Goal: Information Seeking & Learning: Learn about a topic

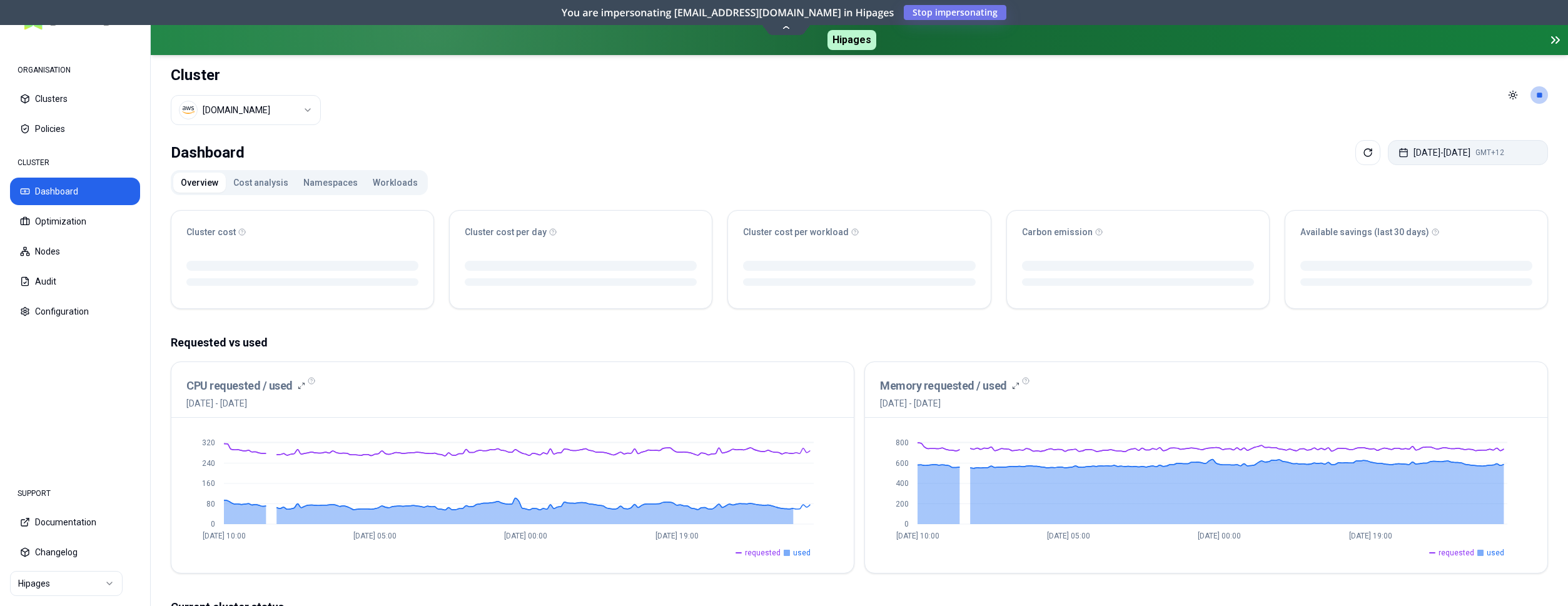
click at [1395, 152] on button "[DATE] - [DATE] GMT+12" at bounding box center [1467, 153] width 160 height 25
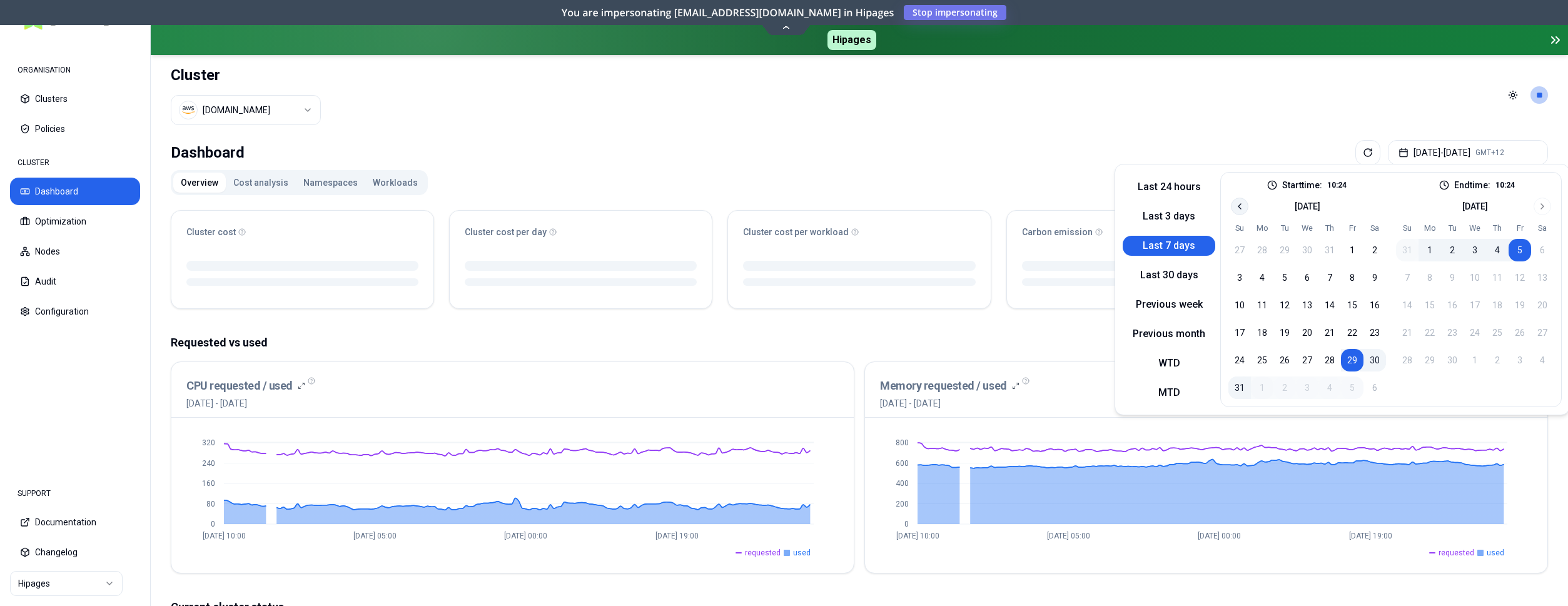
click at [1235, 206] on icon "Go to previous month" at bounding box center [1239, 206] width 10 height 10
click at [1282, 250] on button "1" at bounding box center [1284, 251] width 23 height 23
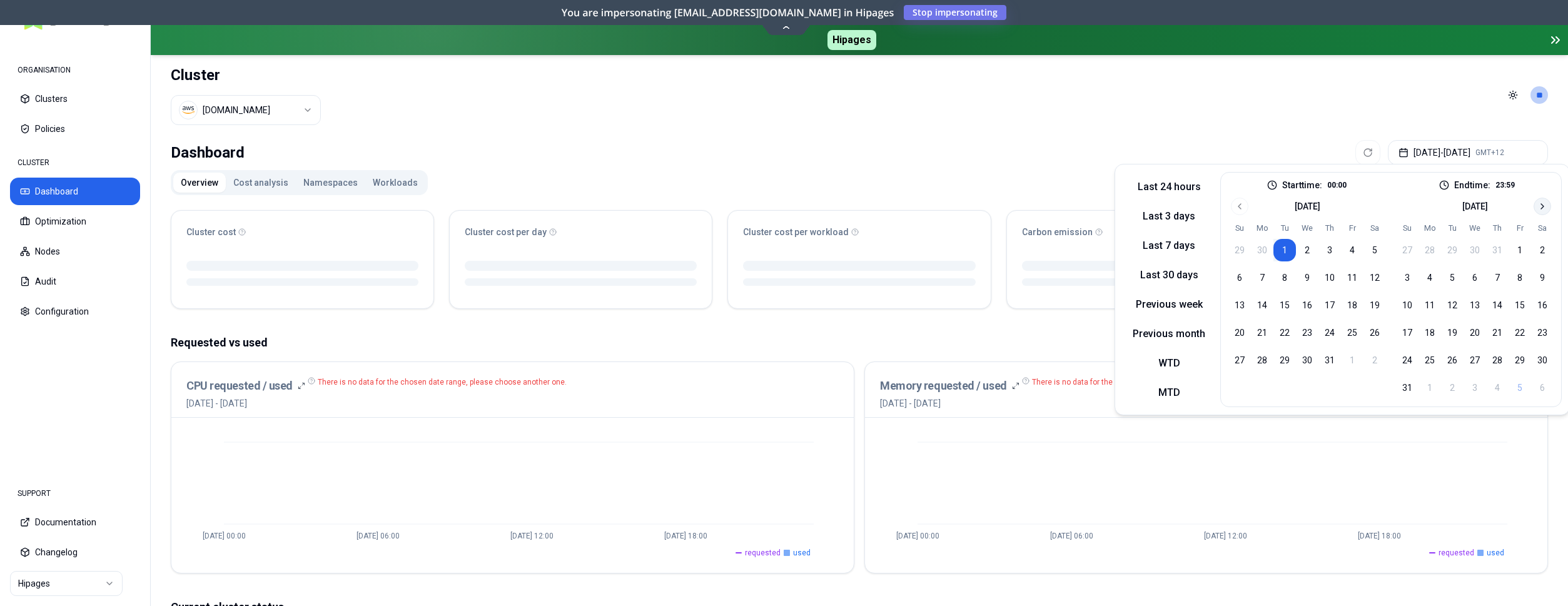
click at [1543, 206] on icon "Go to next month" at bounding box center [1542, 206] width 10 height 10
click at [1494, 249] on button "4" at bounding box center [1497, 251] width 23 height 23
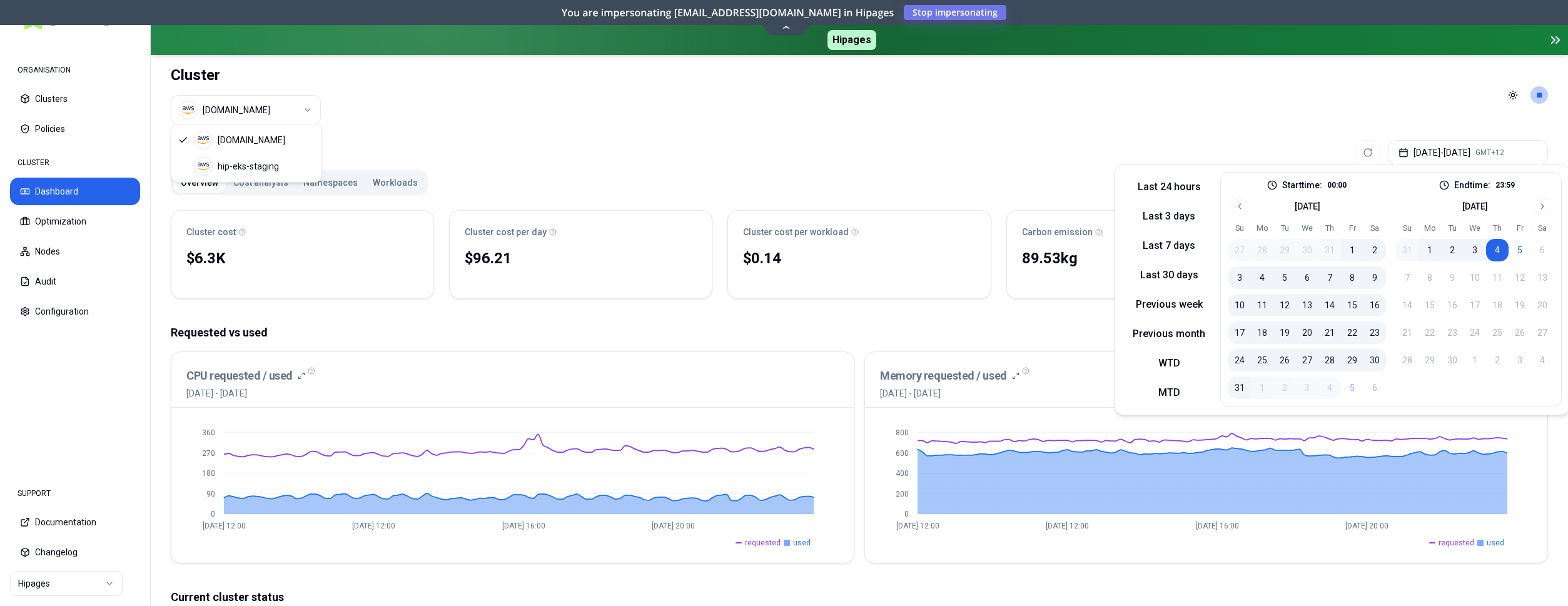
click at [275, 104] on html "ORGANISATION Clusters Policies CLUSTER Dashboard Optimization Nodes Audit Confi…" at bounding box center [784, 303] width 1568 height 606
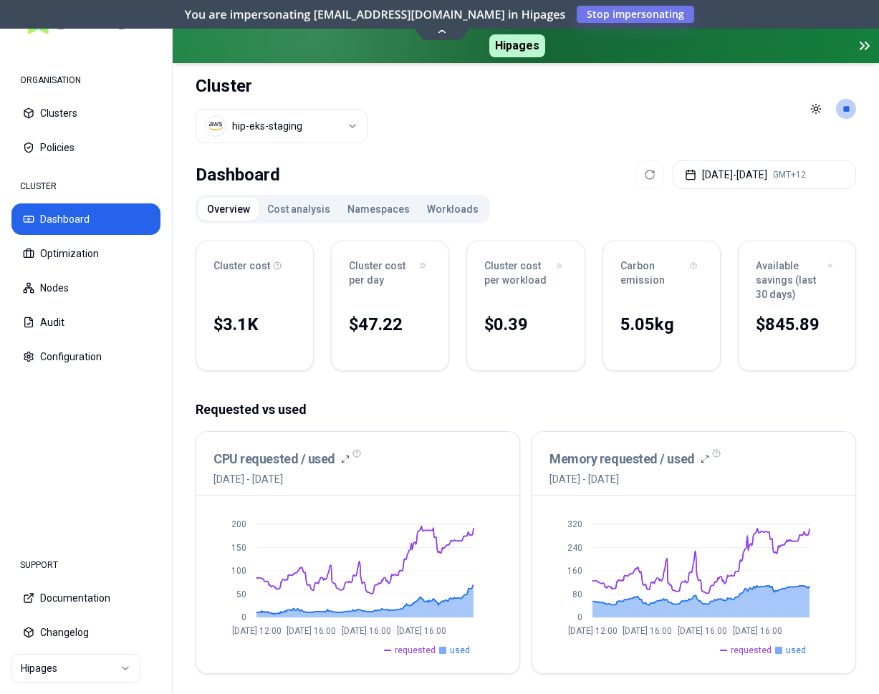
click at [86, 674] on html "ORGANISATION Clusters Policies CLUSTER Dashboard Optimization Nodes Audit Confi…" at bounding box center [439, 347] width 879 height 694
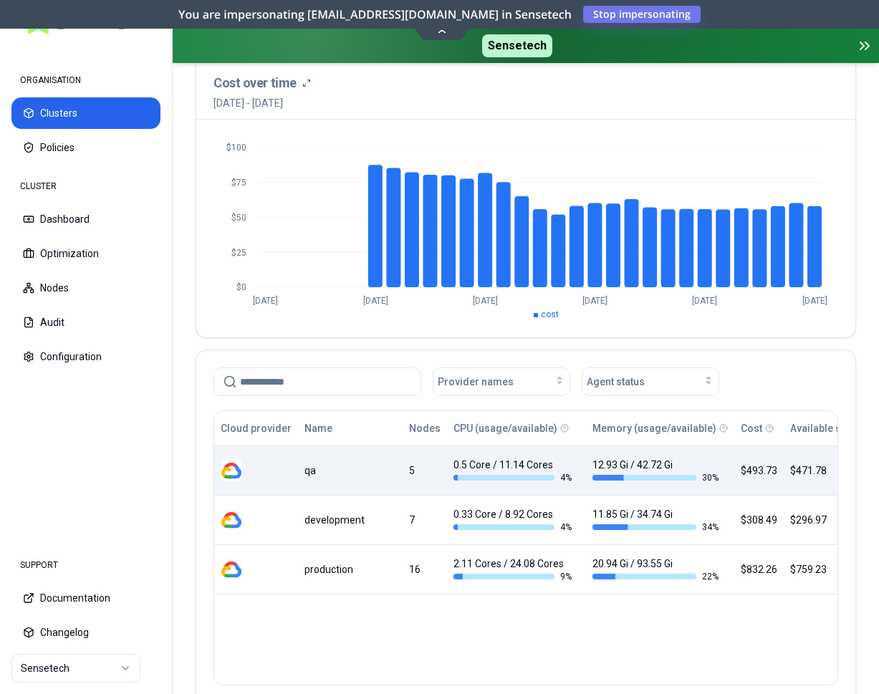
scroll to position [146, 0]
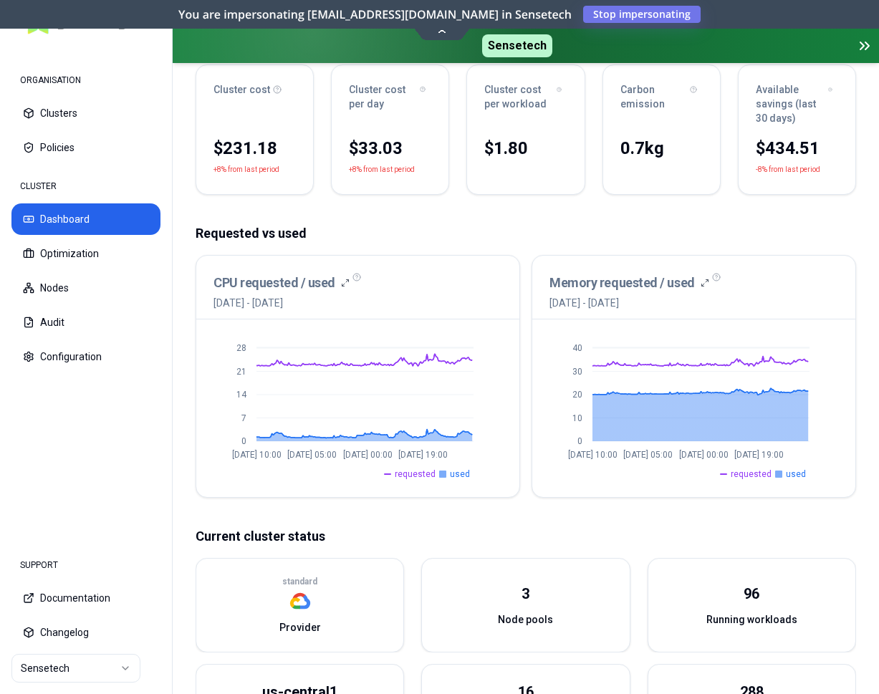
scroll to position [175, 0]
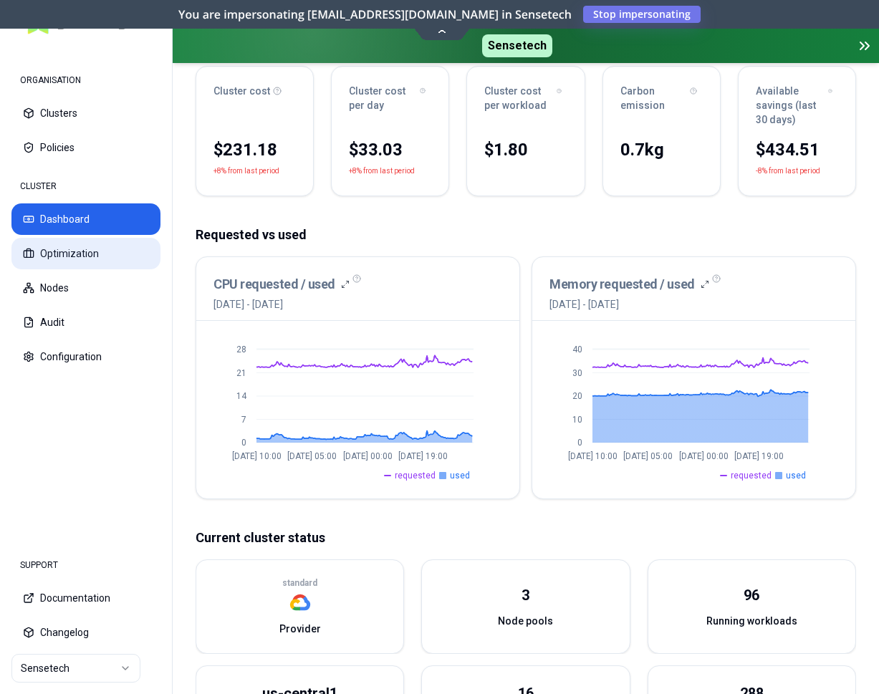
click at [59, 254] on button "Optimization" at bounding box center [85, 254] width 149 height 32
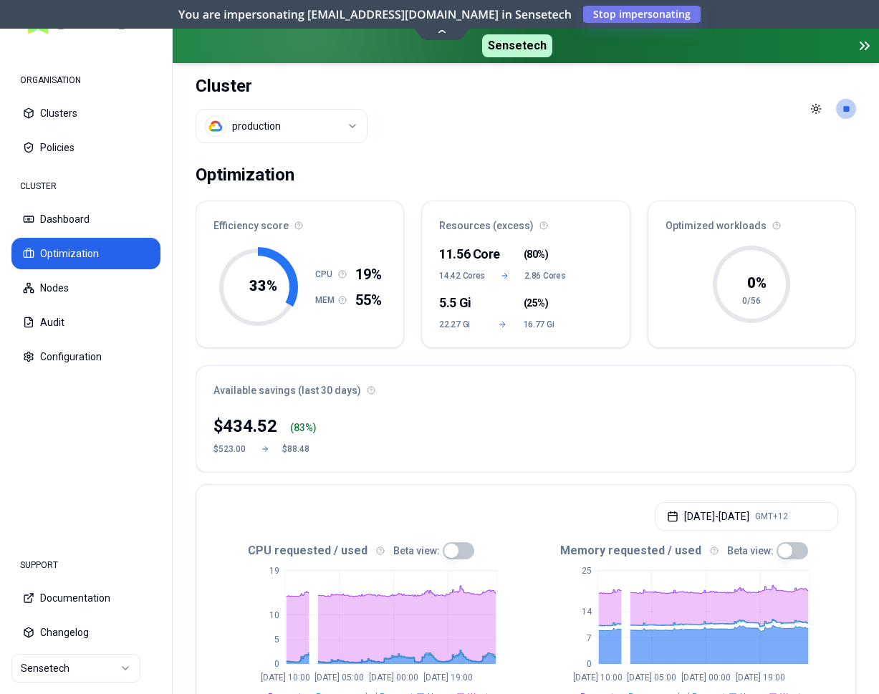
click at [325, 133] on html "ORGANISATION Clusters Policies CLUSTER Dashboard Optimization Nodes Audit Confi…" at bounding box center [439, 347] width 879 height 694
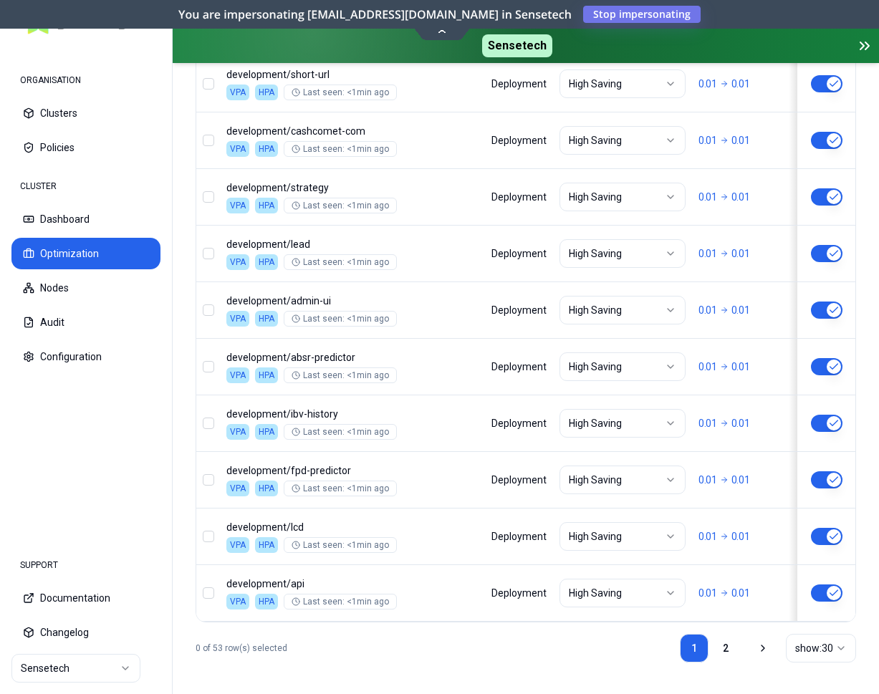
scroll to position [1948, 0]
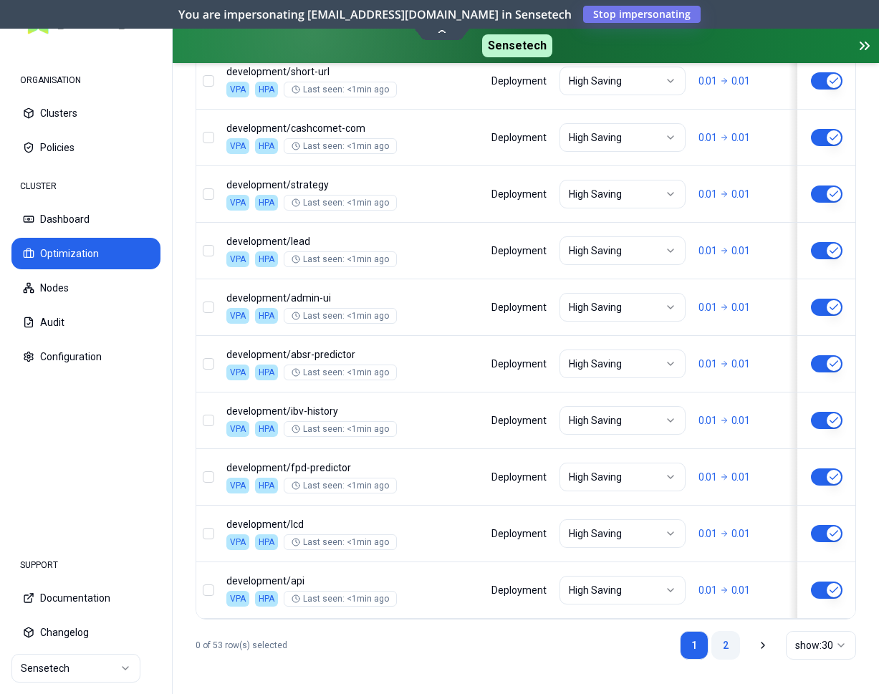
click at [716, 645] on link "2" at bounding box center [726, 645] width 29 height 29
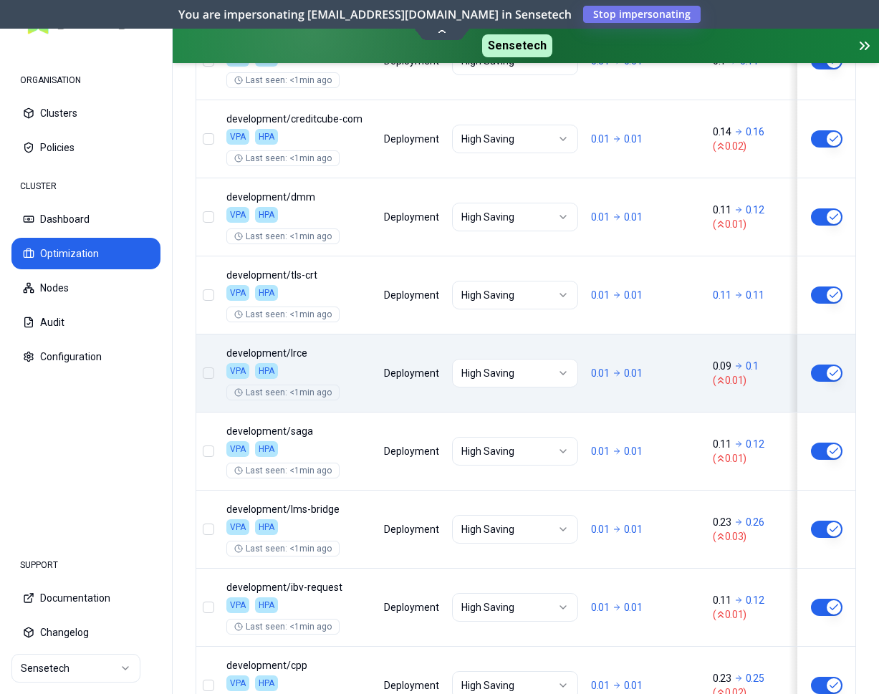
scroll to position [2003, 0]
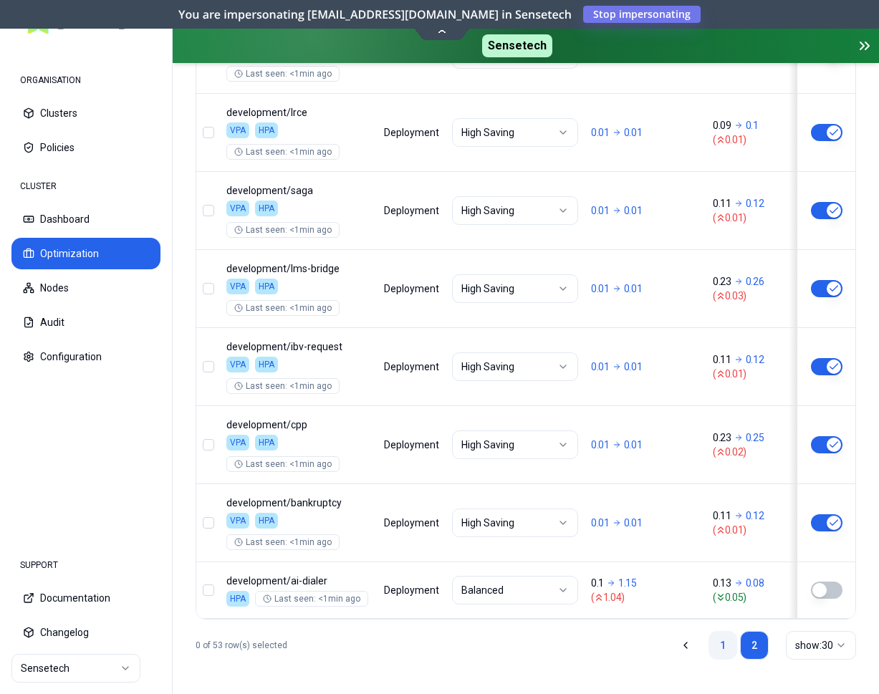
click at [721, 642] on link "1" at bounding box center [723, 645] width 29 height 29
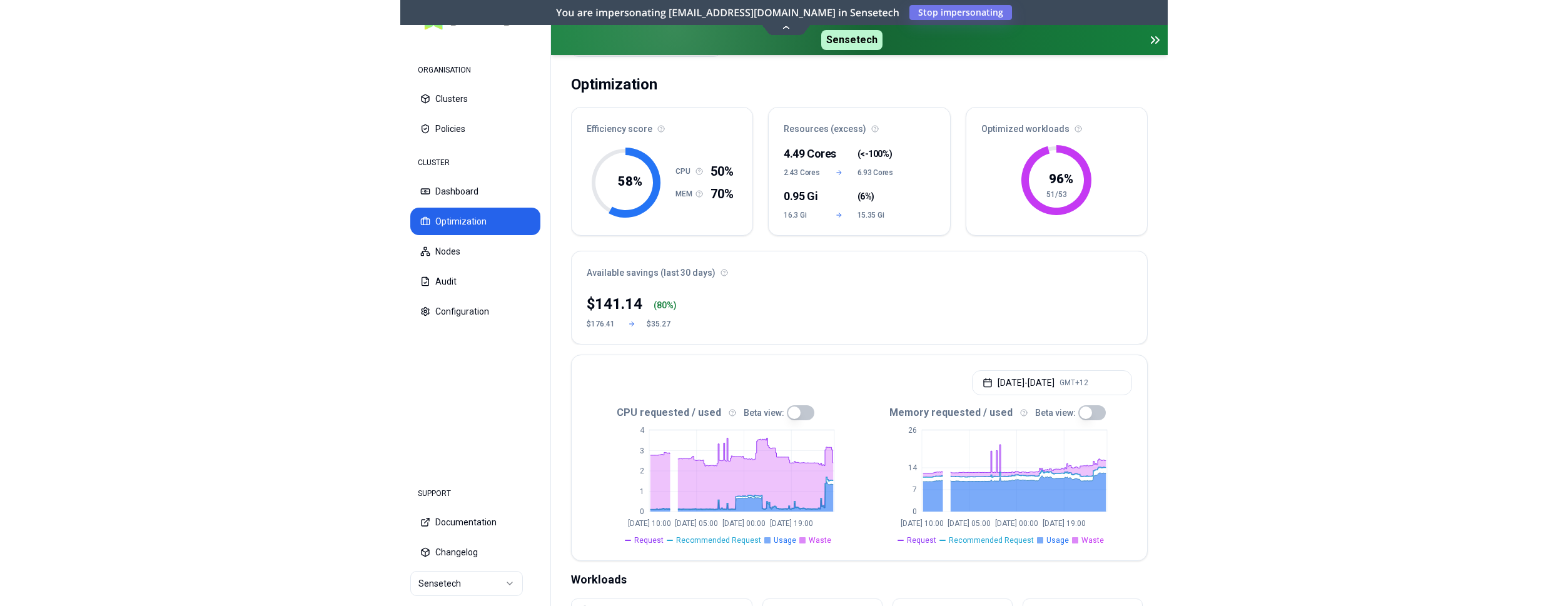
scroll to position [0, 0]
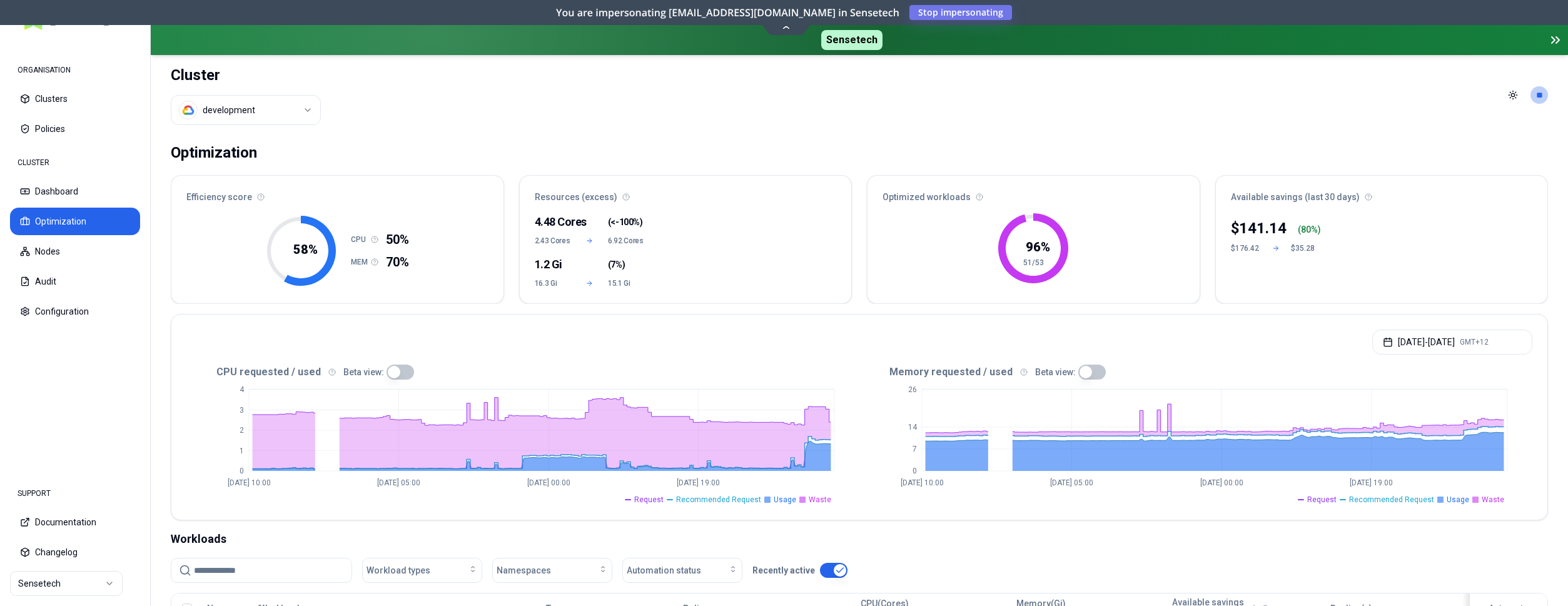
click at [305, 112] on html "ORGANISATION Clusters Policies CLUSTER Dashboard Optimization Nodes Audit Confi…" at bounding box center [784, 303] width 1568 height 606
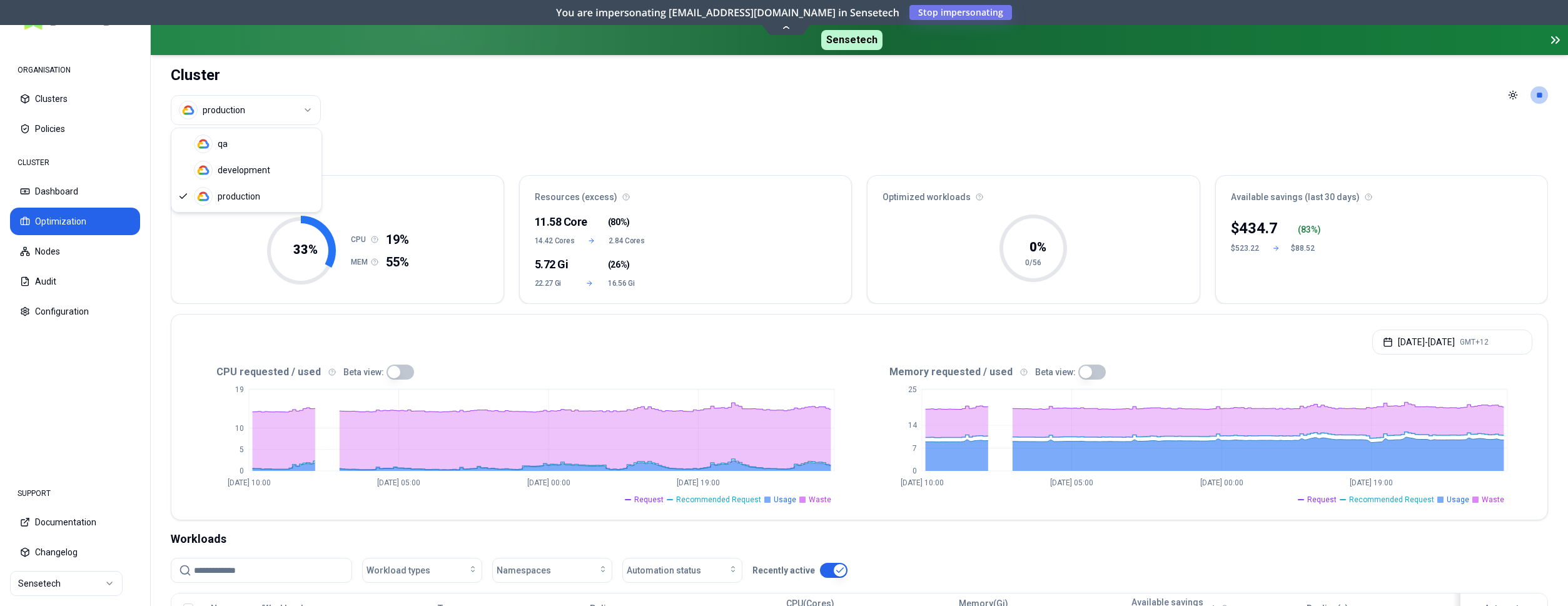
click at [269, 111] on html "ORGANISATION Clusters Policies CLUSTER Dashboard Optimization Nodes Audit Confi…" at bounding box center [784, 303] width 1568 height 606
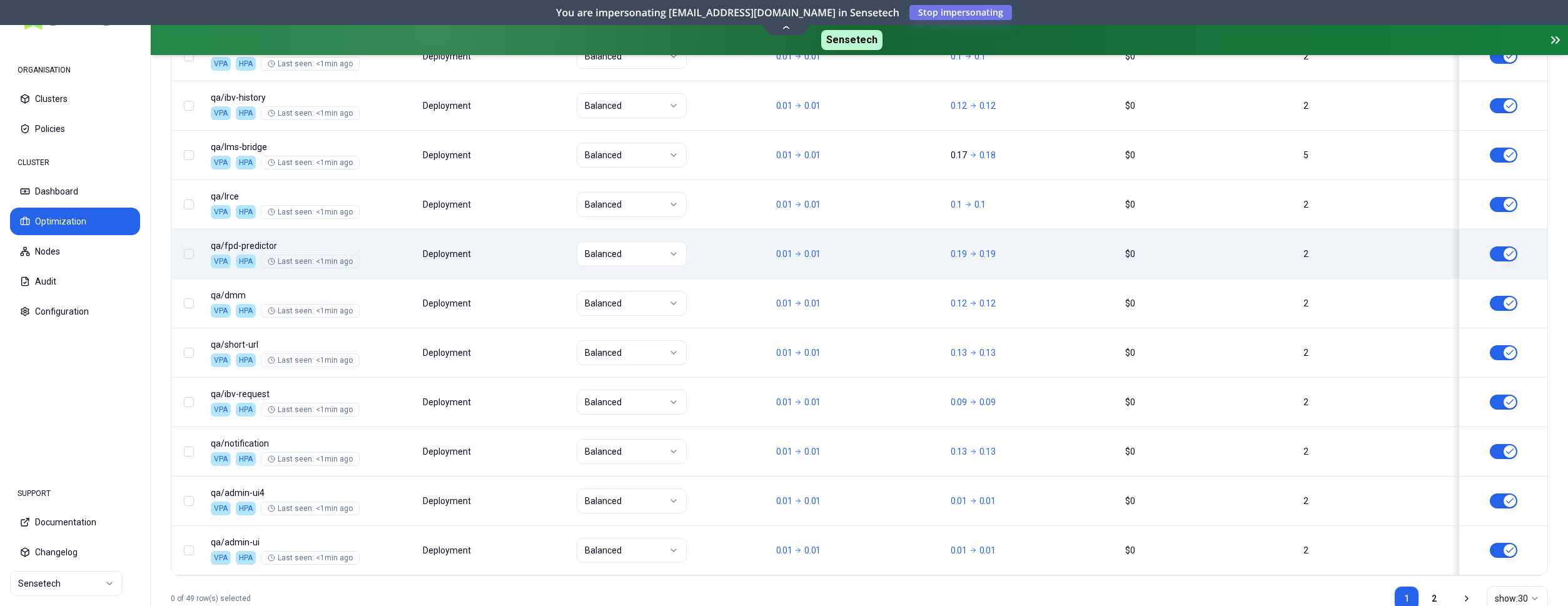
scroll to position [1567, 0]
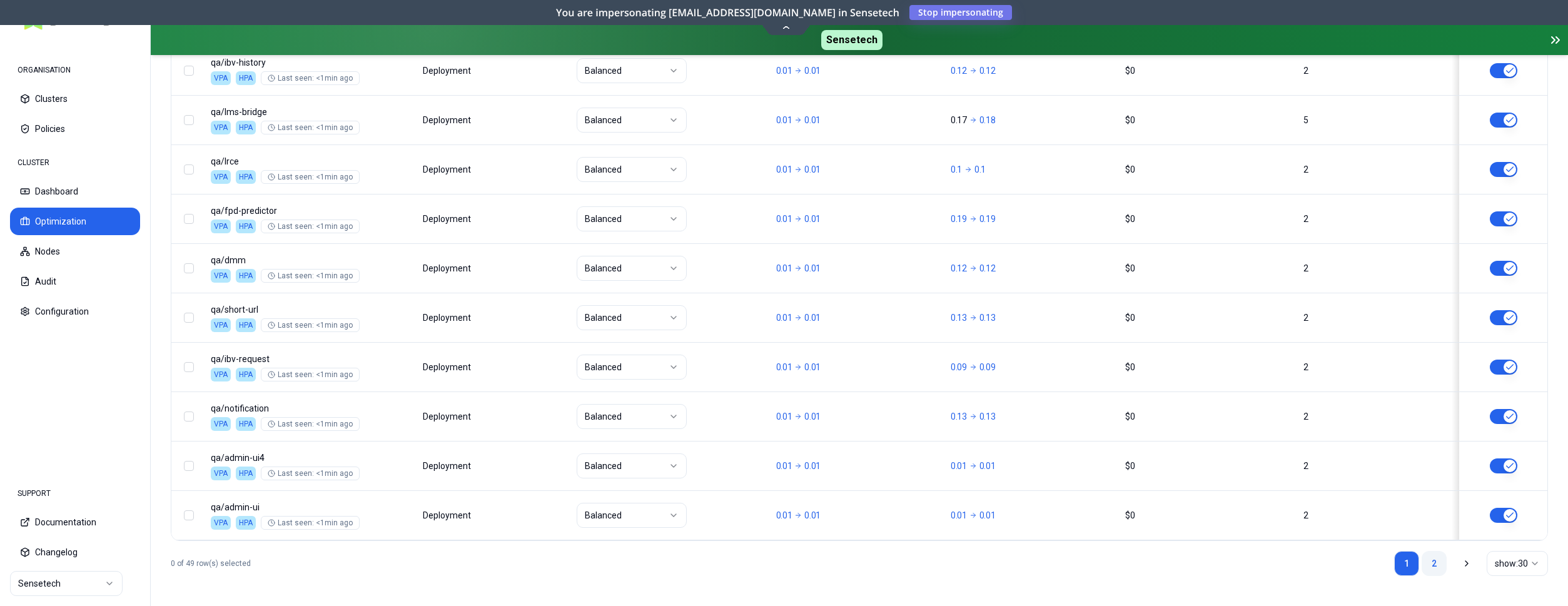
click at [767, 564] on link "2" at bounding box center [1434, 563] width 25 height 25
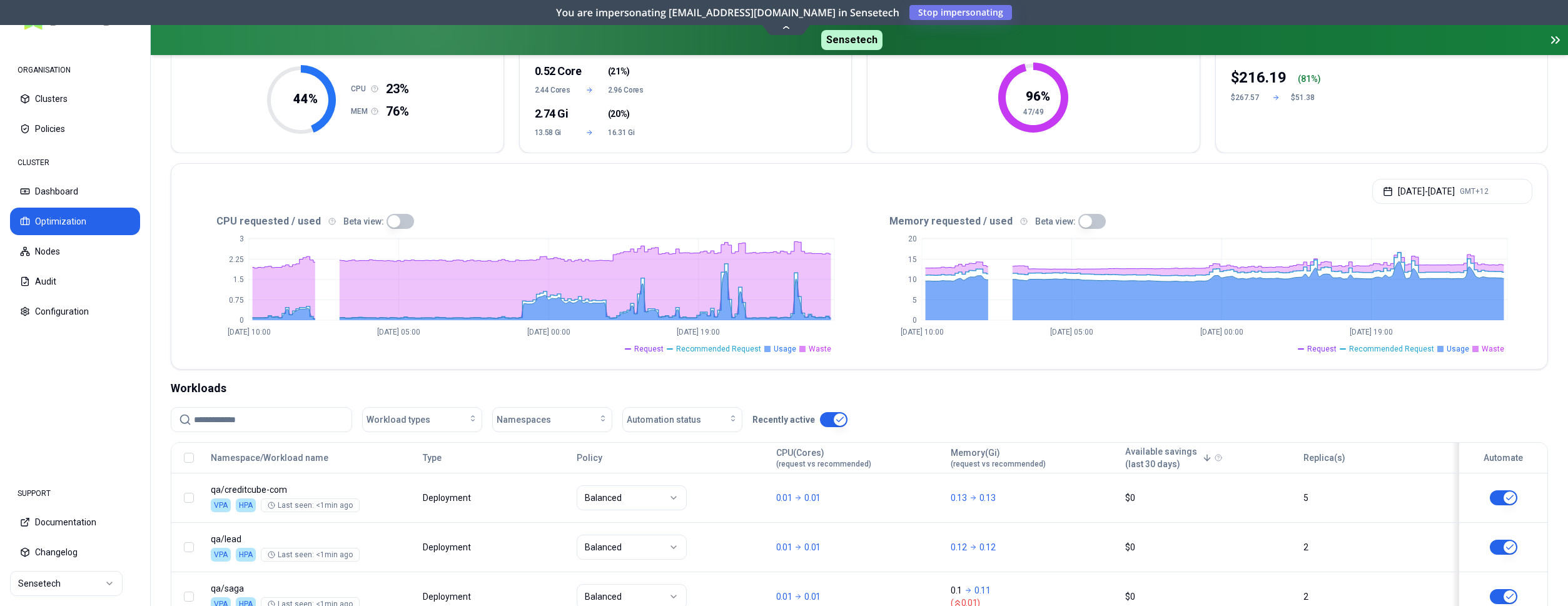
scroll to position [191, 0]
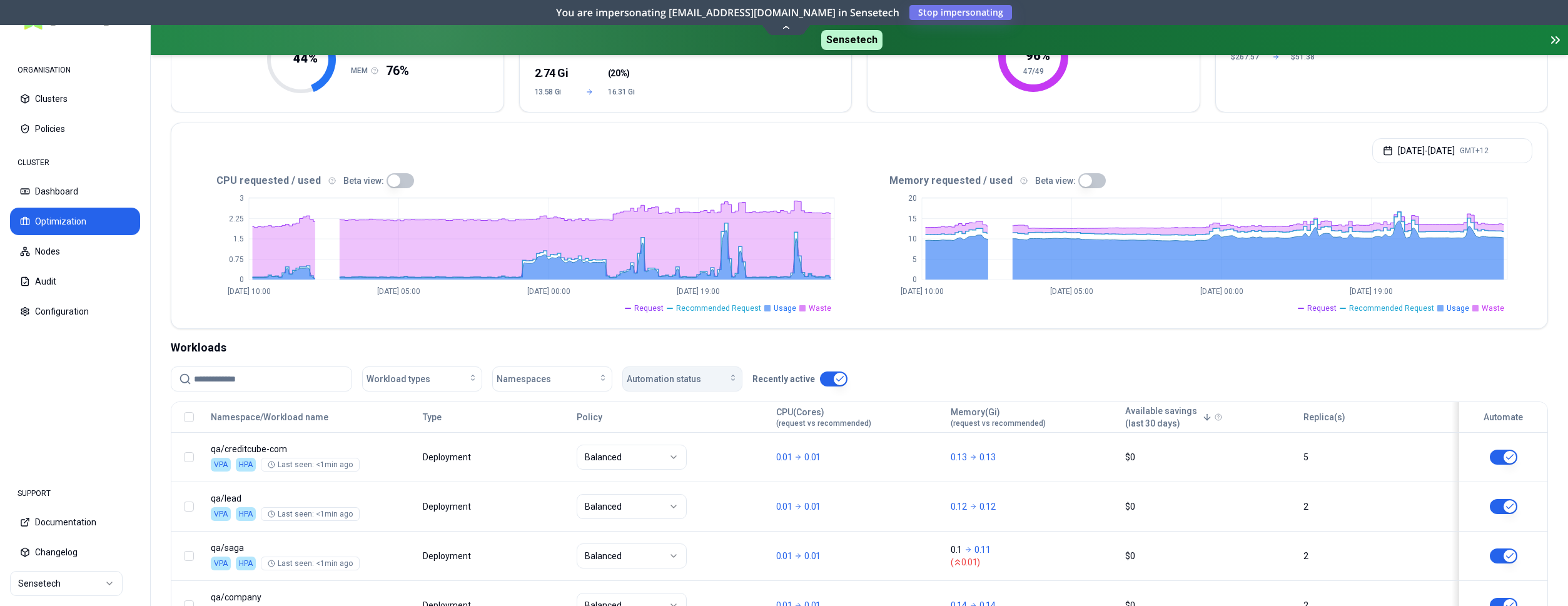
click at [718, 381] on div "Automation status" at bounding box center [682, 379] width 112 height 12
click at [666, 423] on div "off" at bounding box center [685, 427] width 119 height 20
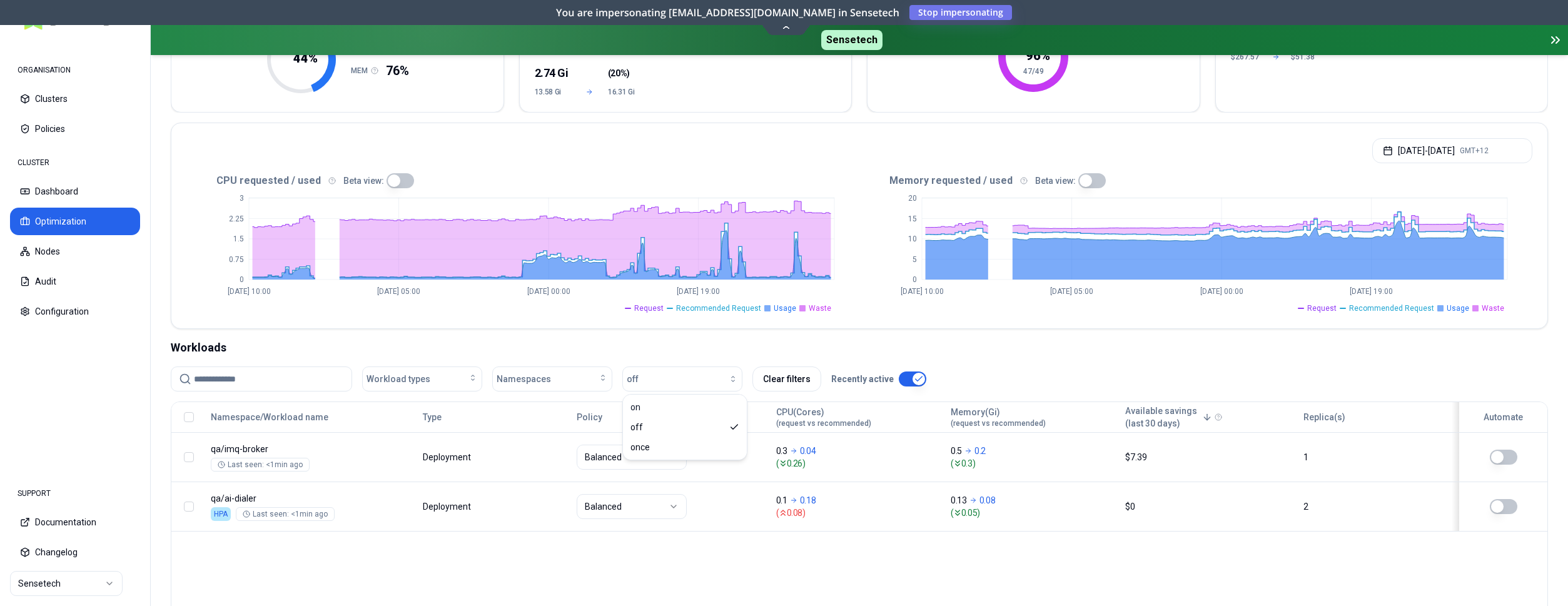
click at [767, 339] on div "Workloads" at bounding box center [859, 348] width 1377 height 17
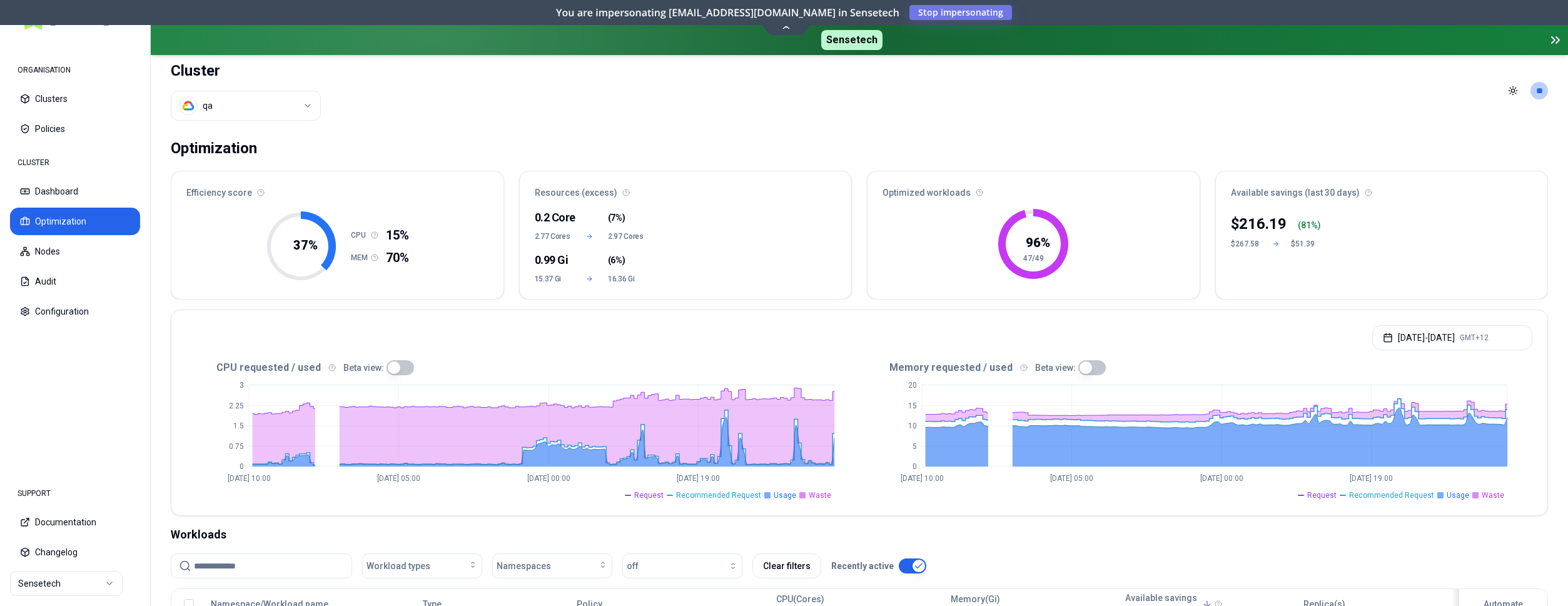
scroll to position [0, 0]
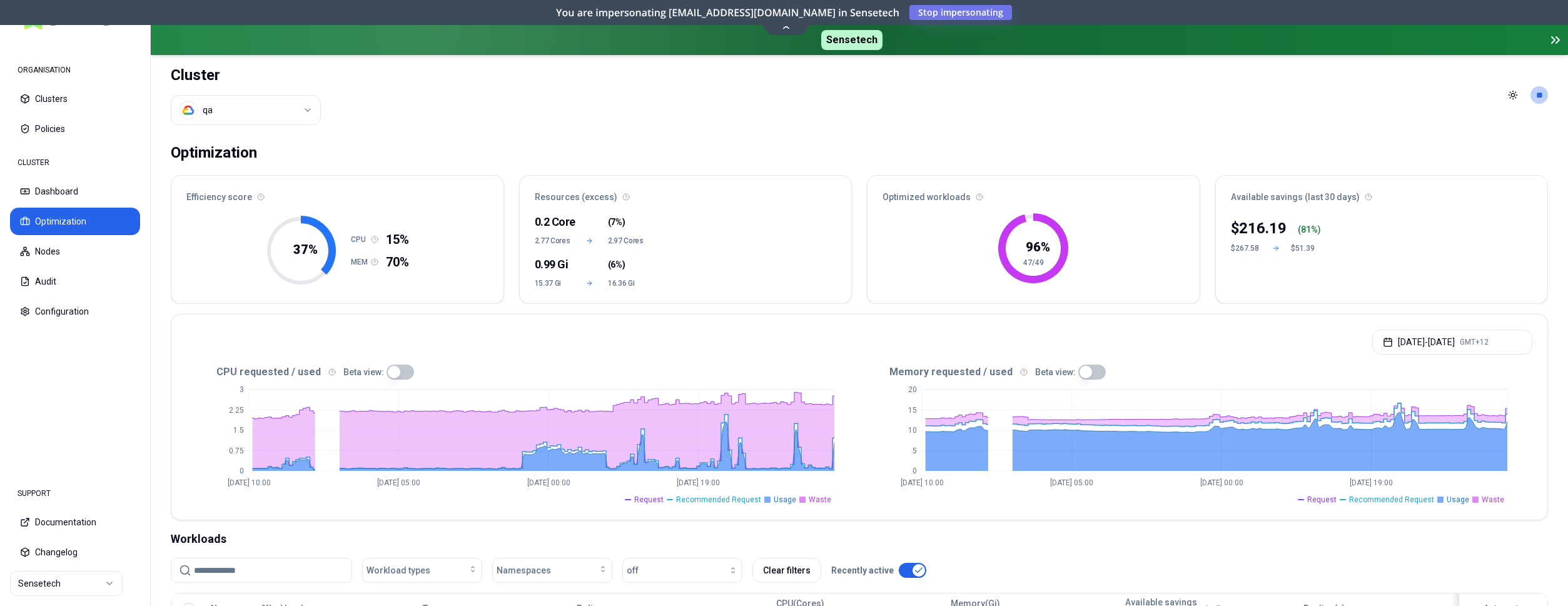
click at [284, 111] on html "ORGANISATION Clusters Policies CLUSTER Dashboard Optimization Nodes Audit Confi…" at bounding box center [784, 303] width 1568 height 606
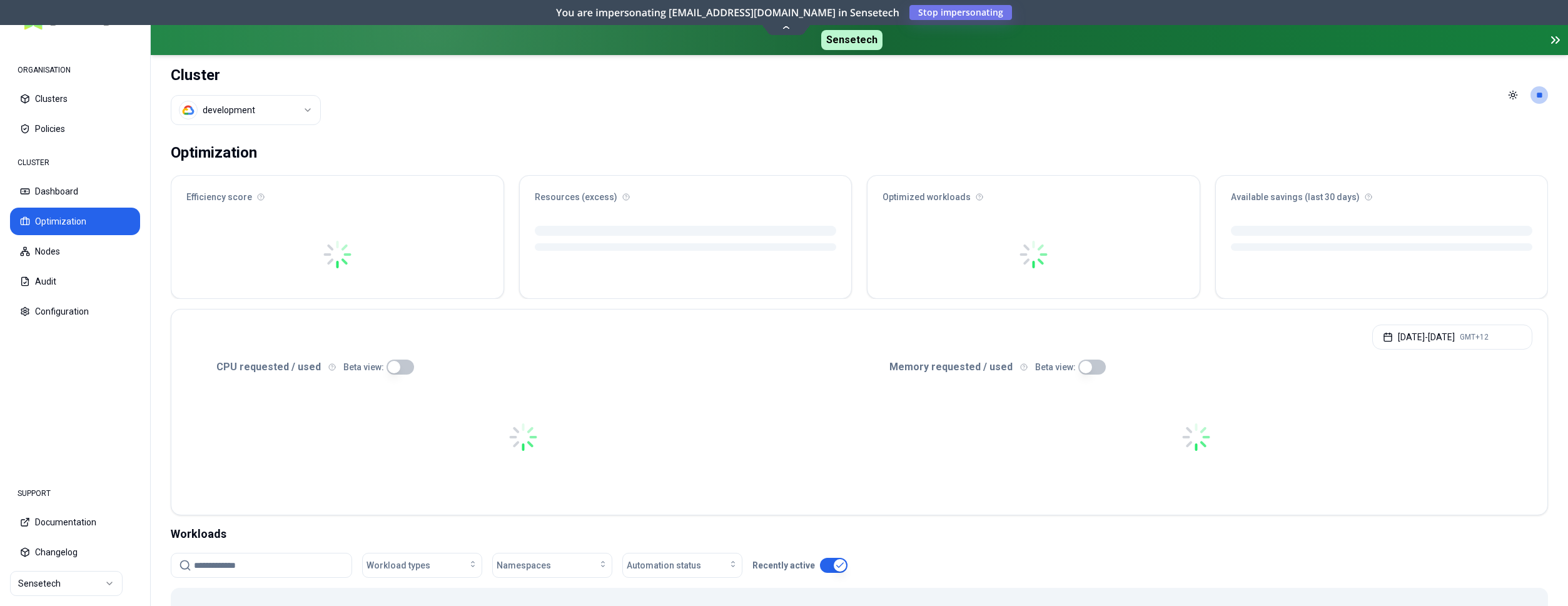
click at [243, 109] on html "ORGANISATION Clusters Policies CLUSTER Dashboard Optimization Nodes Audit Confi…" at bounding box center [784, 303] width 1568 height 606
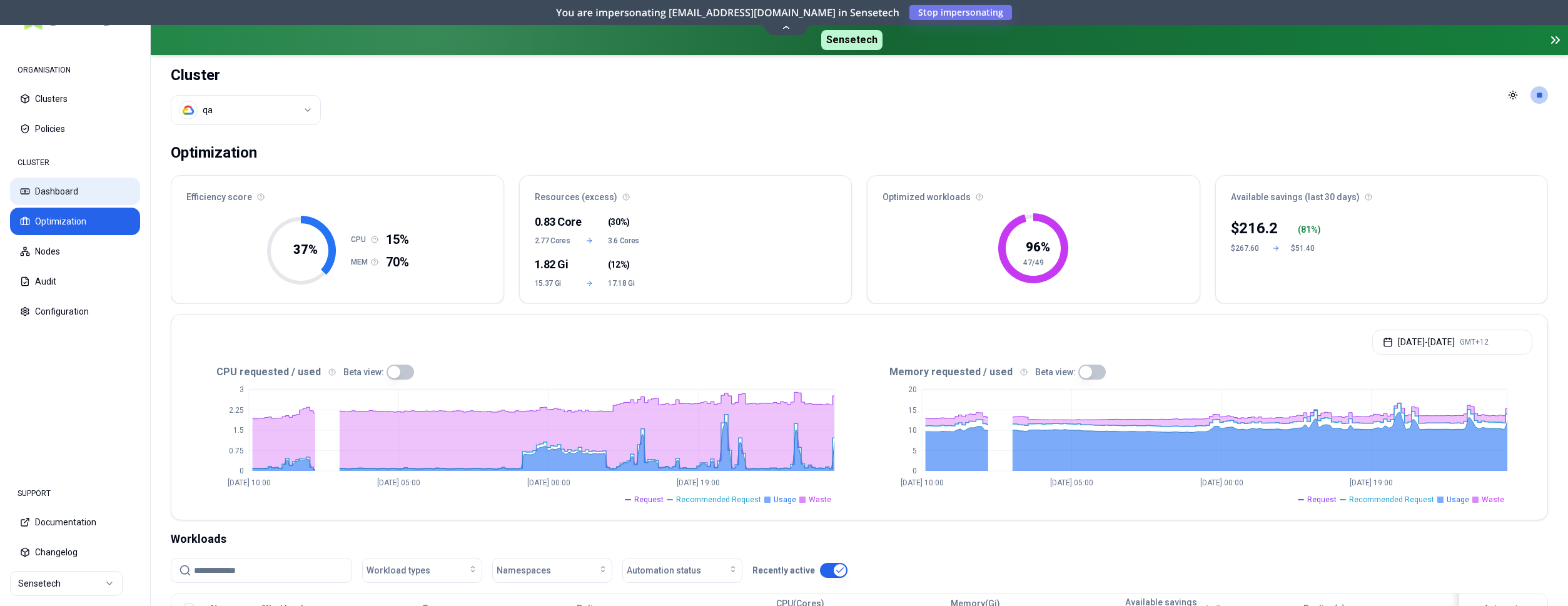
click at [62, 185] on button "Dashboard" at bounding box center [74, 192] width 130 height 28
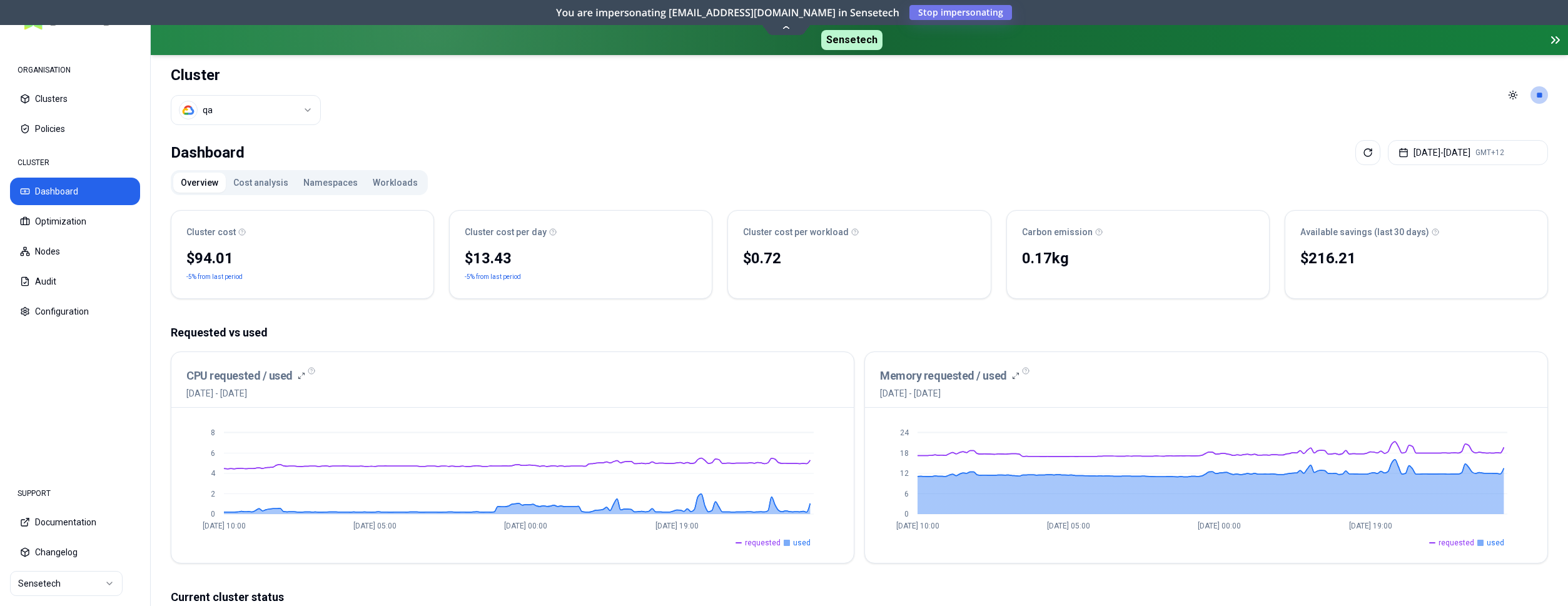
click at [243, 114] on html "ORGANISATION Clusters Policies CLUSTER Dashboard Optimization Nodes Audit Confi…" at bounding box center [784, 303] width 1568 height 606
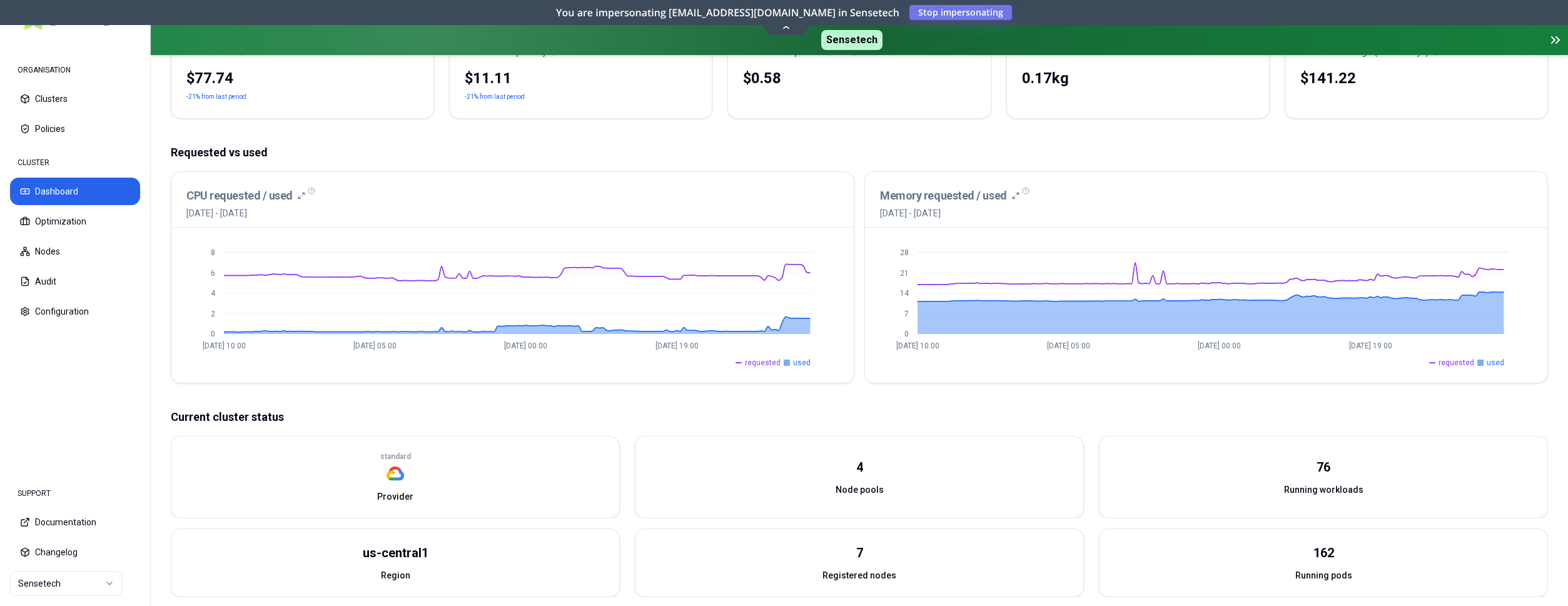
scroll to position [191, 0]
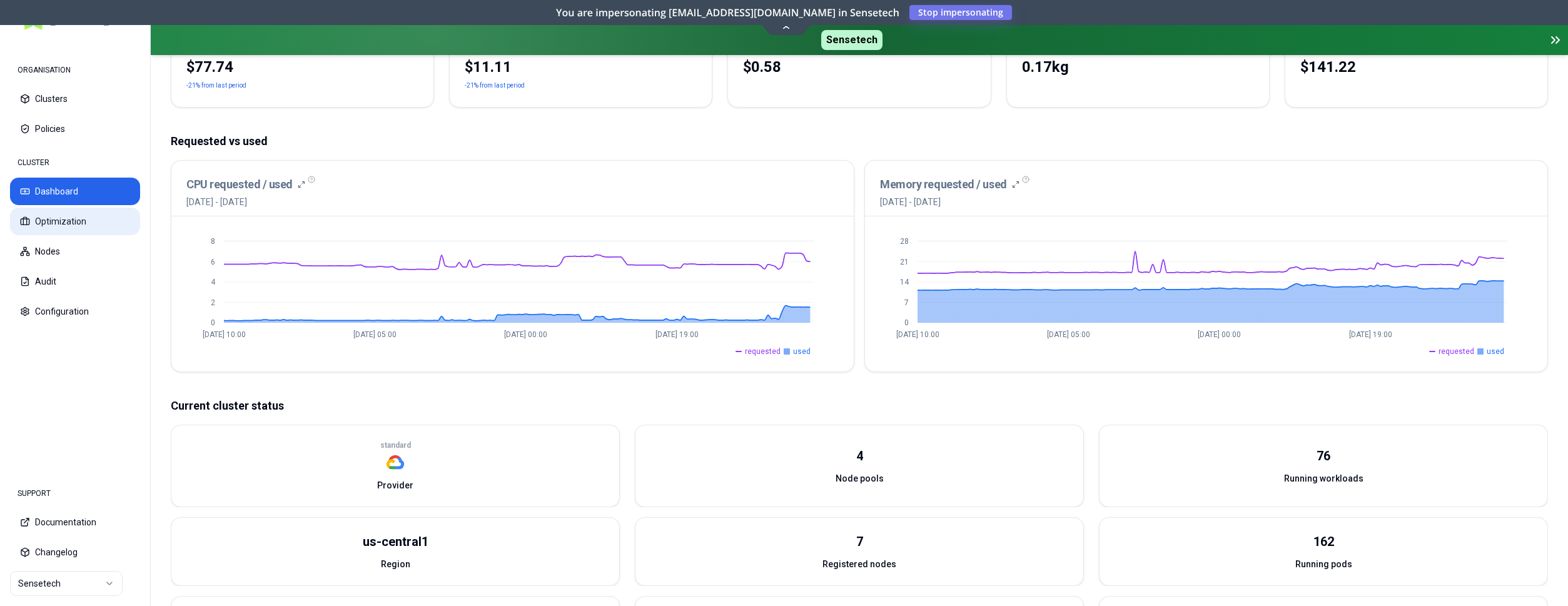
click at [76, 210] on button "Optimization" at bounding box center [74, 222] width 130 height 28
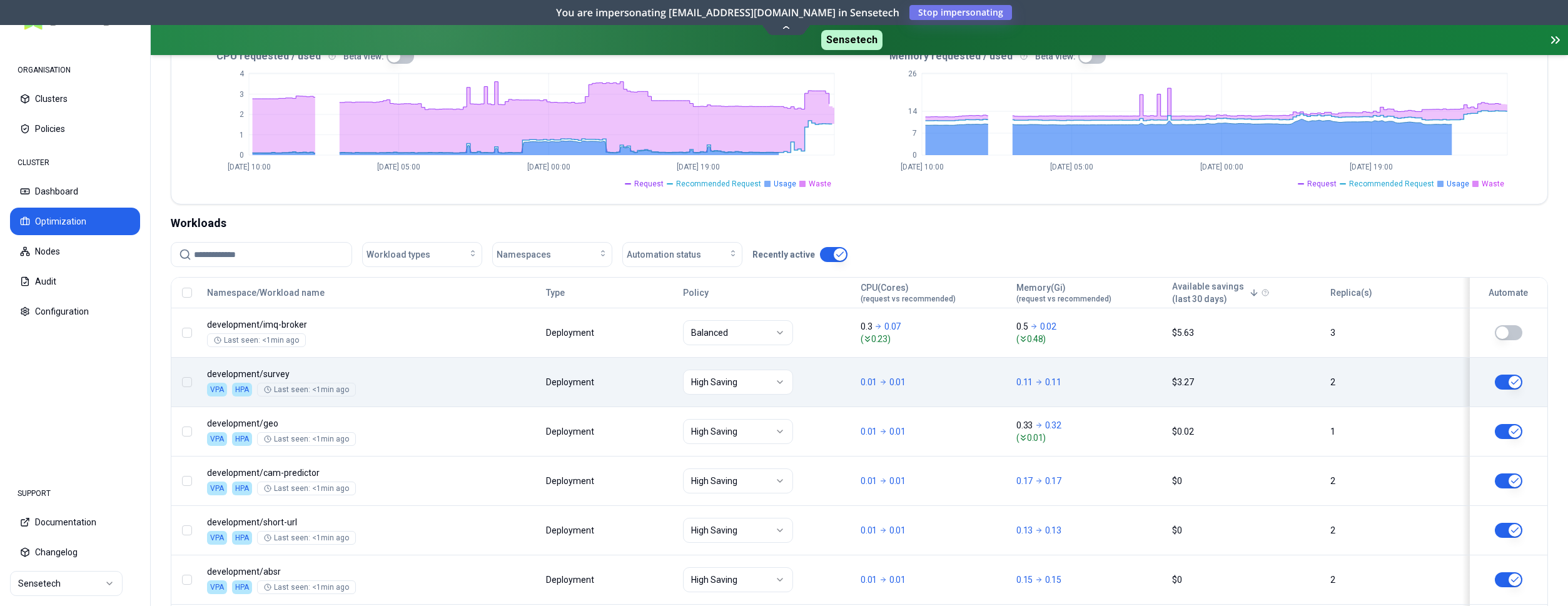
scroll to position [319, 0]
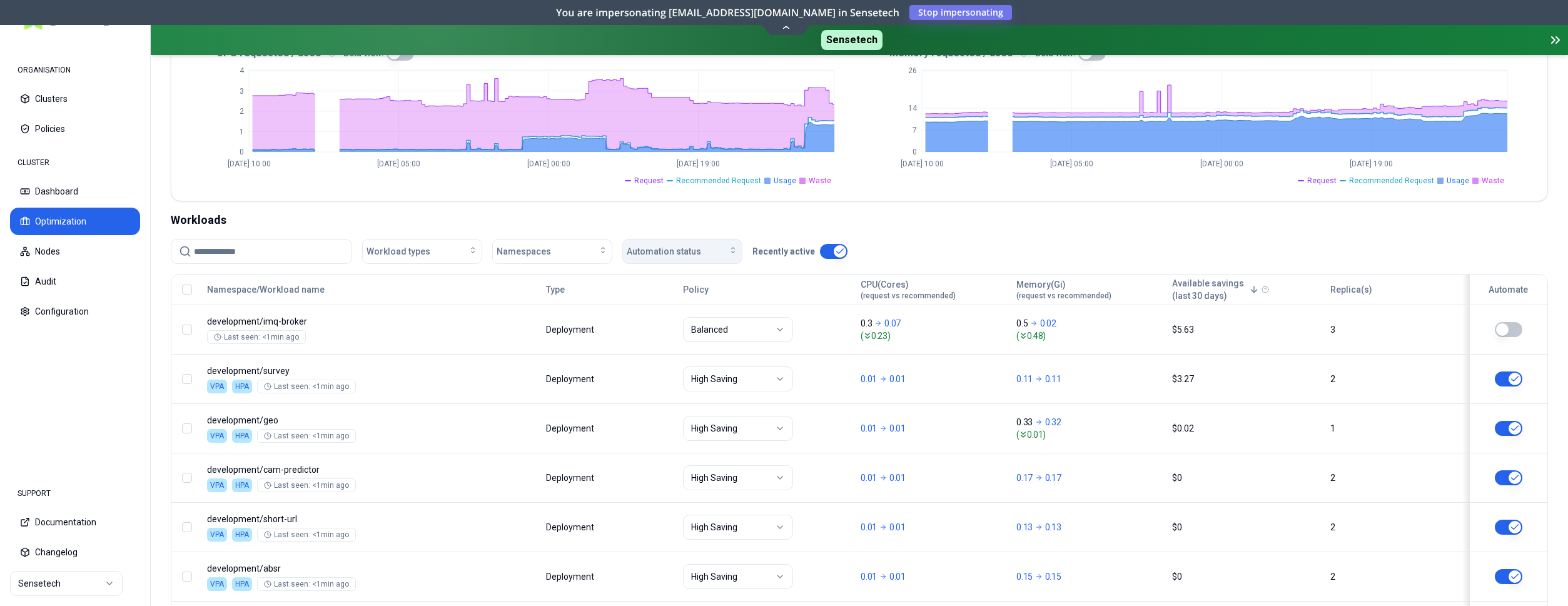
click at [661, 251] on span "Automation status" at bounding box center [663, 251] width 74 height 12
click at [670, 300] on div "off" at bounding box center [685, 300] width 119 height 20
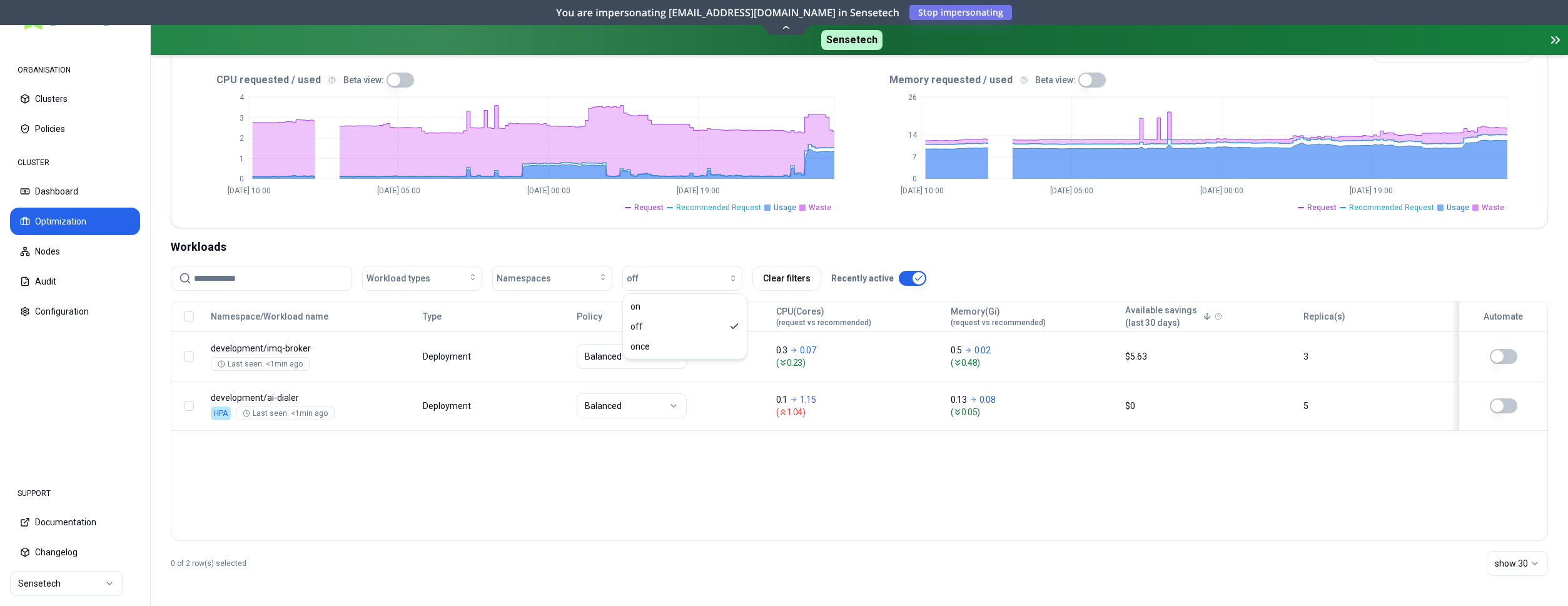
scroll to position [293, 0]
click at [110, 586] on html "ORGANISATION Clusters Policies CLUSTER Dashboard Optimization Nodes Audit Confi…" at bounding box center [784, 303] width 1568 height 606
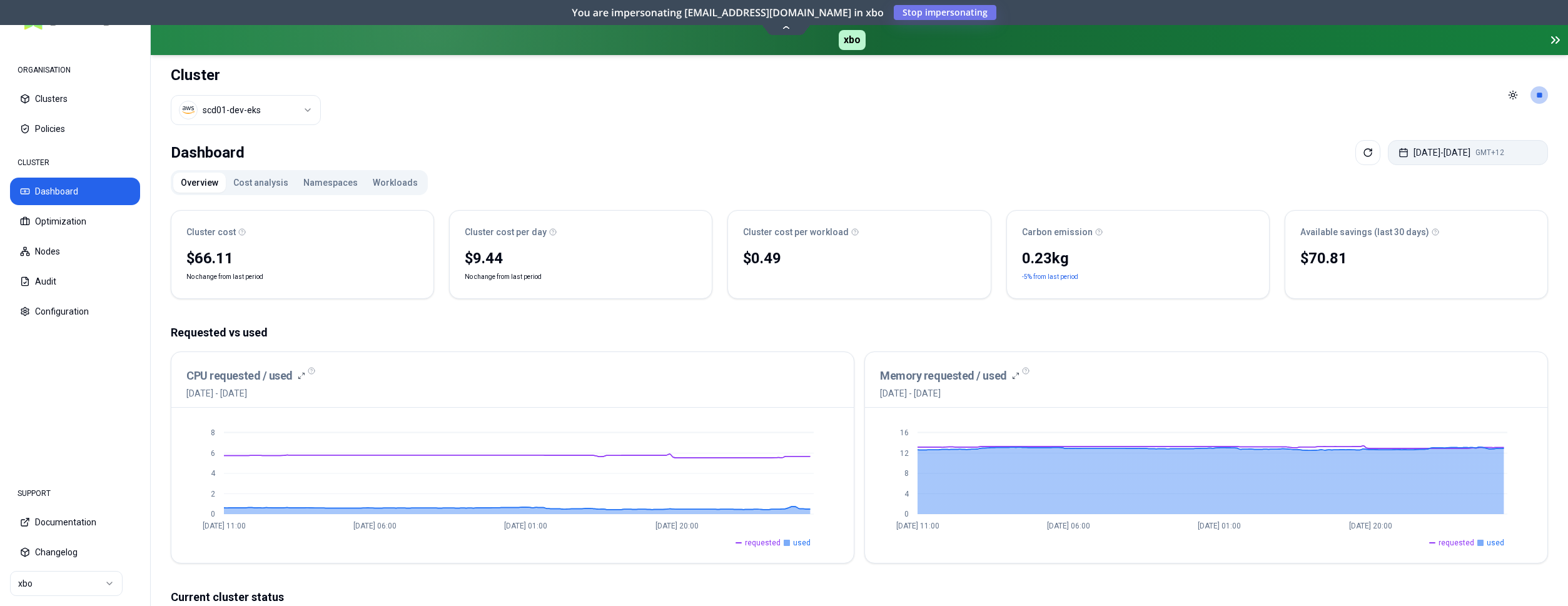
click at [1409, 153] on button "[DATE] - [DATE] GMT+12" at bounding box center [1467, 153] width 160 height 25
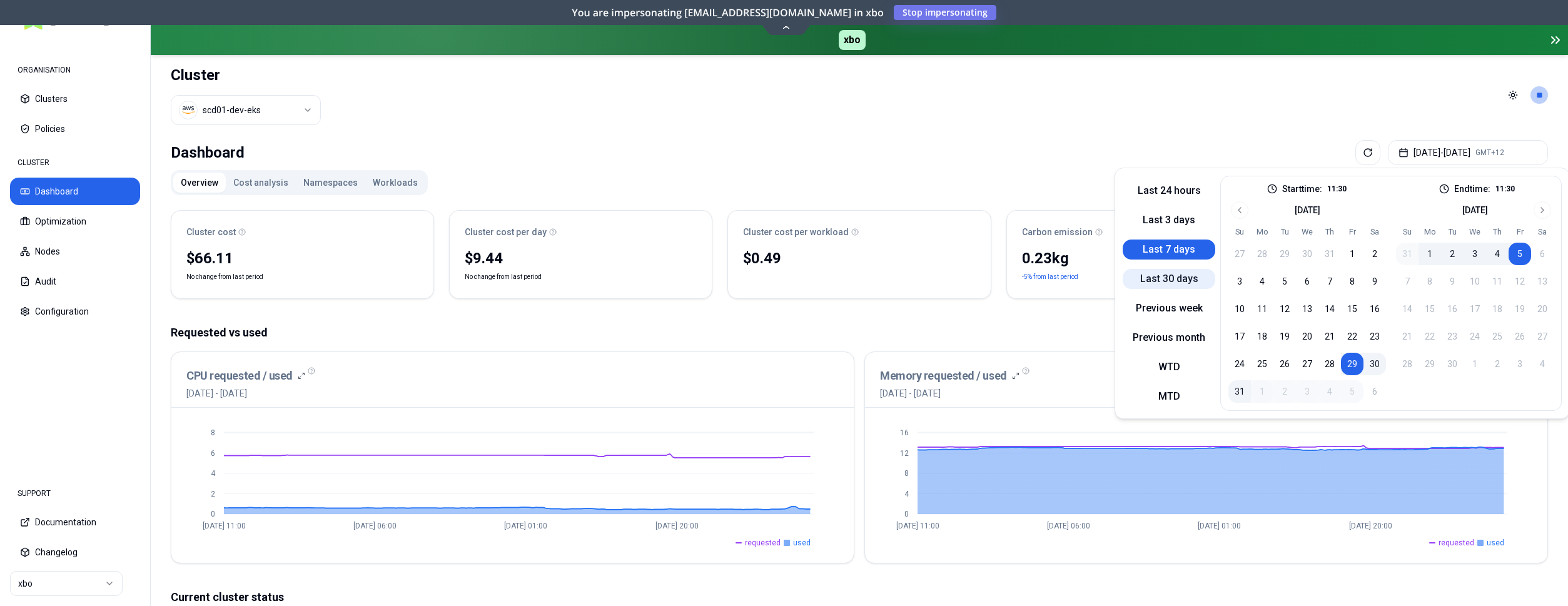
click at [1174, 272] on button "Last 30 days" at bounding box center [1168, 279] width 92 height 20
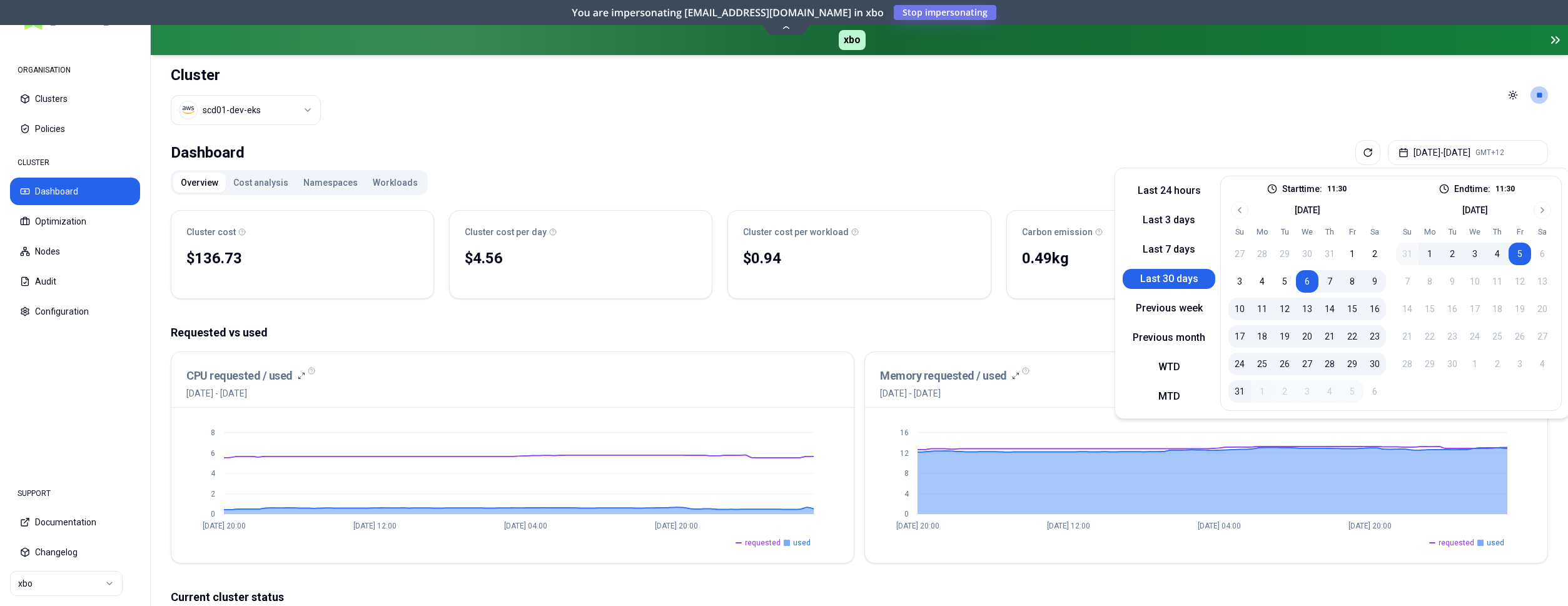
click at [785, 317] on div "Cluster cost $136.73 No reliable trend Cluster cost per day $4.56 No reliable t…" at bounding box center [859, 578] width 1377 height 756
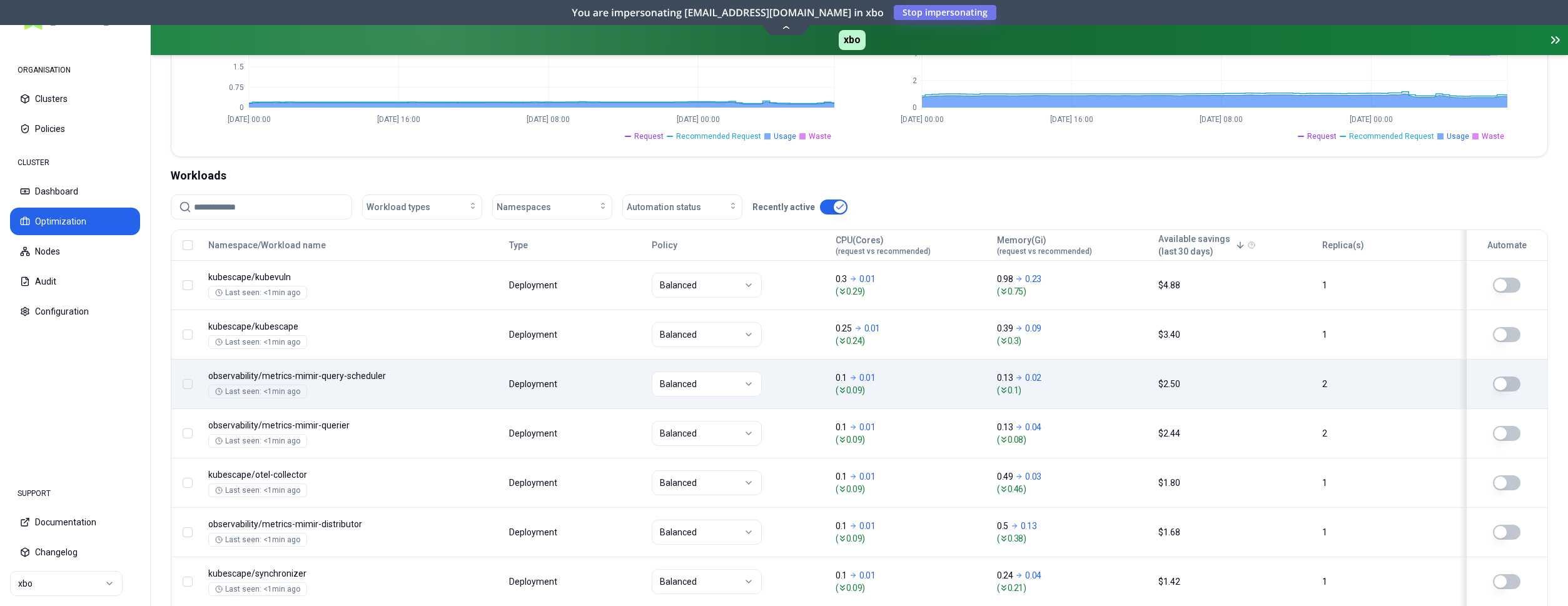
scroll to position [575, 0]
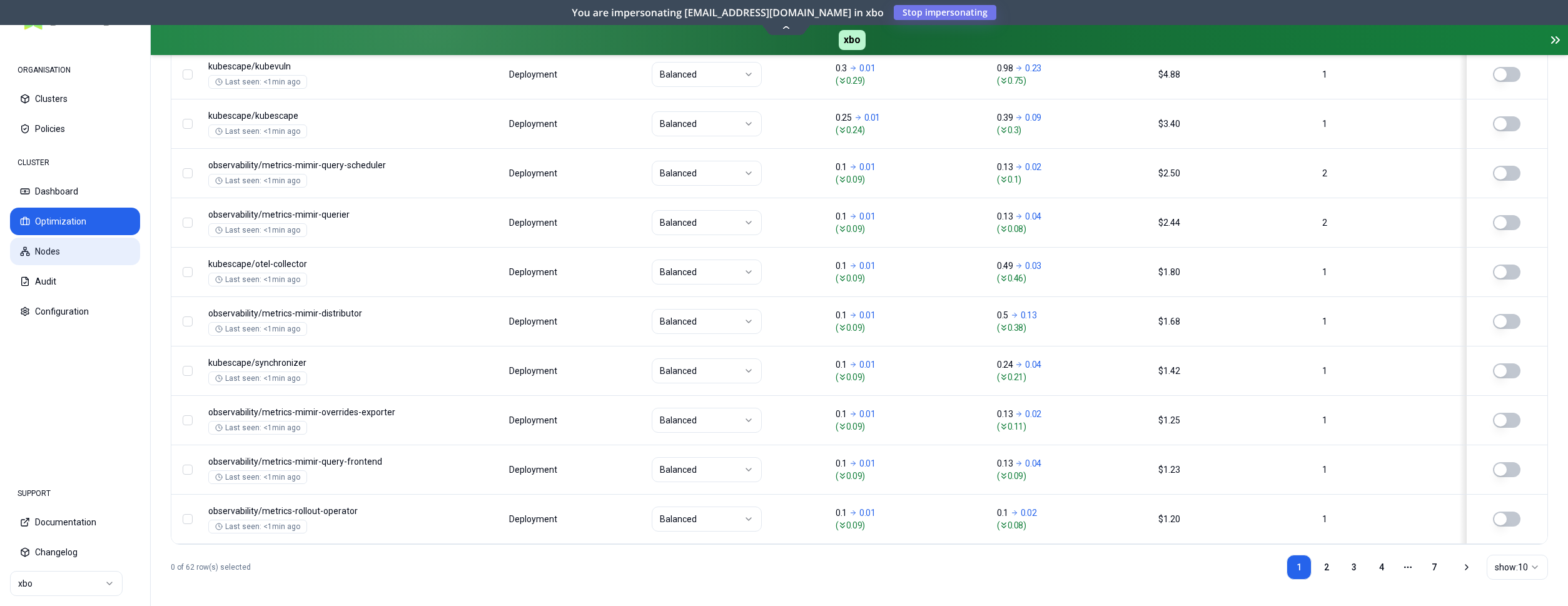
click at [43, 260] on button "Nodes" at bounding box center [74, 251] width 130 height 28
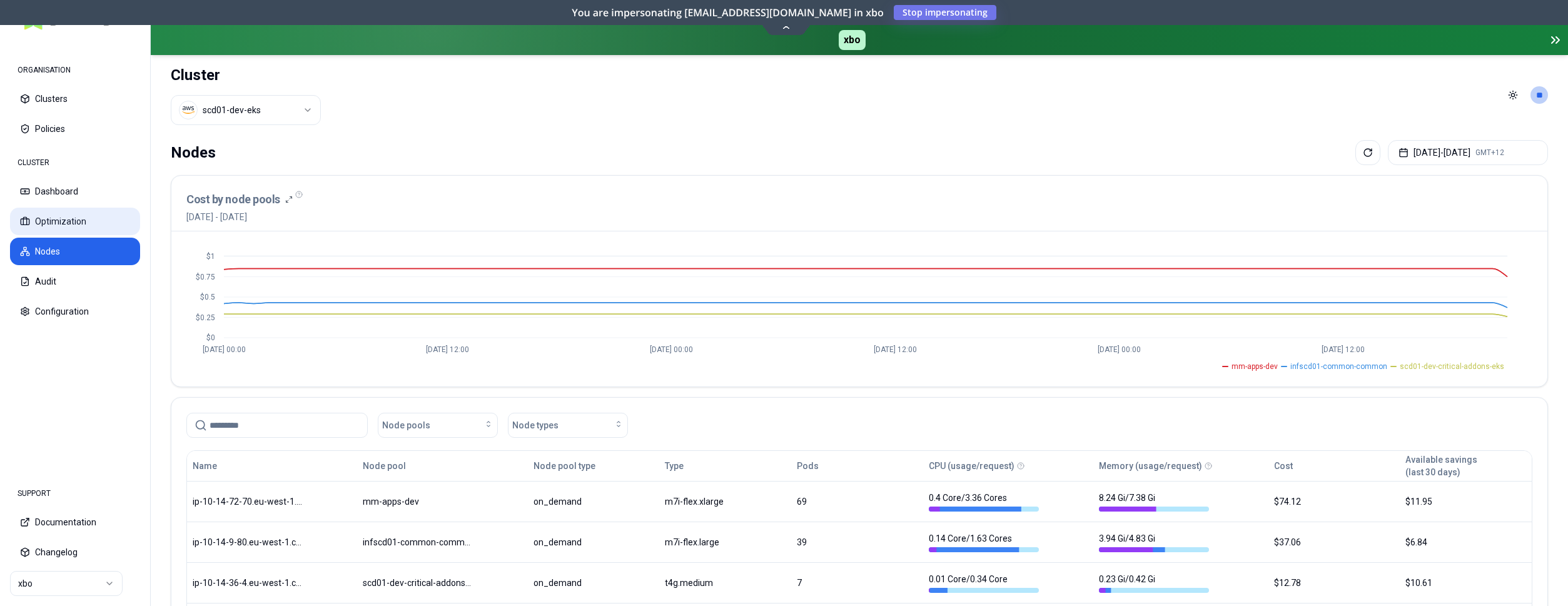
click at [36, 228] on button "Optimization" at bounding box center [74, 222] width 130 height 28
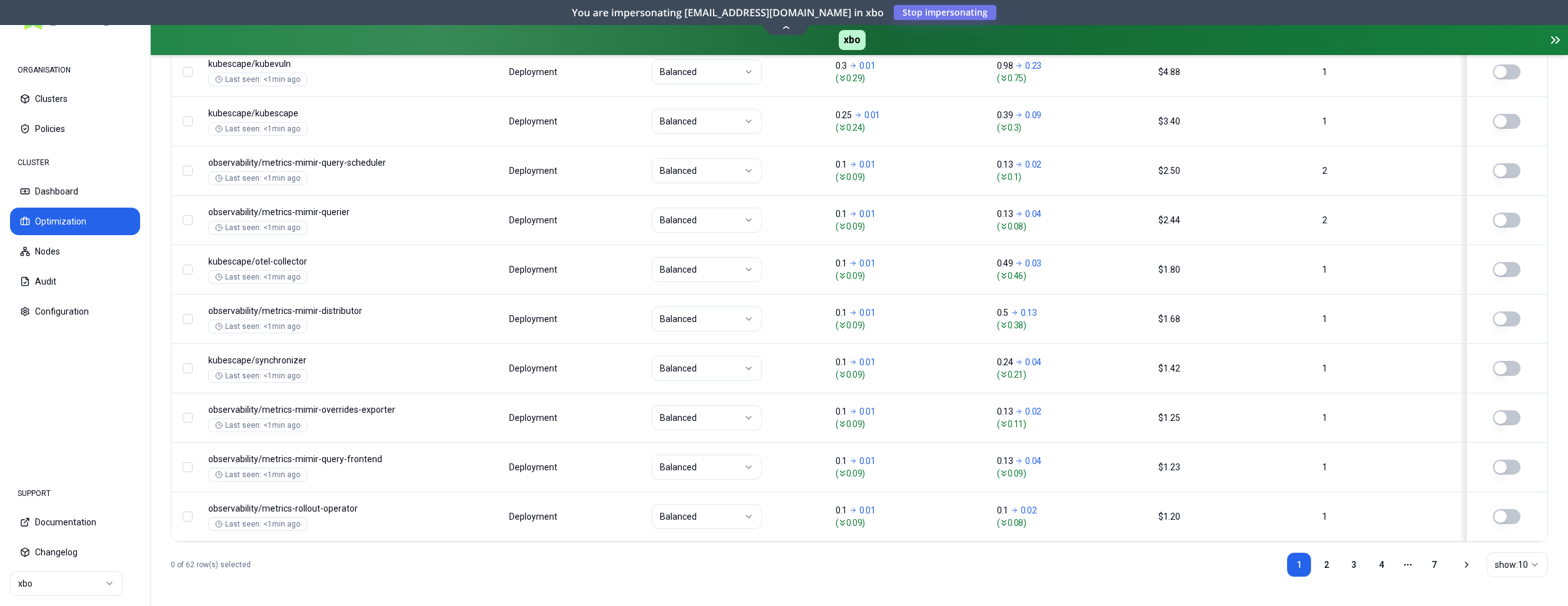
scroll to position [578, 0]
click at [1523, 561] on html "ORGANISATION Clusters Policies CLUSTER Dashboard Optimization Nodes Audit Confi…" at bounding box center [784, 303] width 1568 height 606
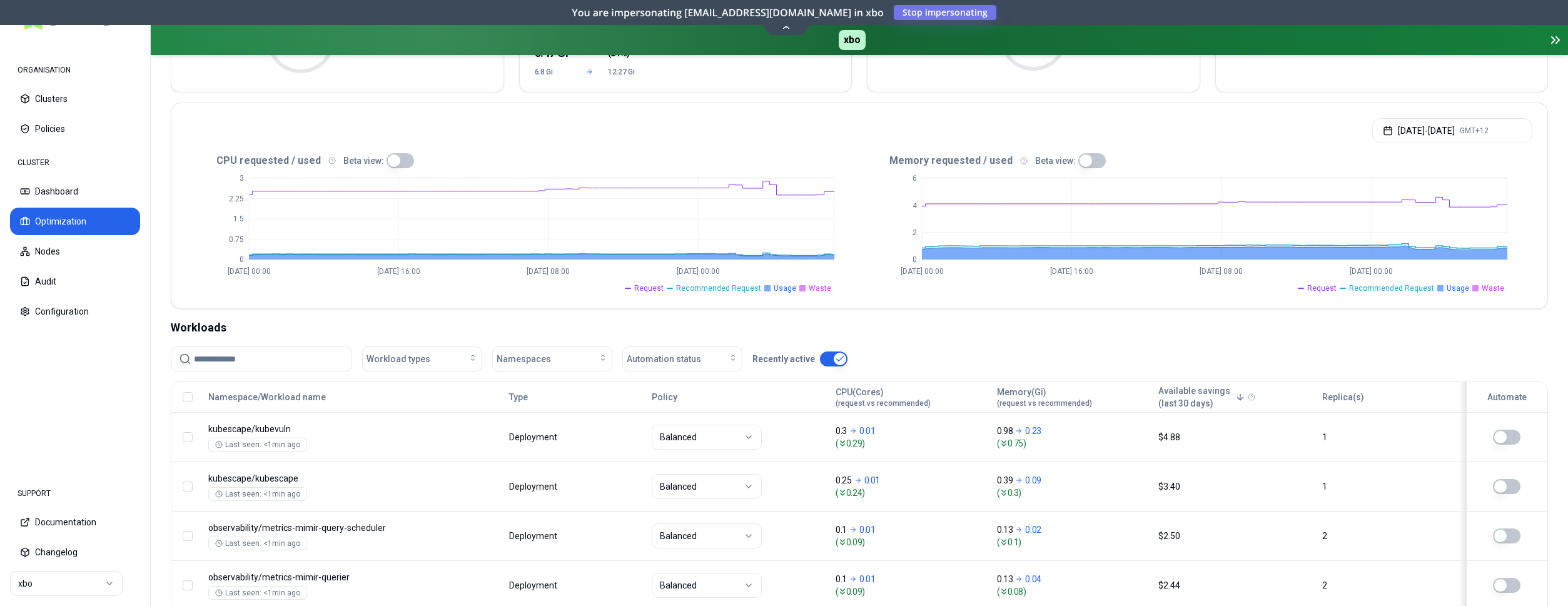
scroll to position [192, 0]
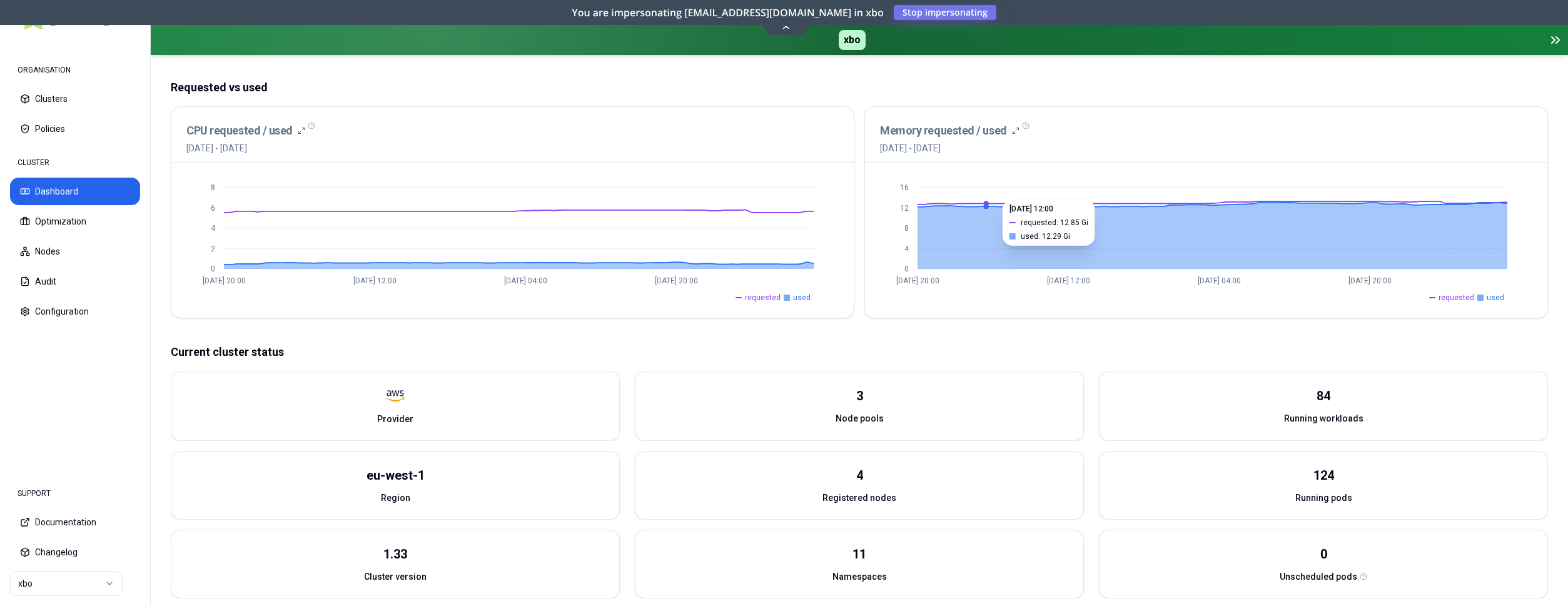
scroll to position [255, 0]
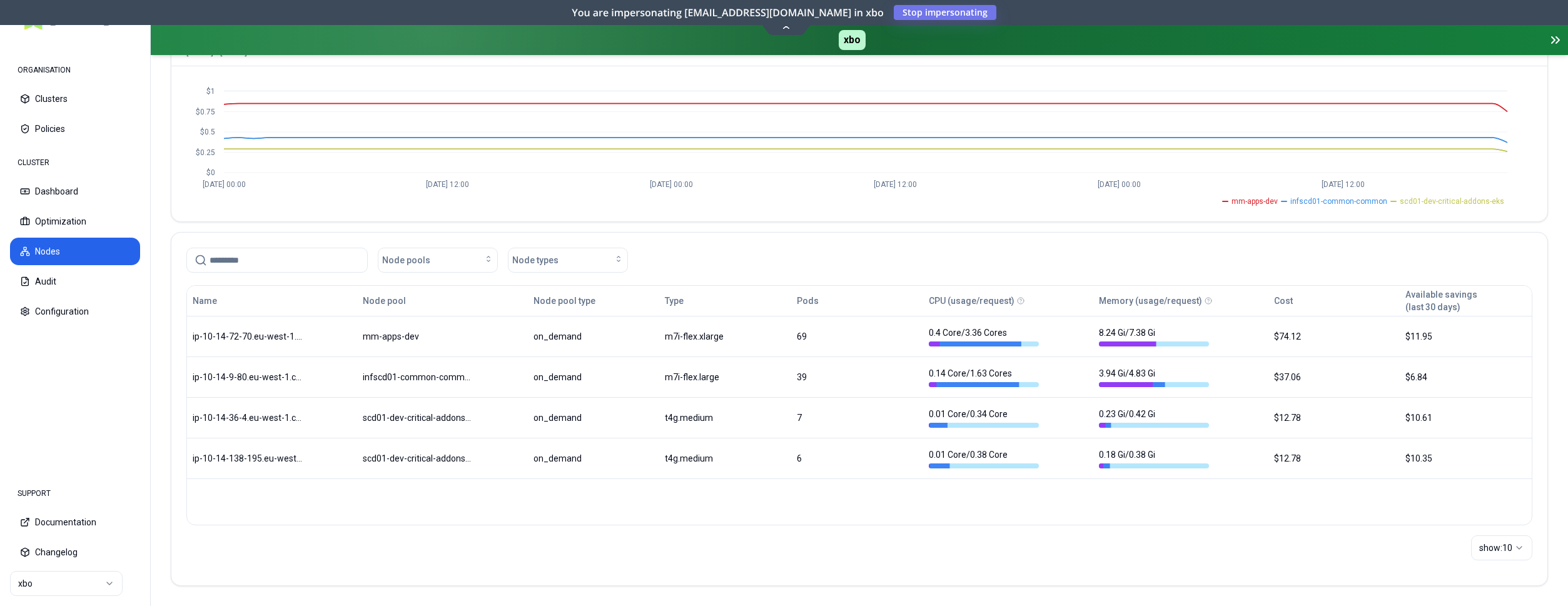
scroll to position [165, 0]
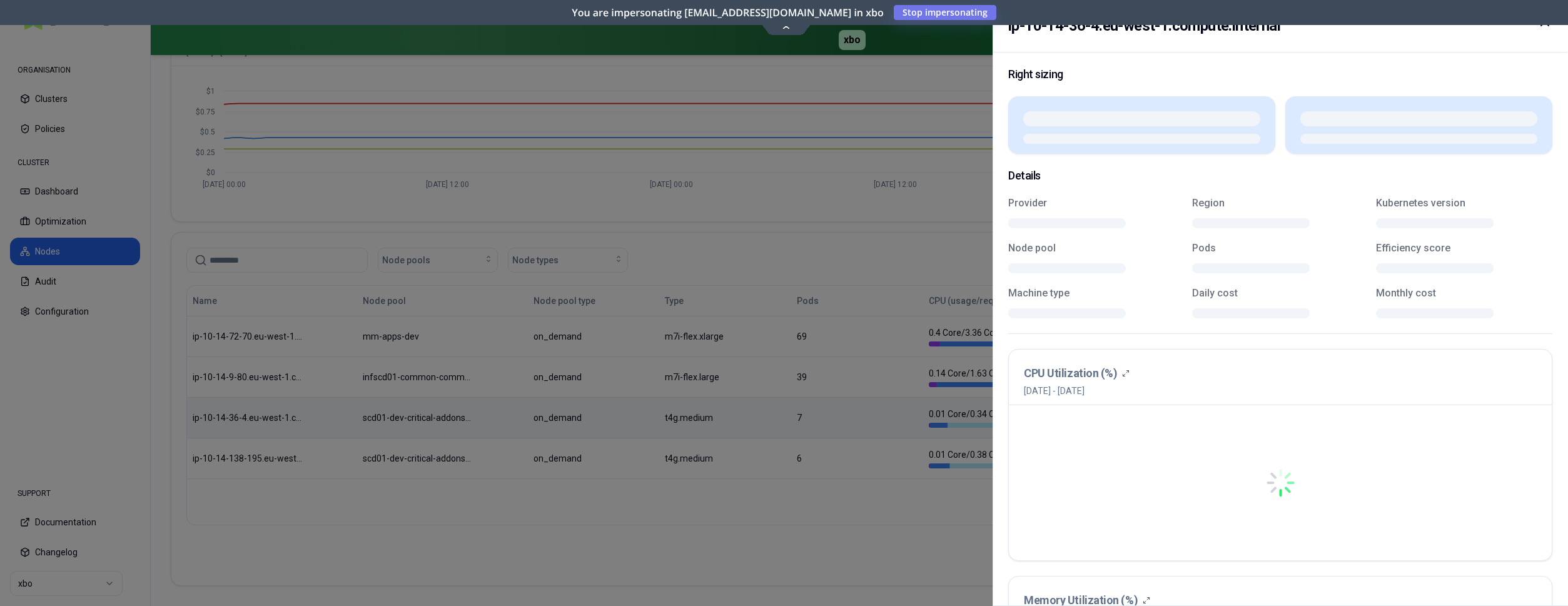
scroll to position [165, 0]
drag, startPoint x: 367, startPoint y: 415, endPoint x: 455, endPoint y: 430, distance: 89.3
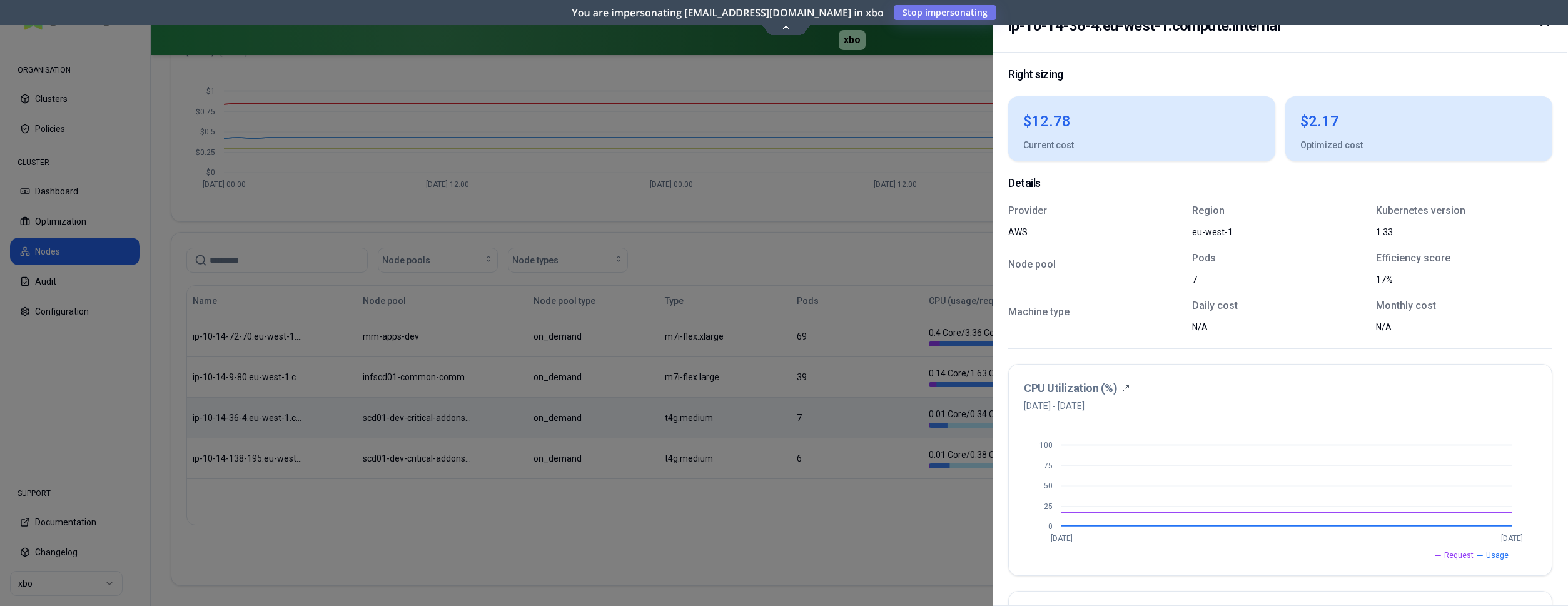
click at [1540, 26] on icon at bounding box center [1544, 21] width 15 height 15
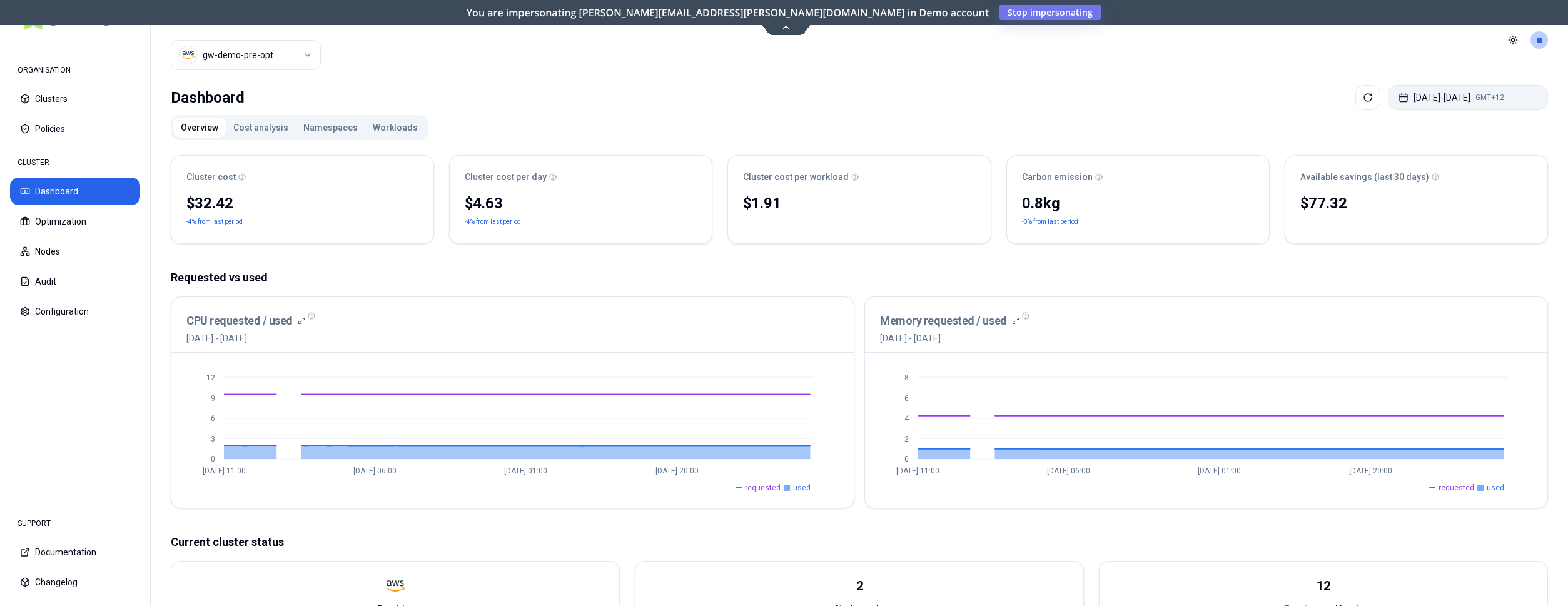
click at [1411, 94] on button "[DATE] - [DATE] GMT+12" at bounding box center [1467, 97] width 160 height 25
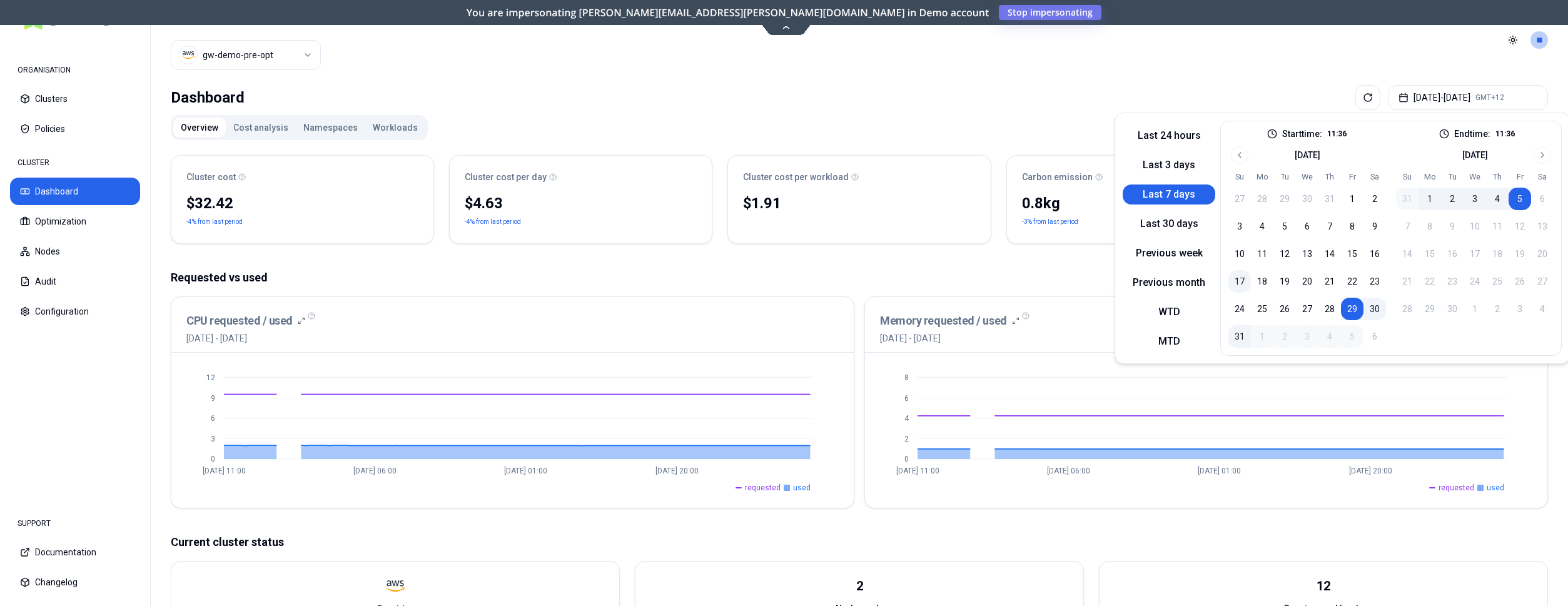
click at [1237, 276] on button "17" at bounding box center [1240, 282] width 23 height 23
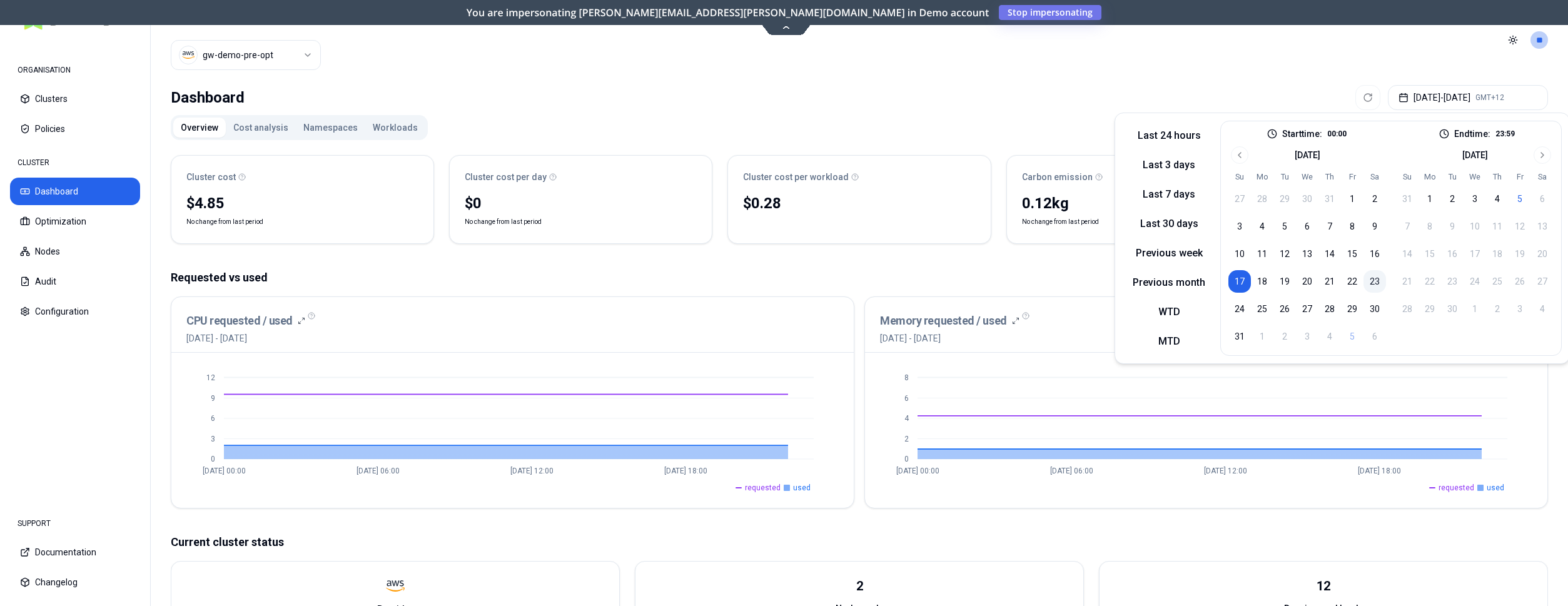
click at [1378, 279] on button "23" at bounding box center [1374, 282] width 23 height 23
click at [938, 260] on div "Cluster cost $33.70 -1% from last period Cluster cost per day $5.62 -1% from la…" at bounding box center [859, 523] width 1377 height 756
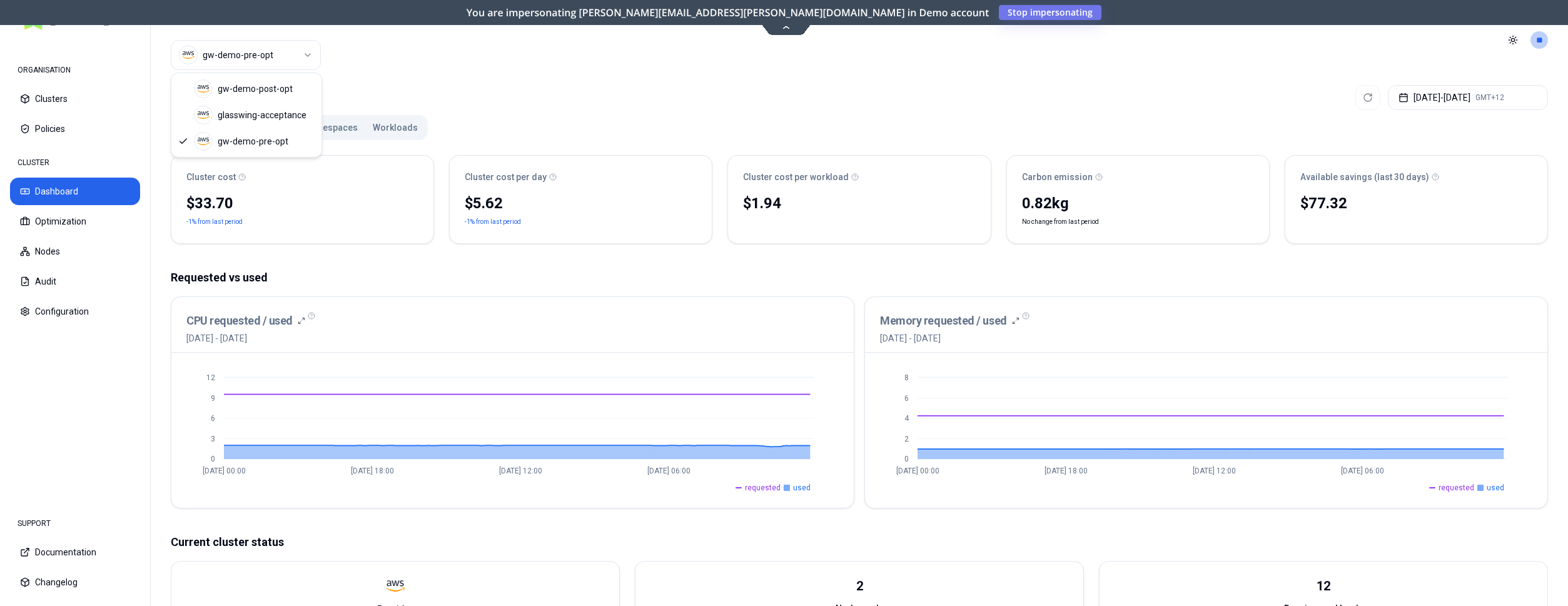
click at [245, 54] on html "ORGANISATION Clusters Policies CLUSTER Dashboard Optimization Nodes Audit Confi…" at bounding box center [784, 303] width 1568 height 606
click at [74, 228] on html "ORGANISATION Clusters Policies CLUSTER Dashboard Optimization Nodes Audit Confi…" at bounding box center [784, 303] width 1568 height 606
click at [74, 224] on button "Optimization" at bounding box center [74, 222] width 130 height 28
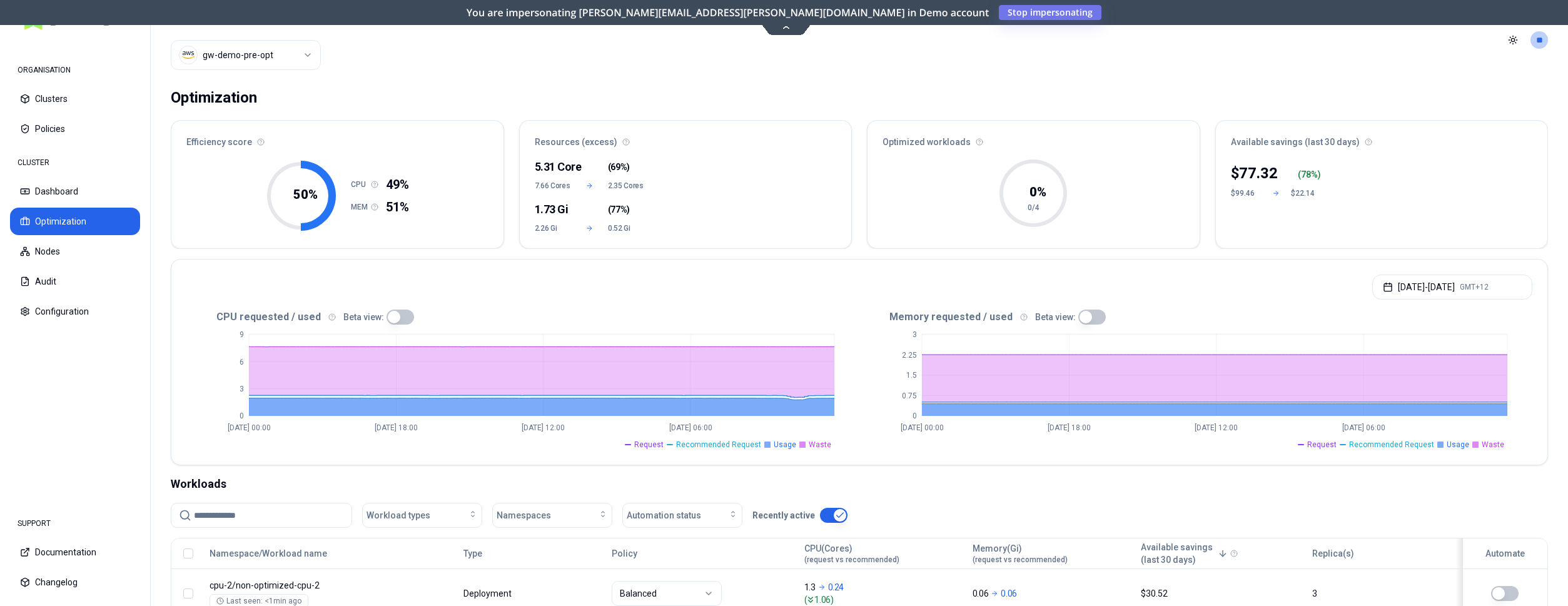
click at [291, 54] on html "ORGANISATION Clusters Policies CLUSTER Dashboard Optimization Nodes Audit Confi…" at bounding box center [784, 303] width 1568 height 606
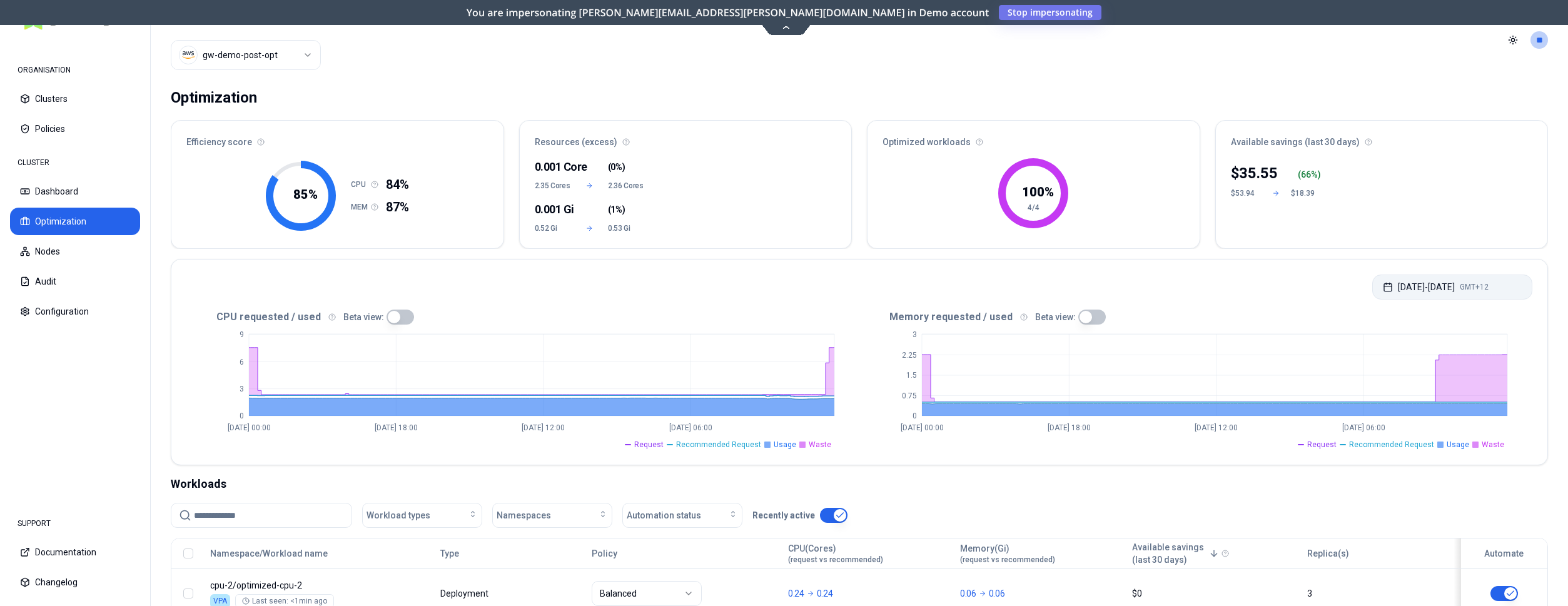
click at [1426, 281] on button "Aug 17, 2025 - Aug 23, 2025 GMT+12" at bounding box center [1451, 287] width 160 height 25
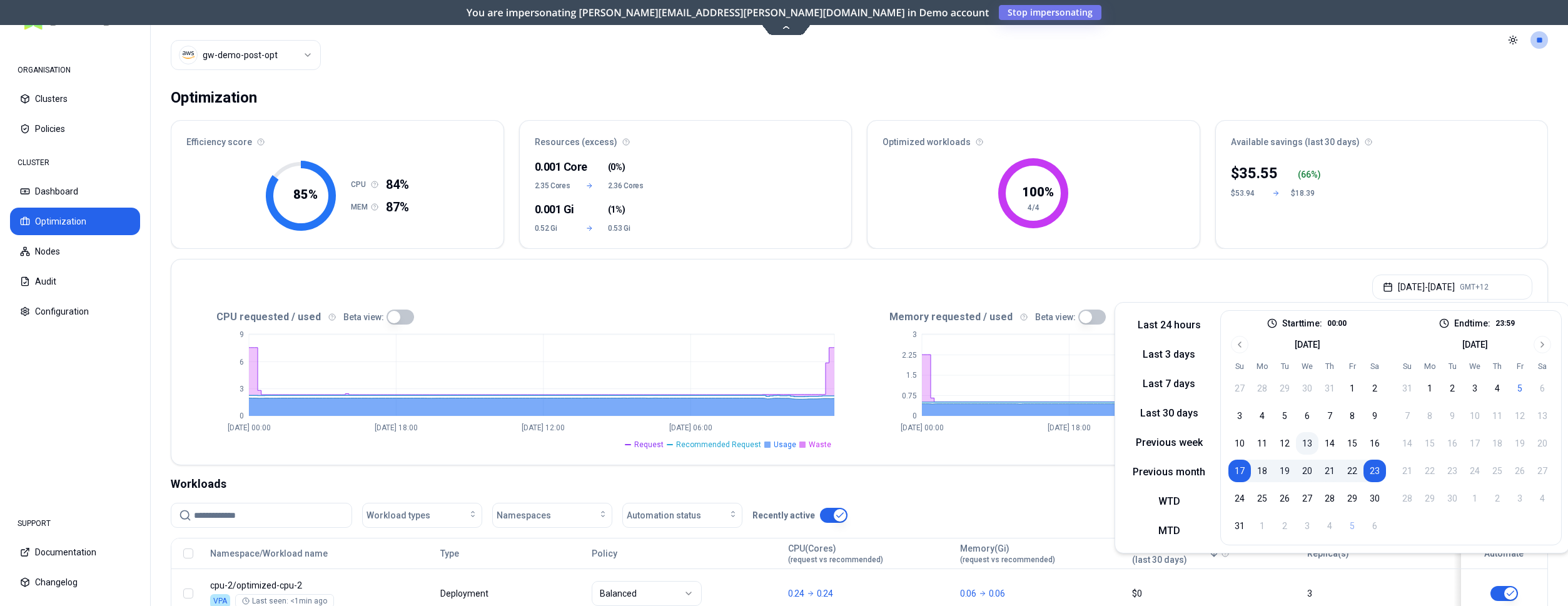
click at [1310, 444] on button "13" at bounding box center [1307, 444] width 23 height 23
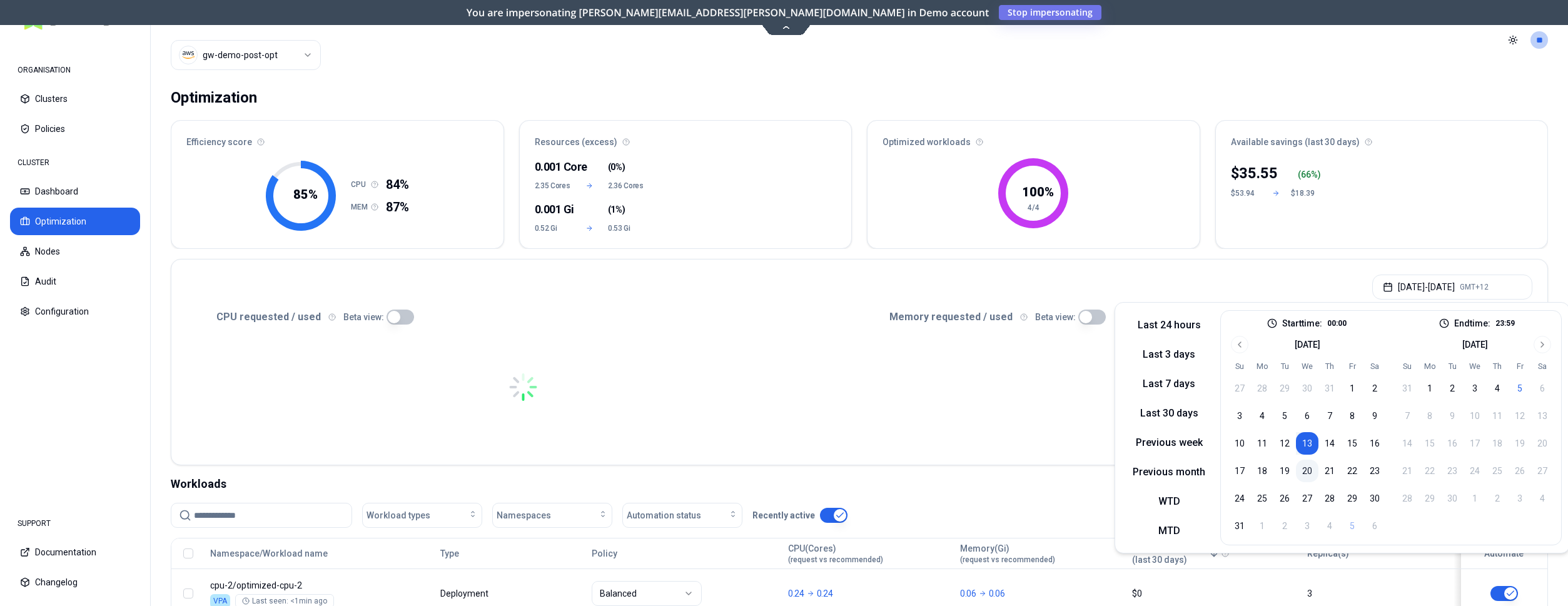
click at [1305, 468] on button "20" at bounding box center [1307, 472] width 23 height 23
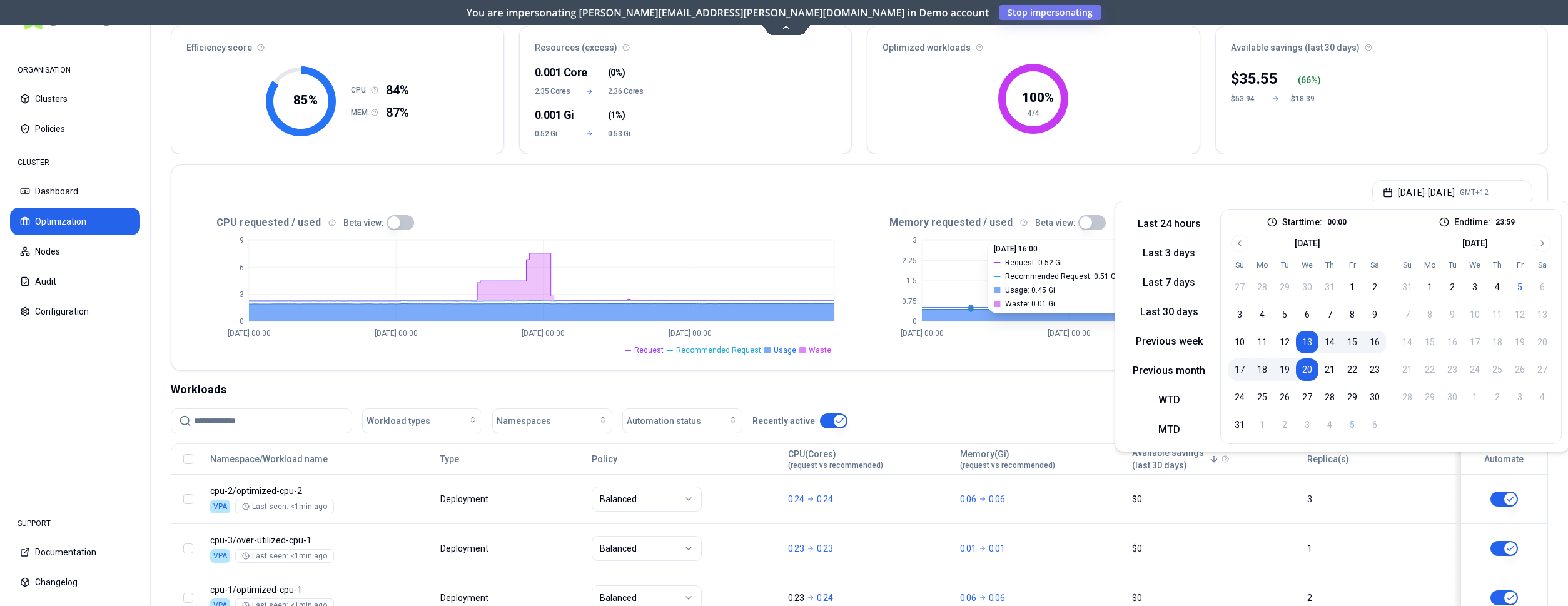
scroll to position [127, 0]
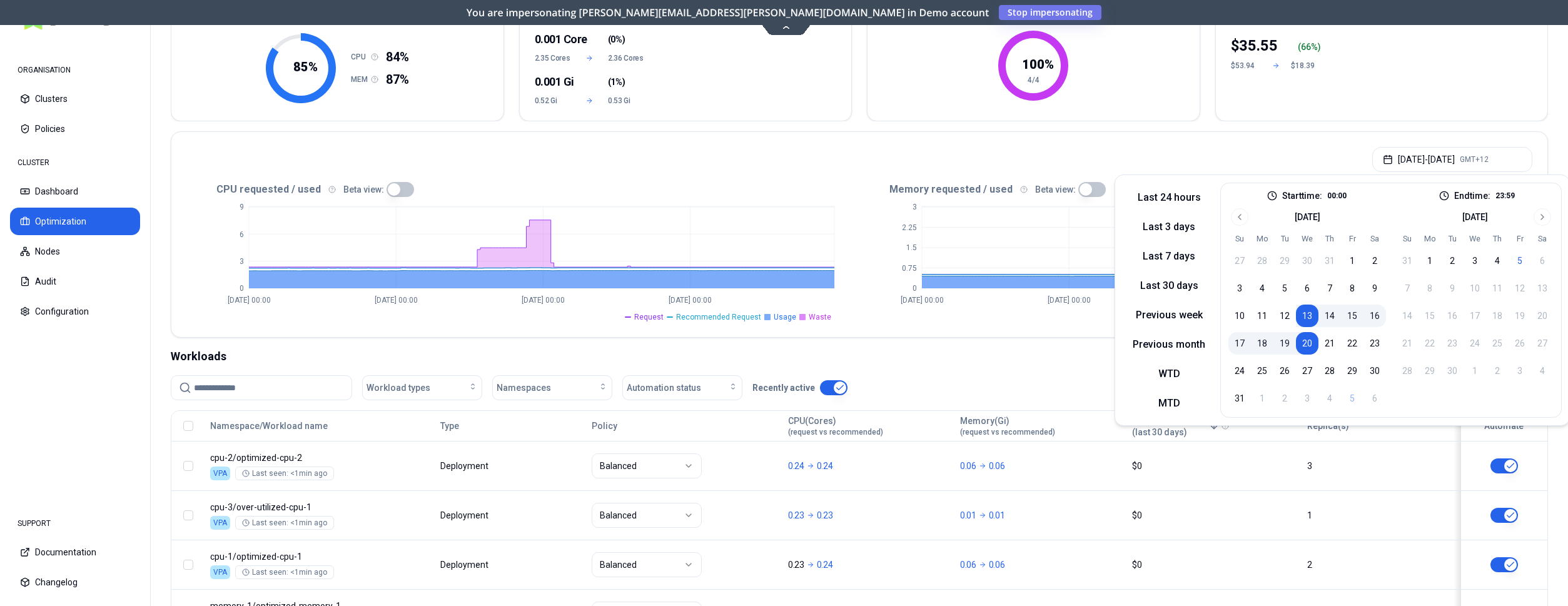
click at [997, 336] on div "CPU requested / used Beta view: 0 3 6 9 Aug 13 00:00 Aug 15 00:00 Aug 17 00:00 …" at bounding box center [859, 258] width 1376 height 158
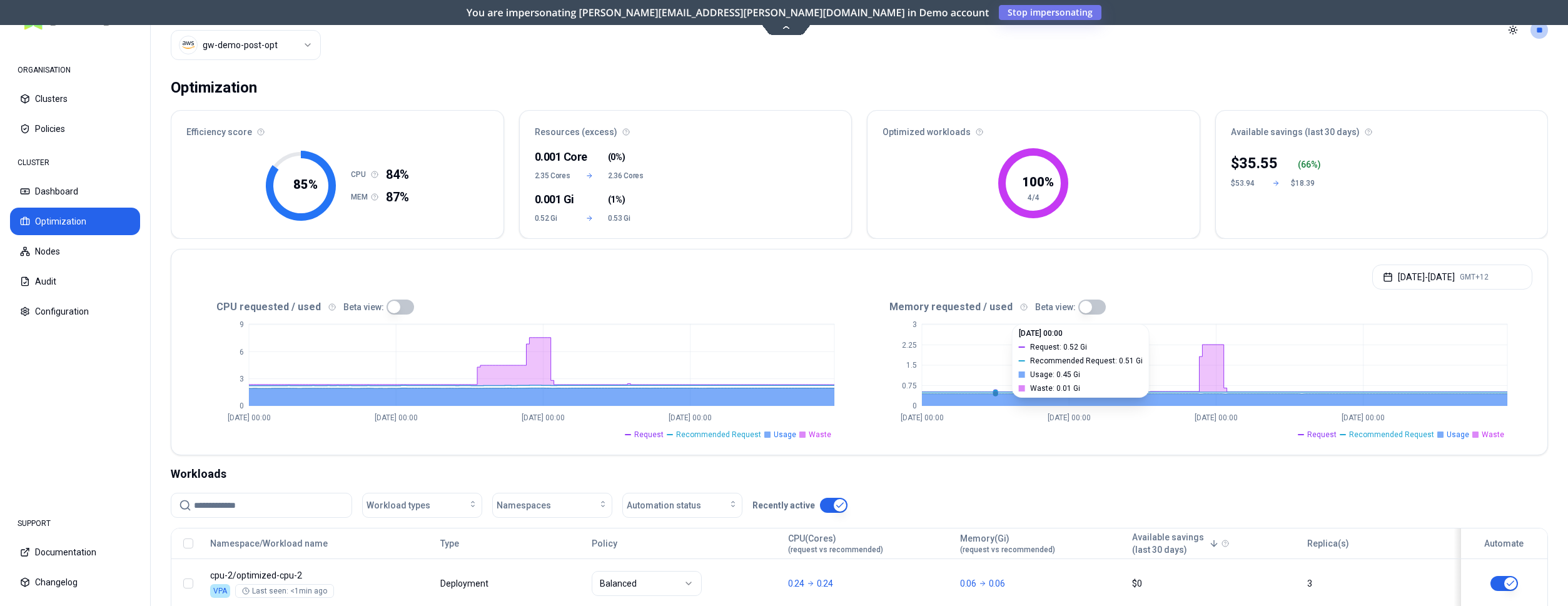
scroll to position [0, 0]
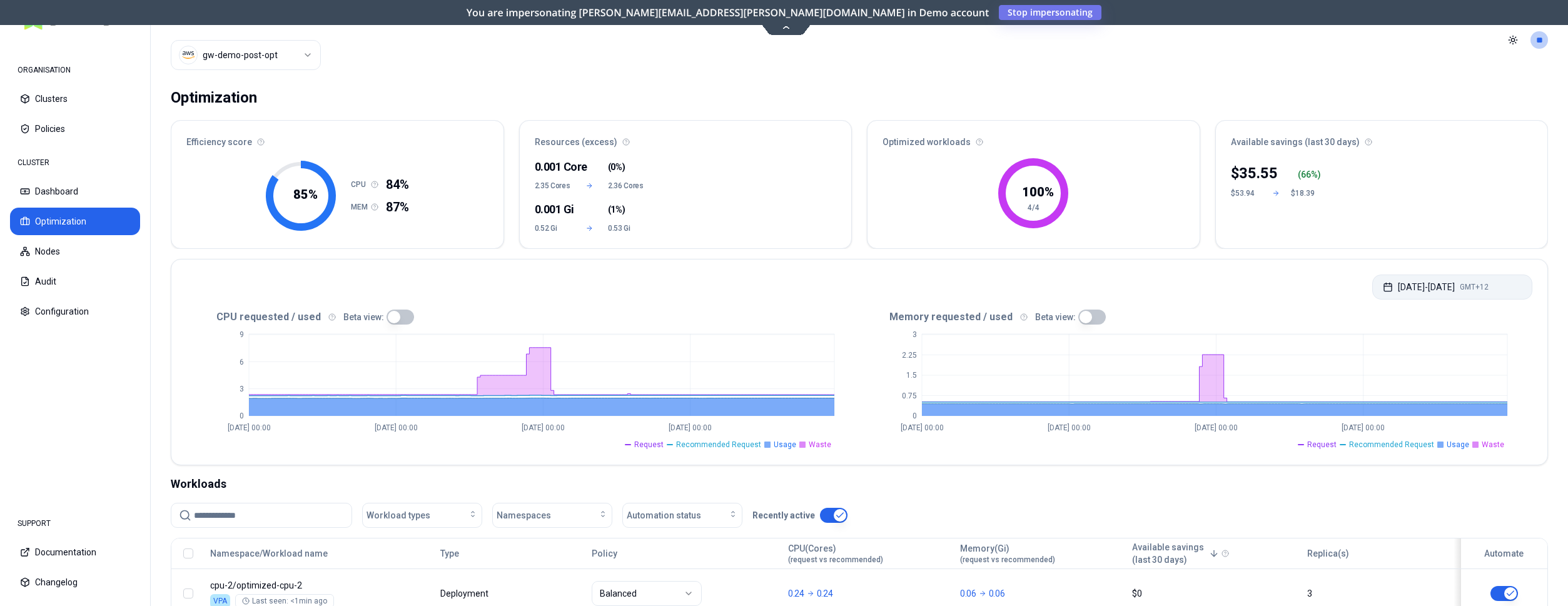
click at [1471, 281] on button "Aug 13, 2025 - Aug 20, 2025 GMT+12" at bounding box center [1451, 287] width 160 height 25
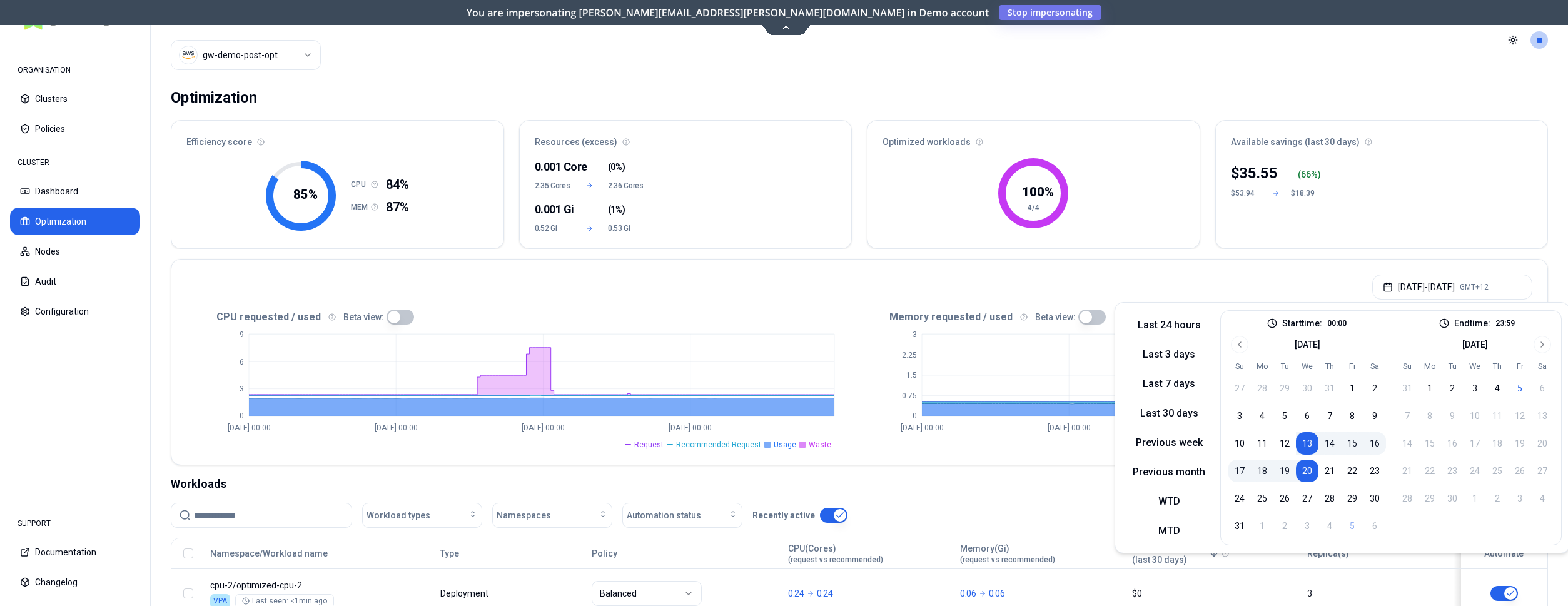
click at [1352, 443] on button "15" at bounding box center [1352, 444] width 23 height 23
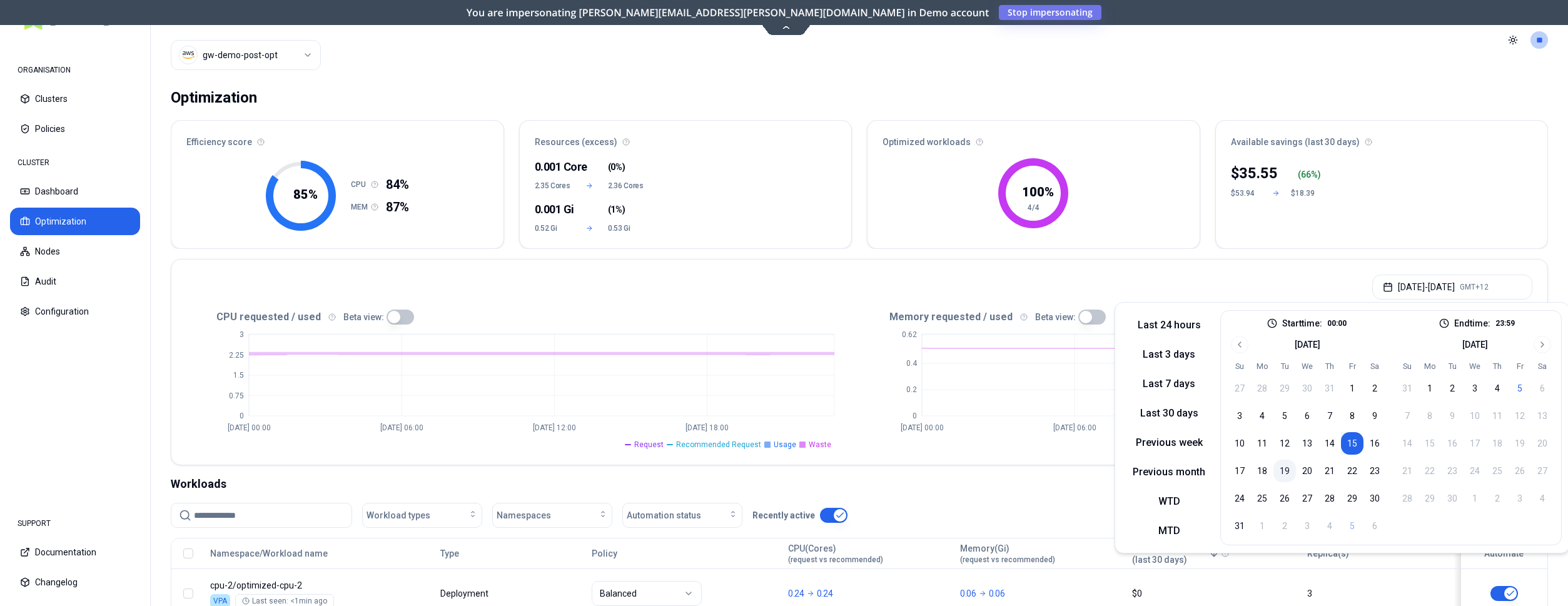
click at [1281, 473] on button "19" at bounding box center [1284, 472] width 23 height 23
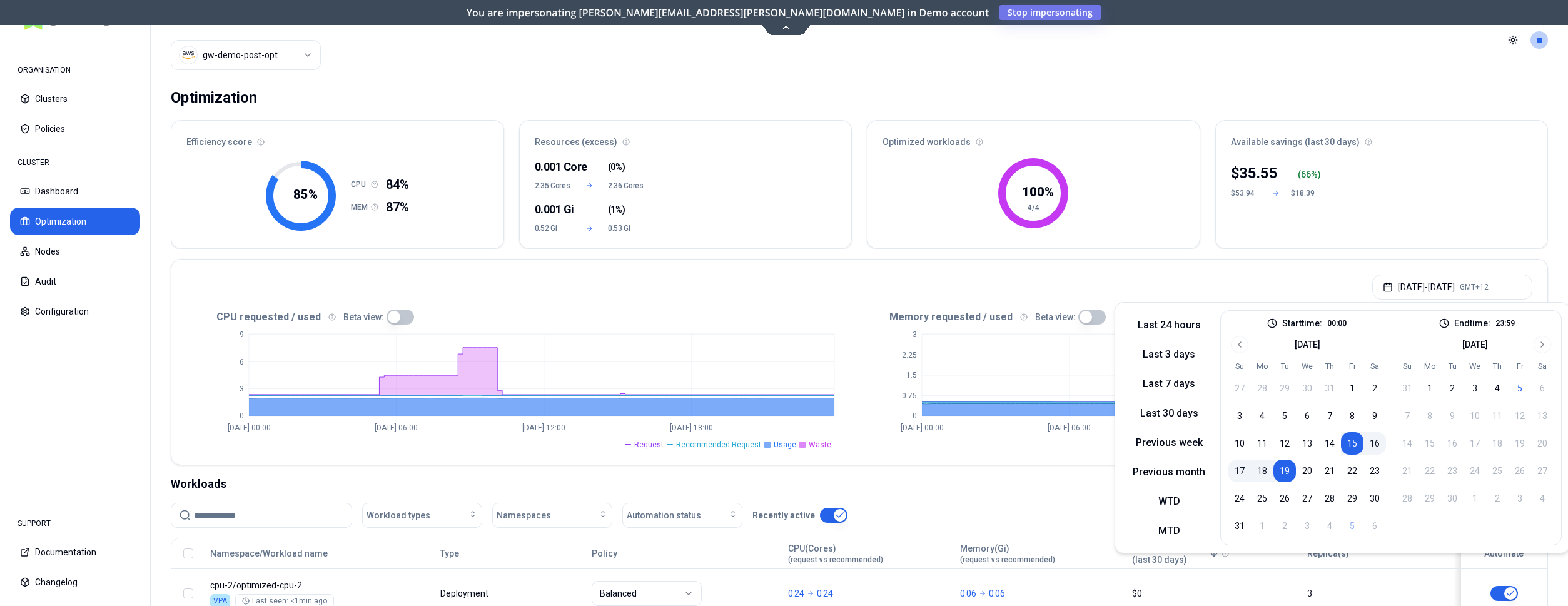
click at [1244, 467] on button "17" at bounding box center [1240, 472] width 23 height 23
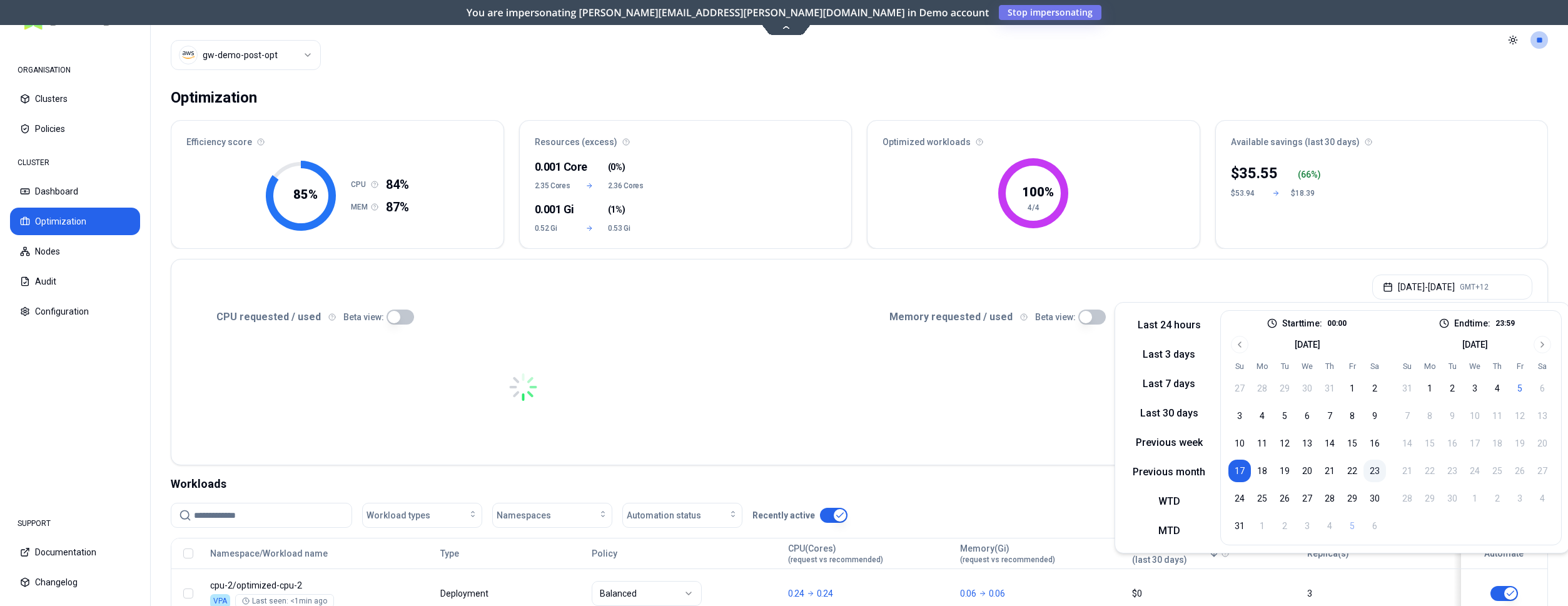
click at [1373, 465] on button "23" at bounding box center [1374, 472] width 23 height 23
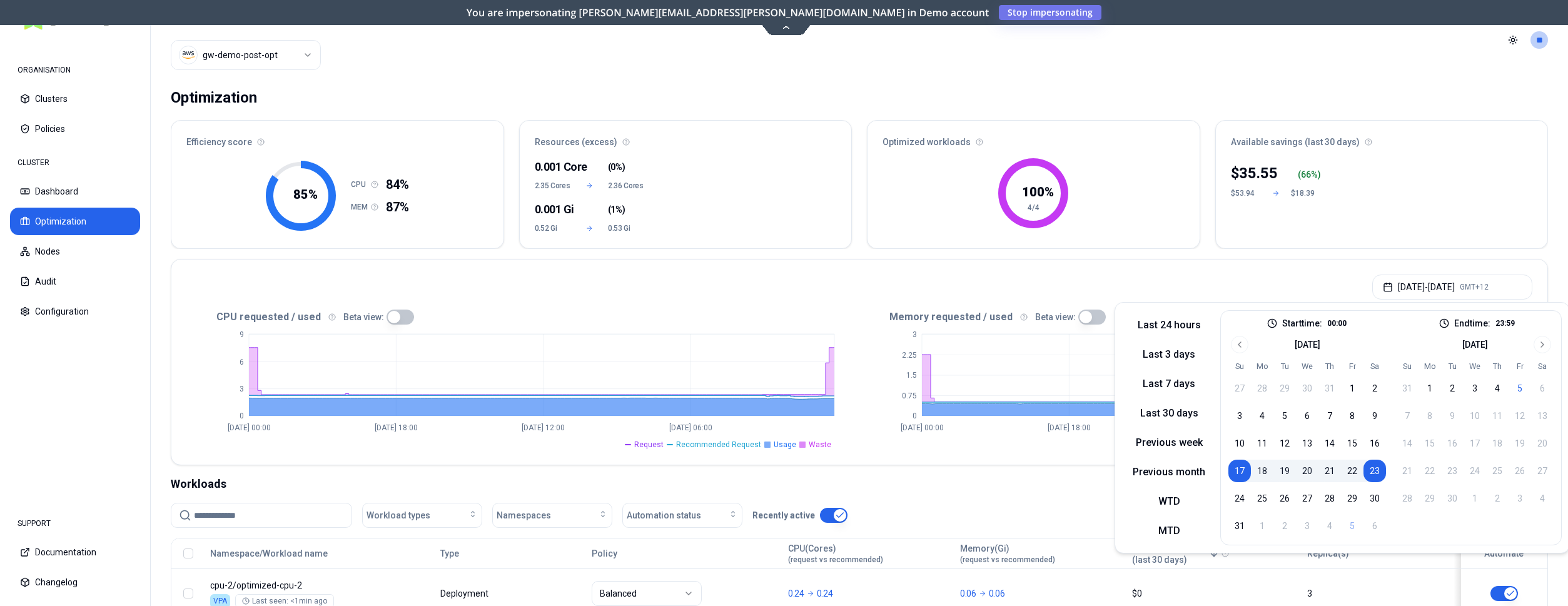
click at [1263, 473] on button "18" at bounding box center [1262, 472] width 23 height 23
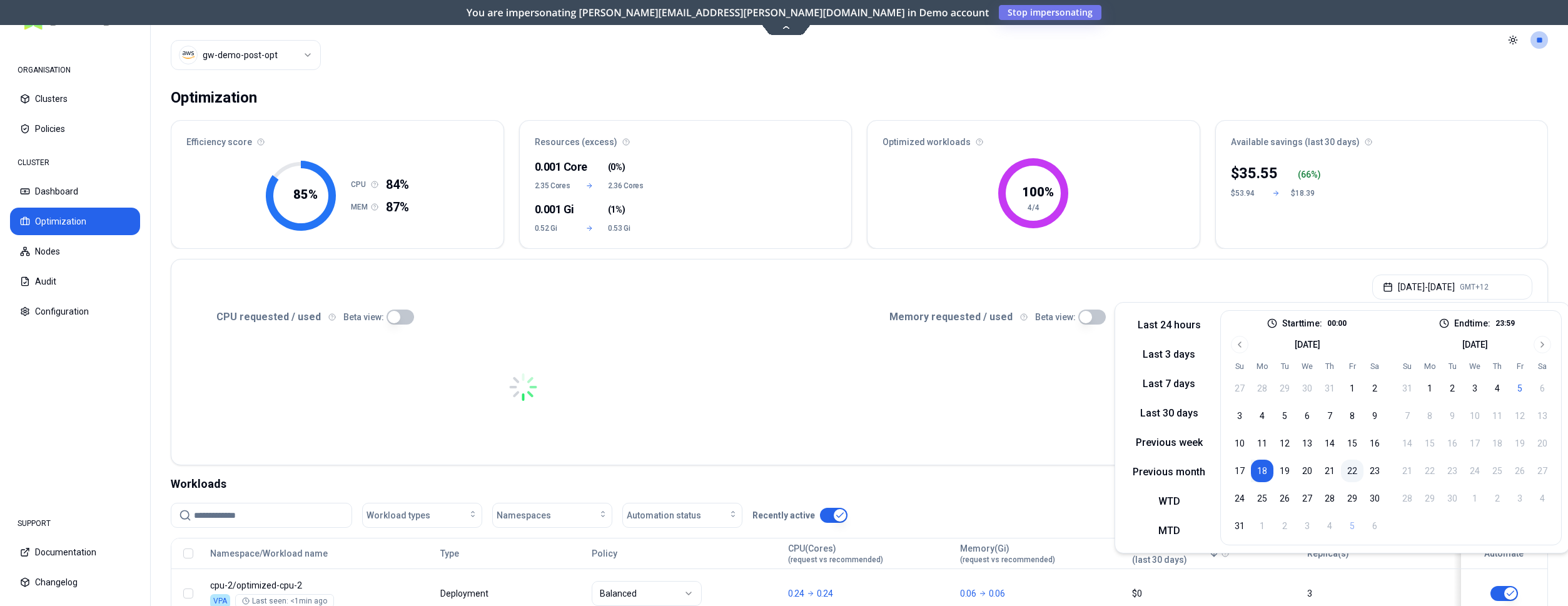
click at [1347, 472] on button "22" at bounding box center [1352, 472] width 23 height 23
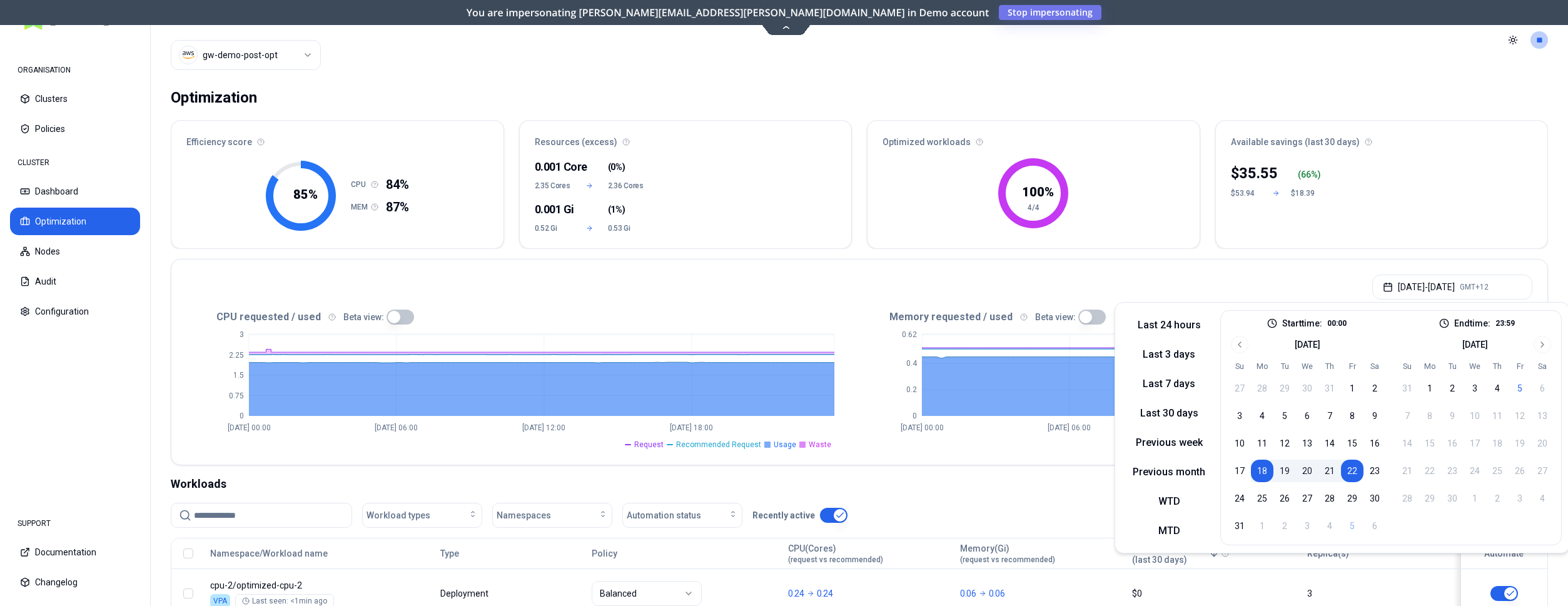
click at [842, 289] on div "Aug 18, 2025 - Aug 22, 2025 GMT+12" at bounding box center [859, 283] width 1376 height 47
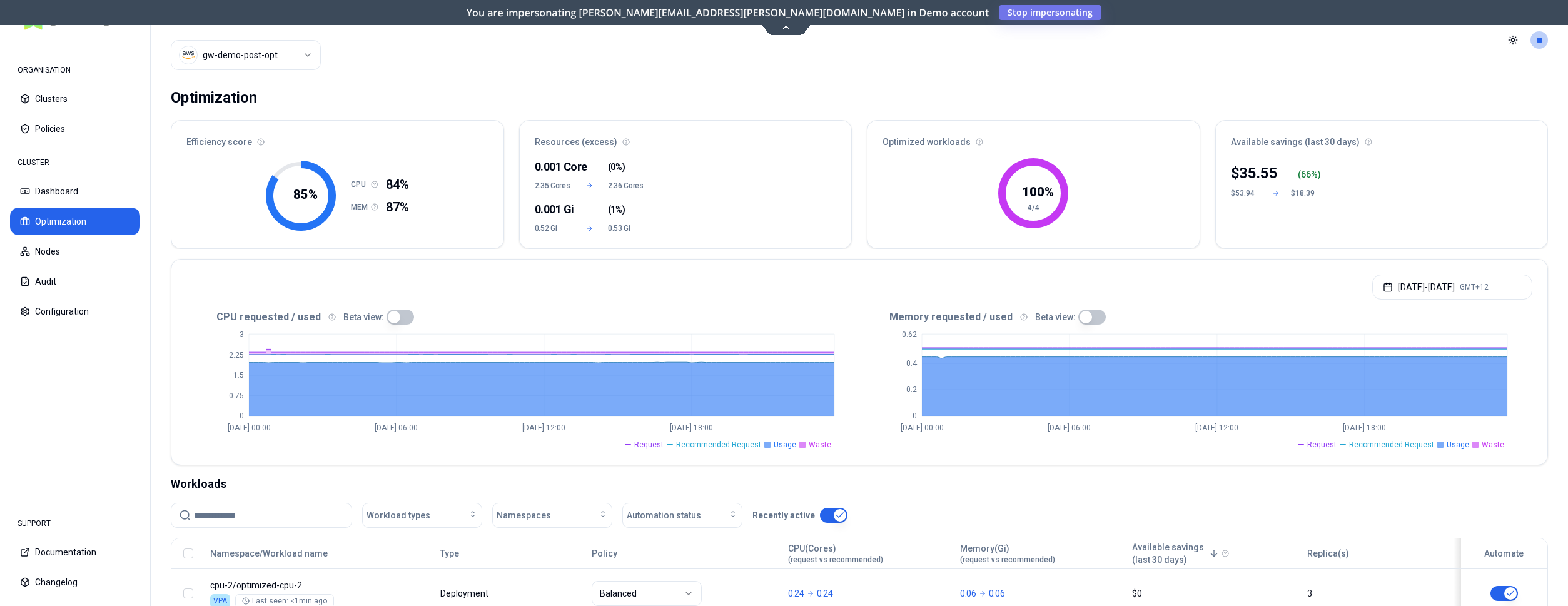
click at [308, 44] on html "ORGANISATION Clusters Policies CLUSTER Dashboard Optimization Nodes Audit Confi…" at bounding box center [784, 303] width 1568 height 606
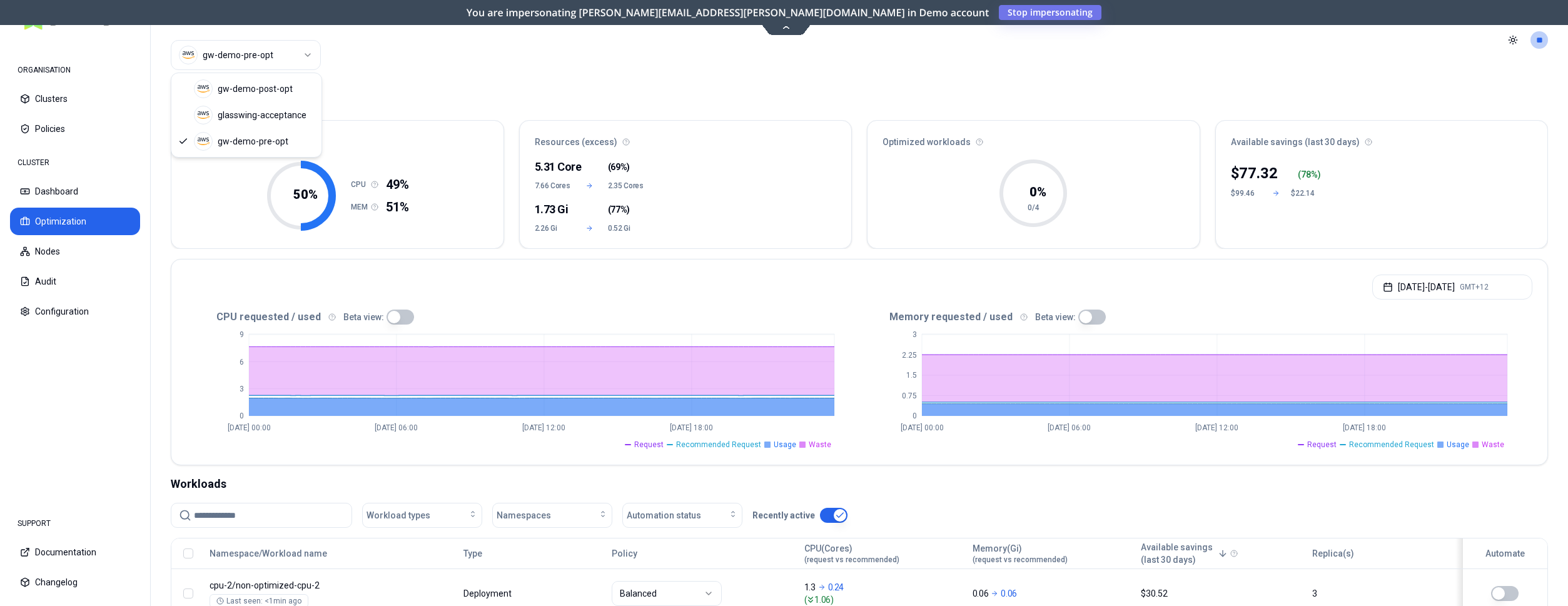
click at [308, 61] on html "ORGANISATION Clusters Policies CLUSTER Dashboard Optimization Nodes Audit Confi…" at bounding box center [784, 303] width 1568 height 606
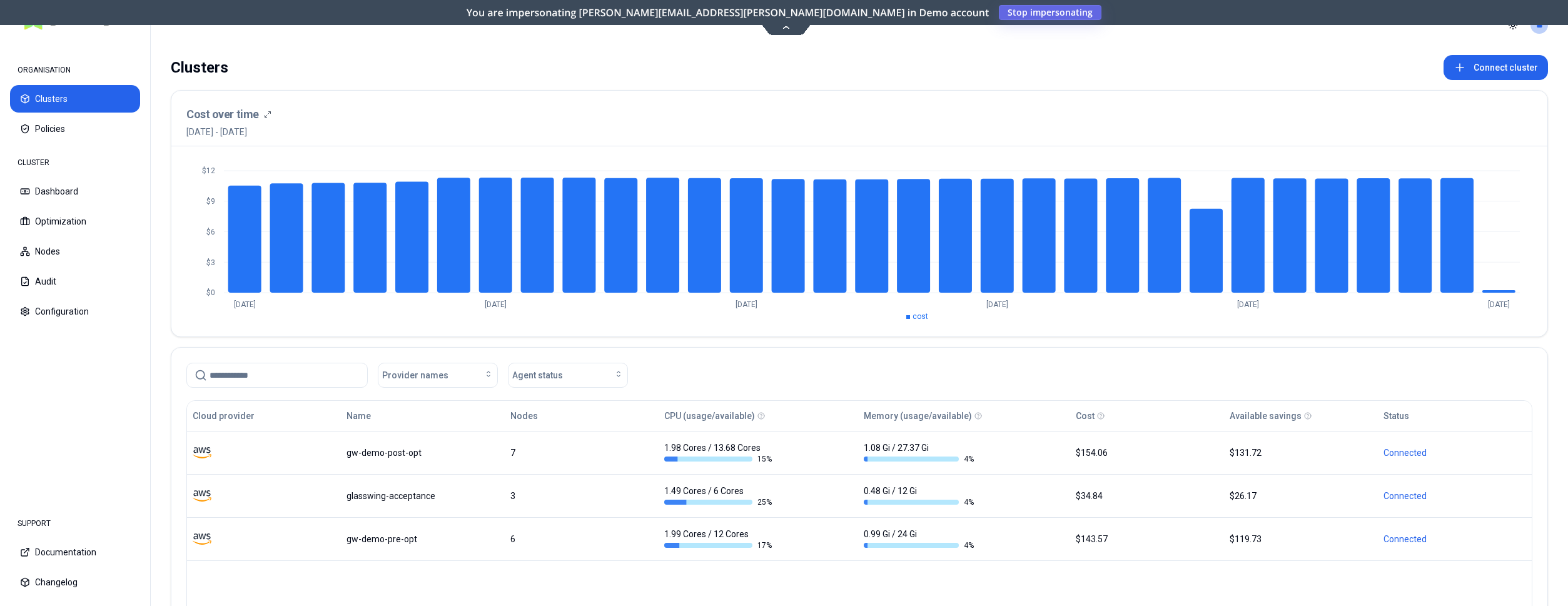
click at [0, 0] on span "Stop impersonating" at bounding box center [0, 0] width 0 height 0
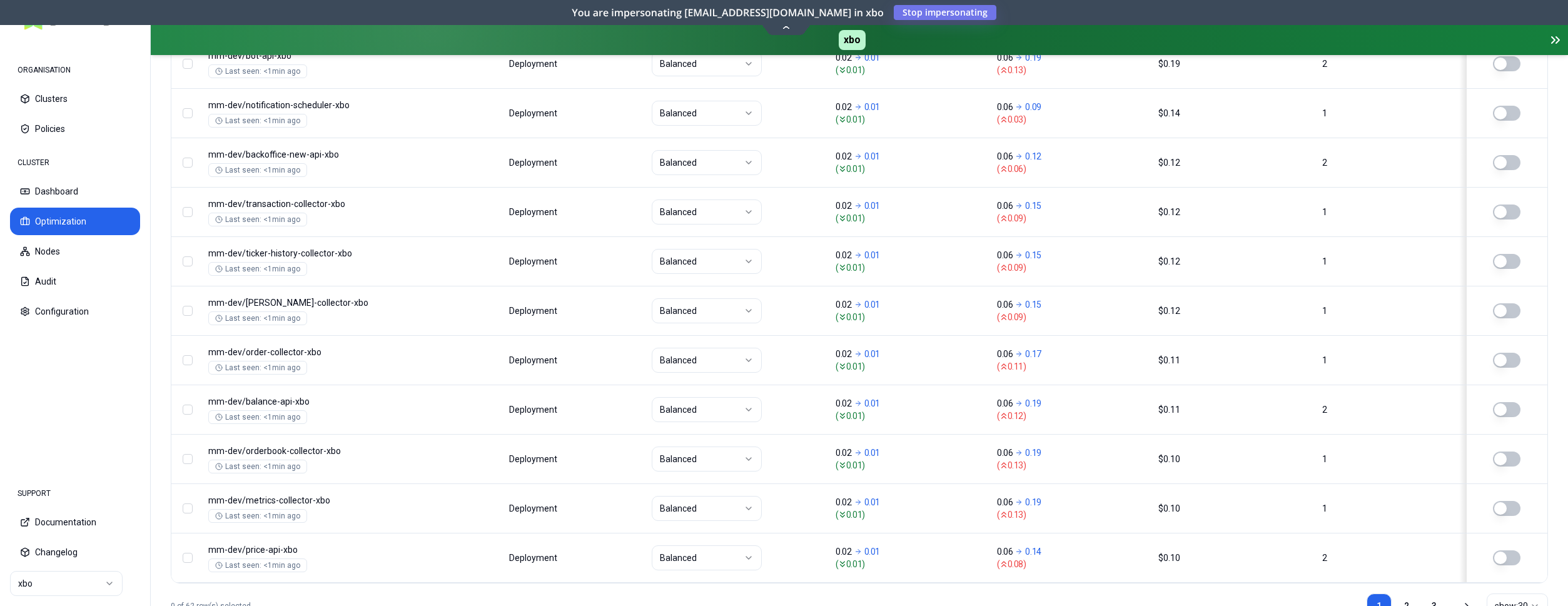
scroll to position [1567, 0]
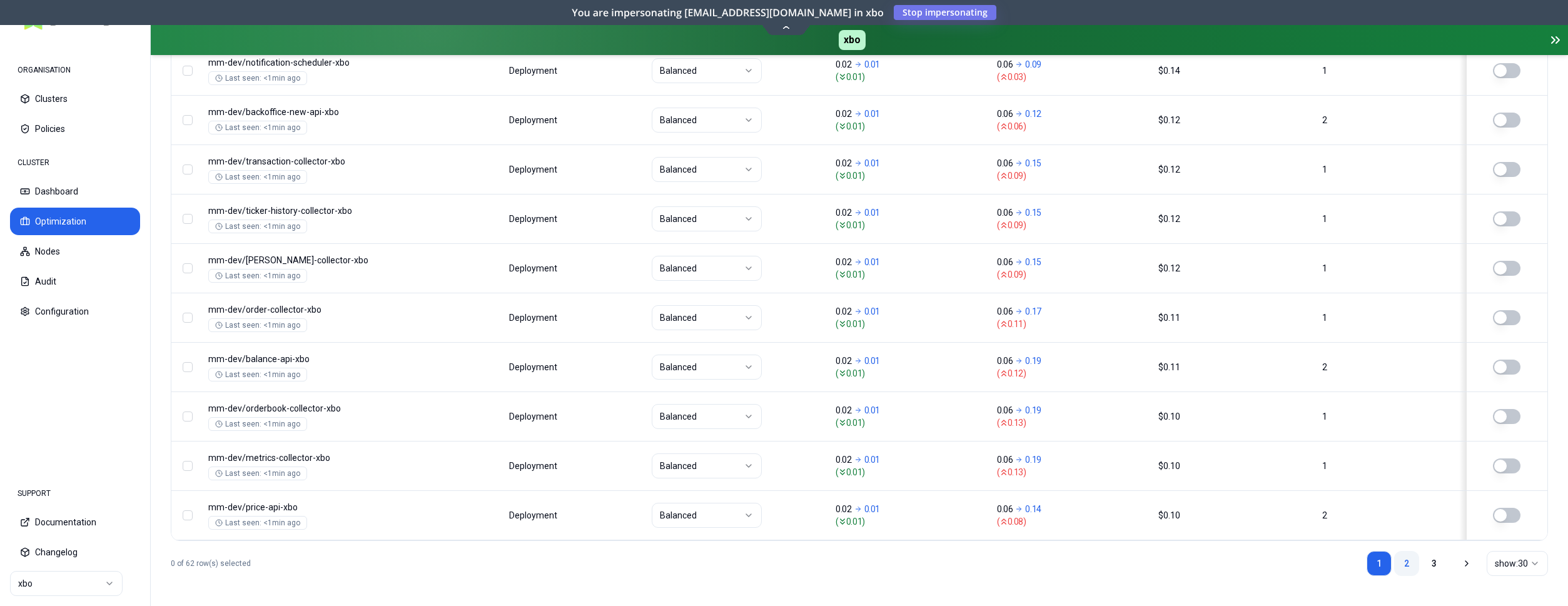
click at [1404, 561] on link "2" at bounding box center [1406, 563] width 25 height 25
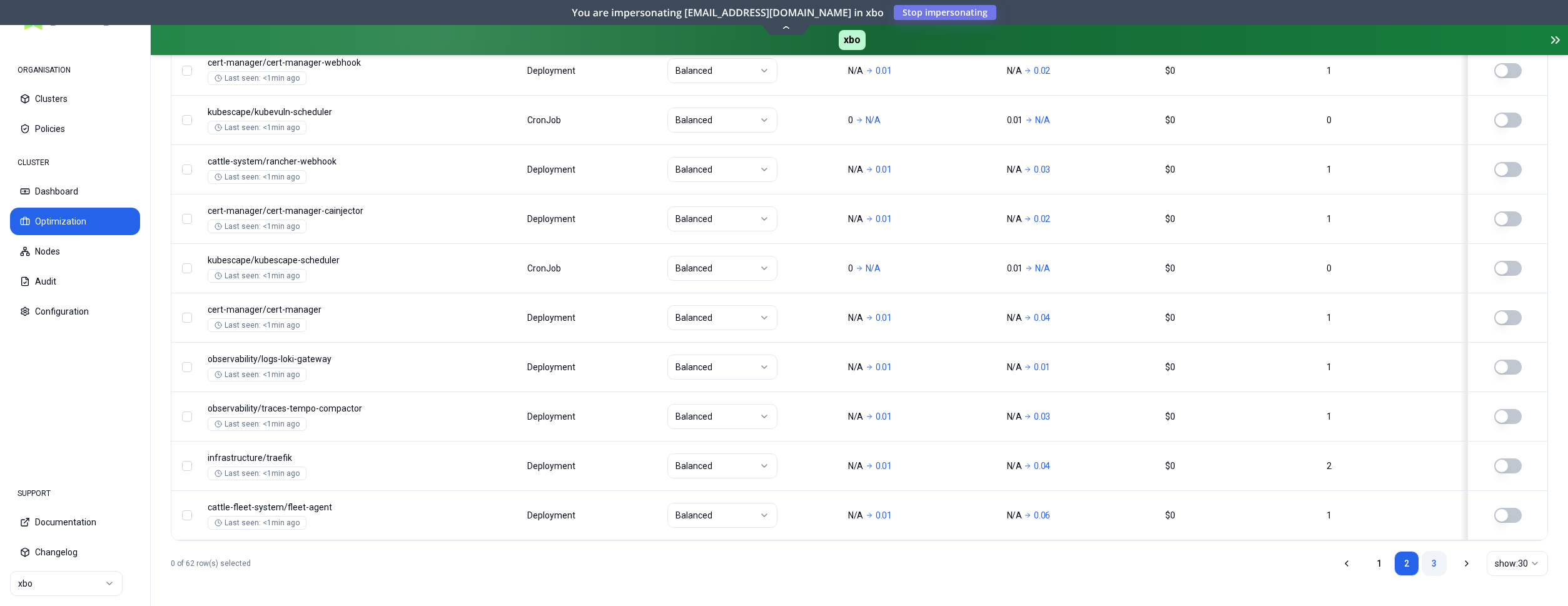
click at [1435, 567] on link "3" at bounding box center [1434, 563] width 25 height 25
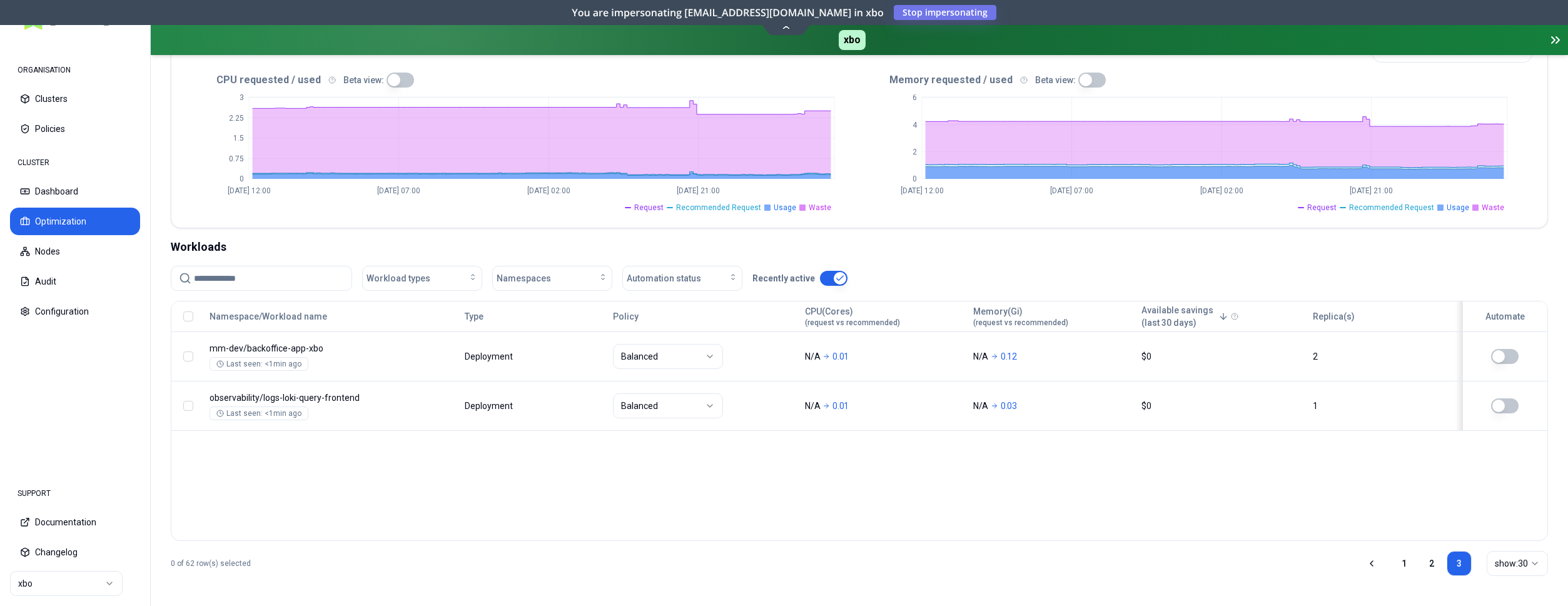
scroll to position [293, 0]
click at [41, 582] on html "ORGANISATION Clusters Policies CLUSTER Dashboard Optimization Nodes Audit Confi…" at bounding box center [784, 303] width 1568 height 606
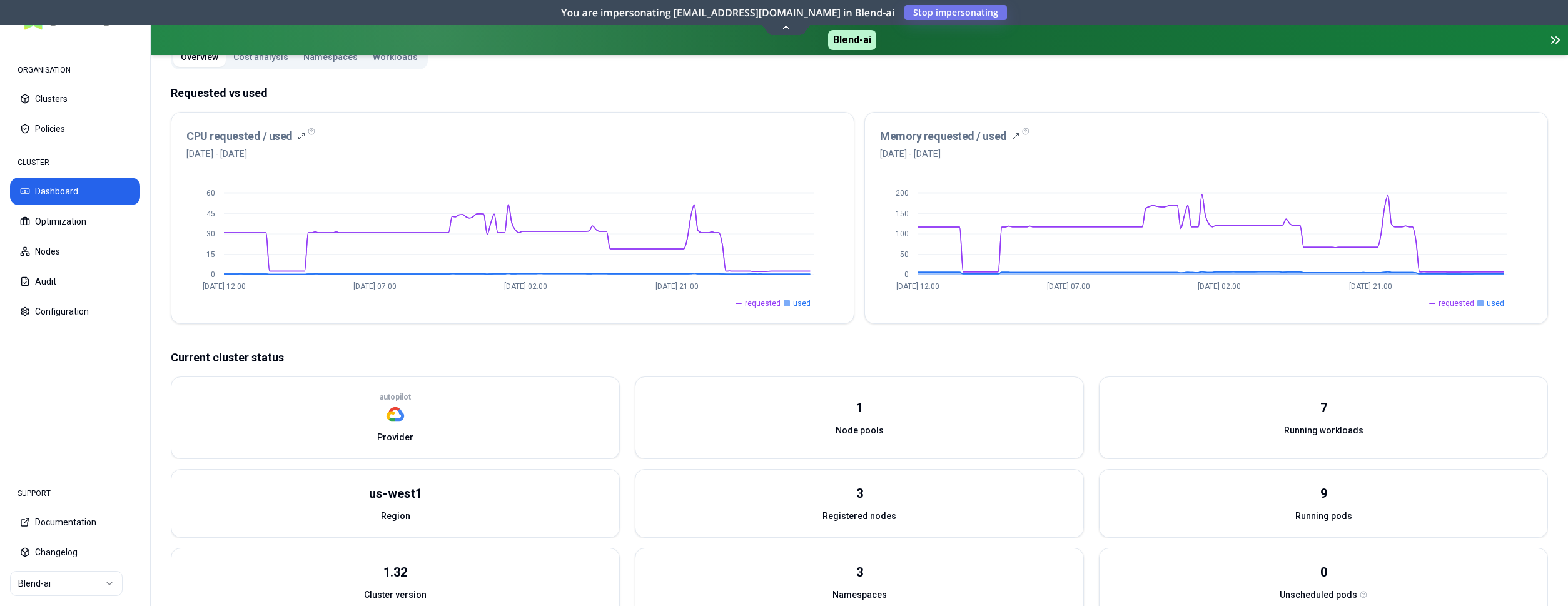
scroll to position [78, 0]
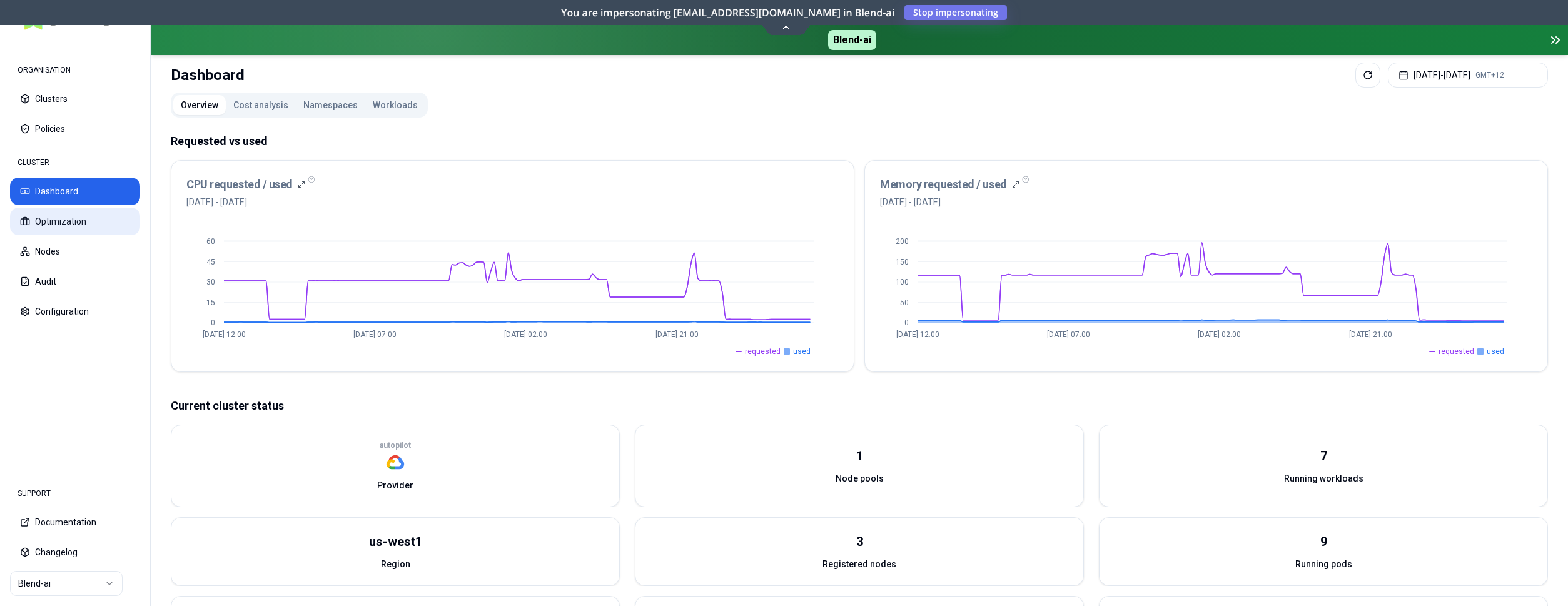
click at [55, 222] on button "Optimization" at bounding box center [74, 222] width 130 height 28
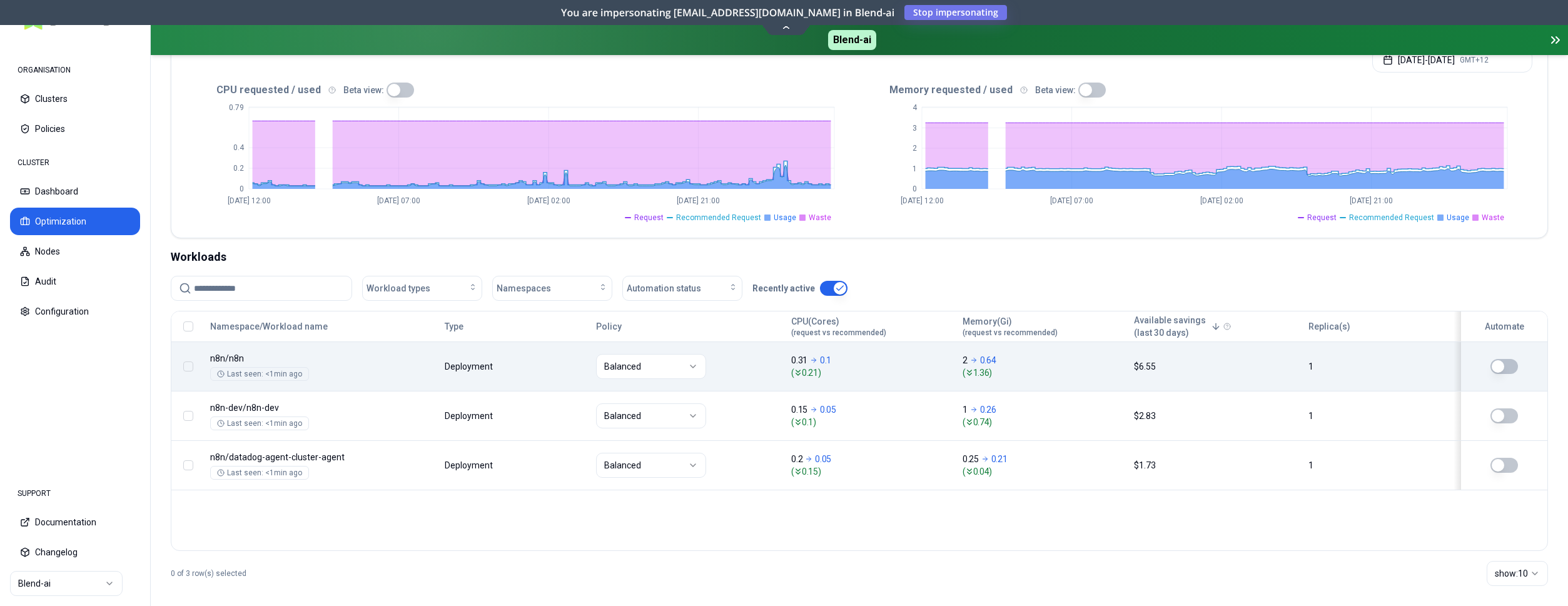
scroll to position [293, 0]
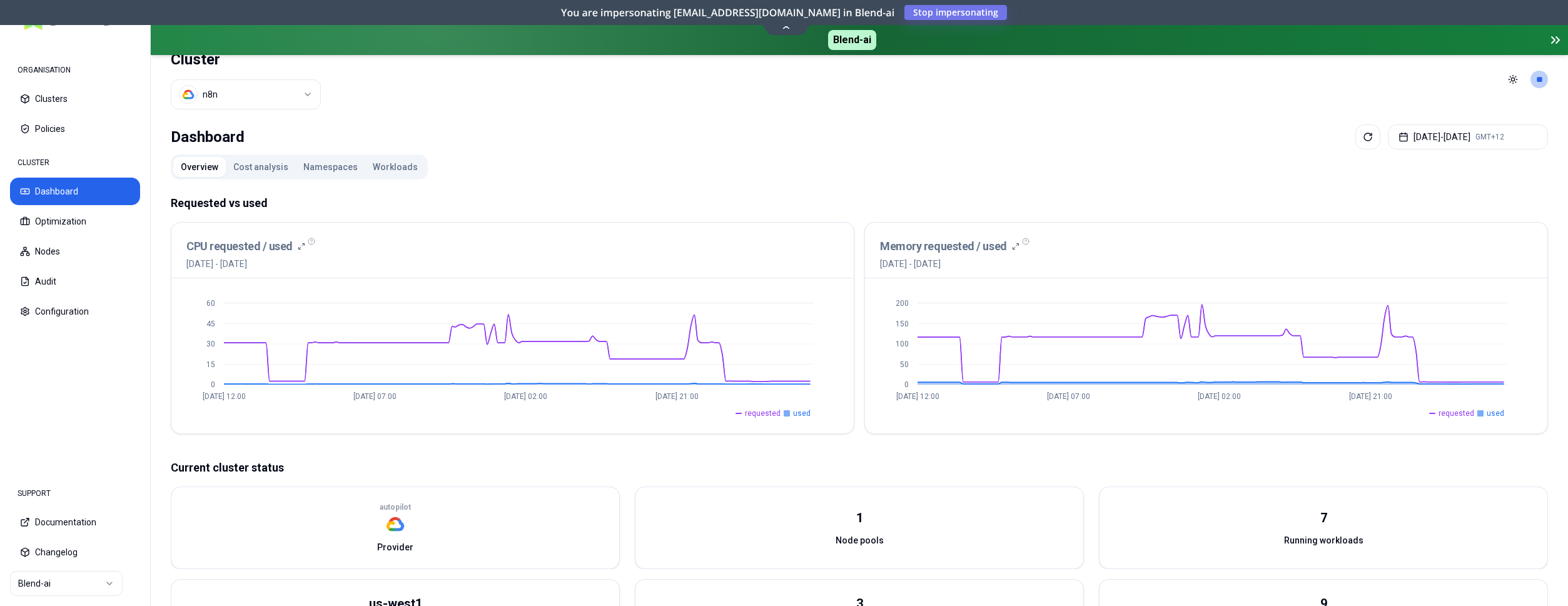
scroll to position [14, 0]
click at [376, 167] on button "Workloads" at bounding box center [395, 169] width 60 height 20
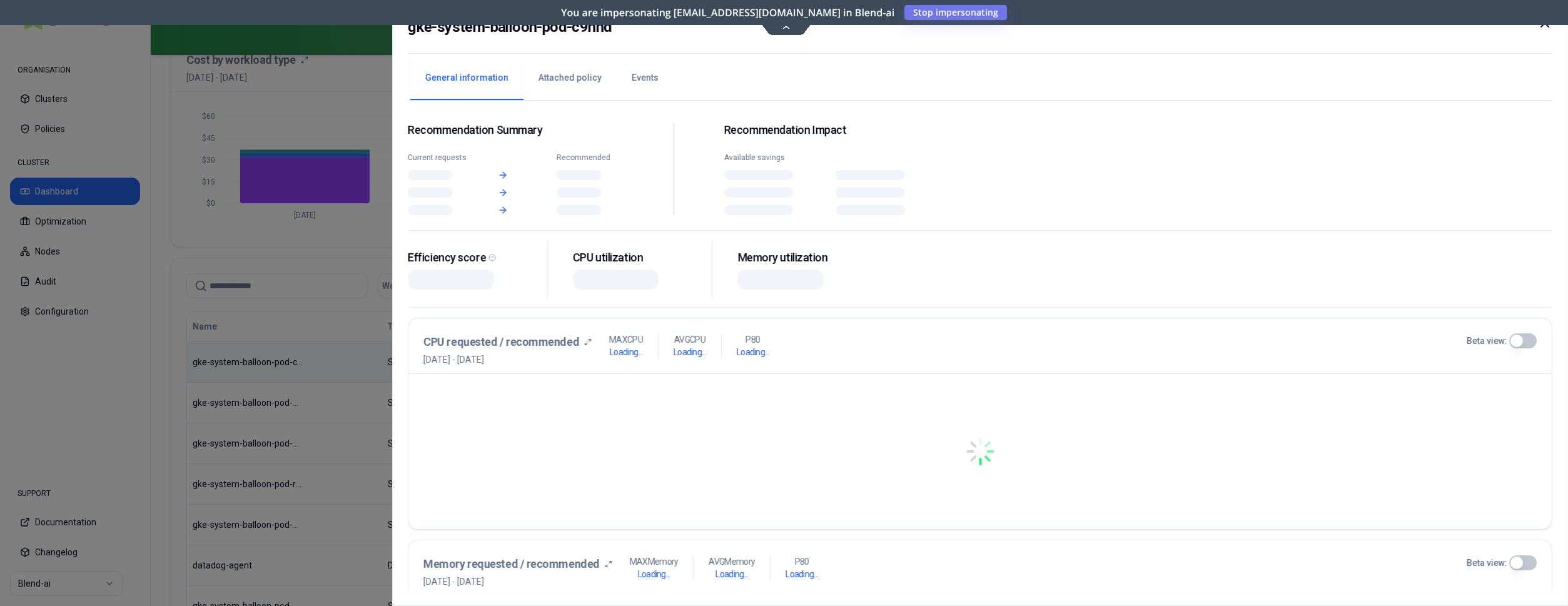
scroll to position [396, 0]
drag, startPoint x: 195, startPoint y: 359, endPoint x: 268, endPoint y: 363, distance: 73.1
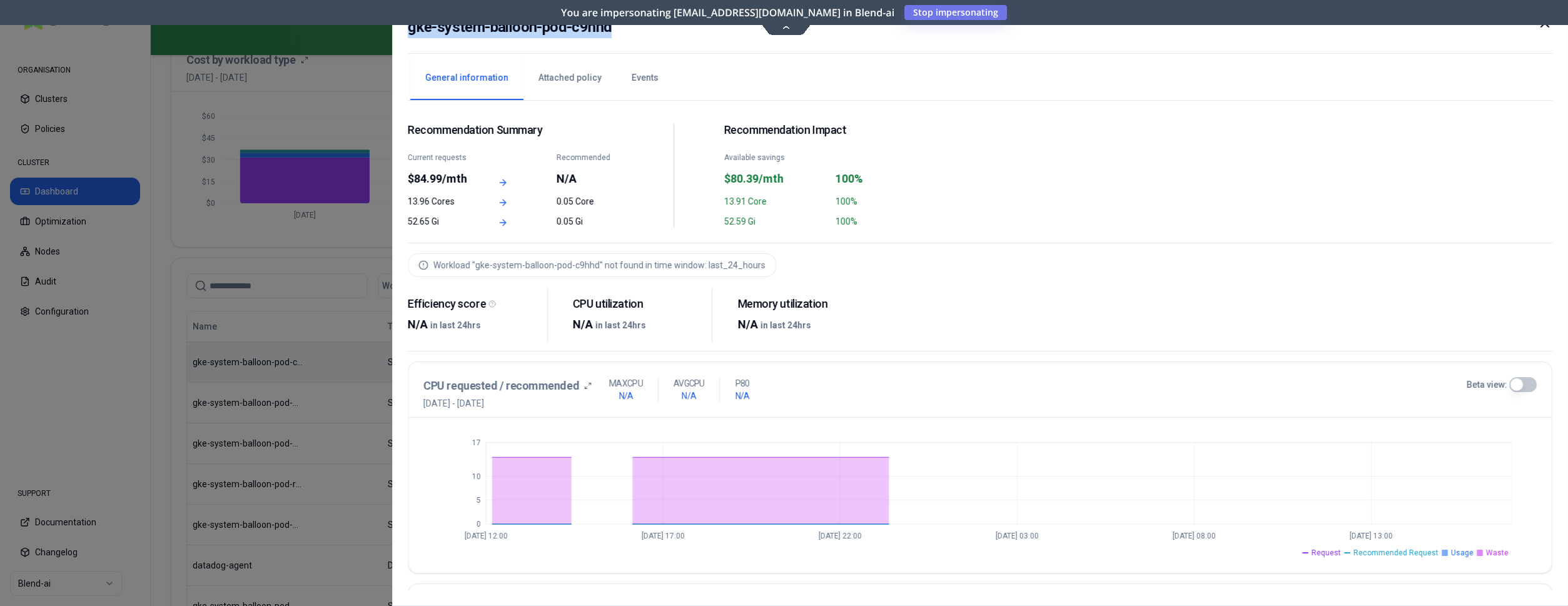
drag, startPoint x: 643, startPoint y: 30, endPoint x: 400, endPoint y: 31, distance: 243.0
click at [400, 31] on div "gke-system-balloon-pod-c9hhd General information Attached policy Events Recomme…" at bounding box center [979, 303] width 1175 height 606
copy h2 "gke-system-balloon-pod-c9hhd"
click at [1544, 25] on icon at bounding box center [1544, 23] width 15 height 15
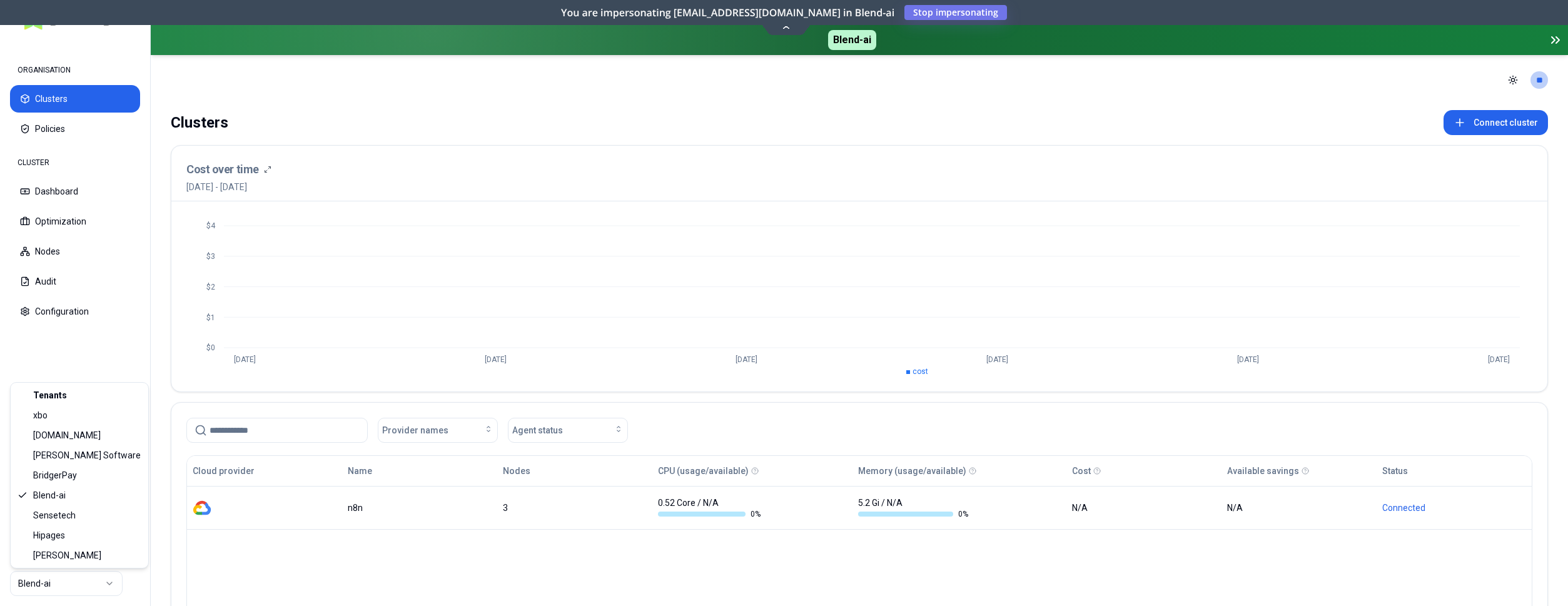
click at [51, 587] on html "ORGANISATION Clusters Policies CLUSTER Dashboard Optimization Nodes Audit Confi…" at bounding box center [784, 303] width 1568 height 606
